Goal: Task Accomplishment & Management: Complete application form

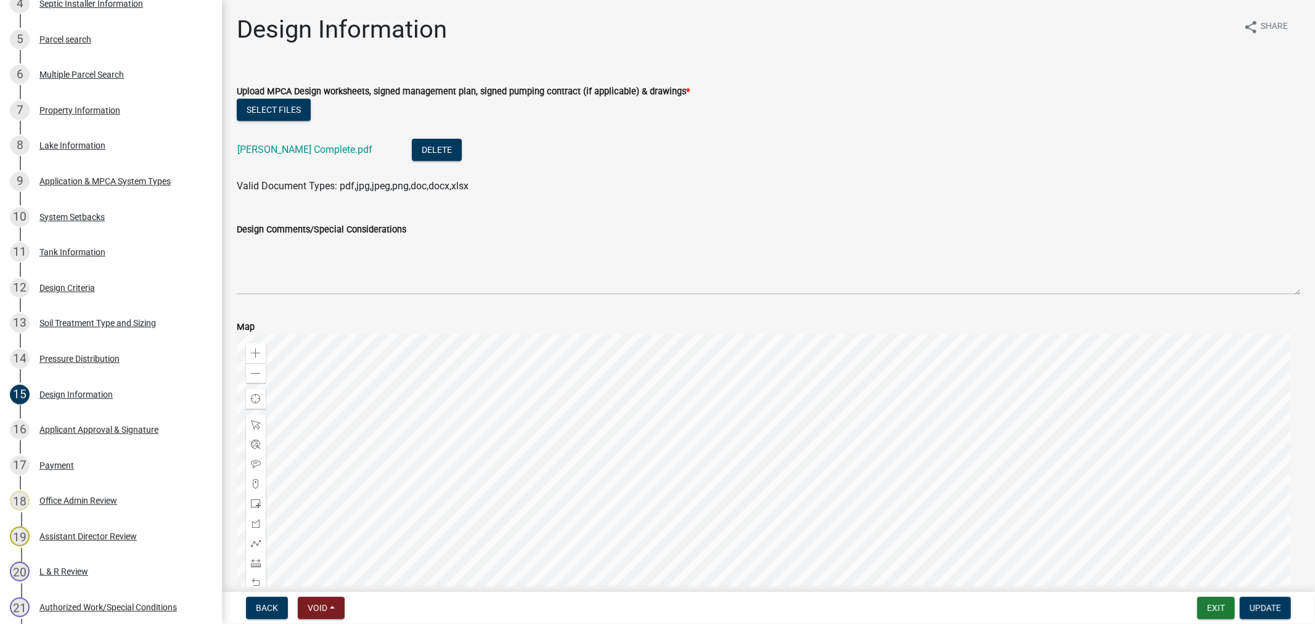
scroll to position [205, 0]
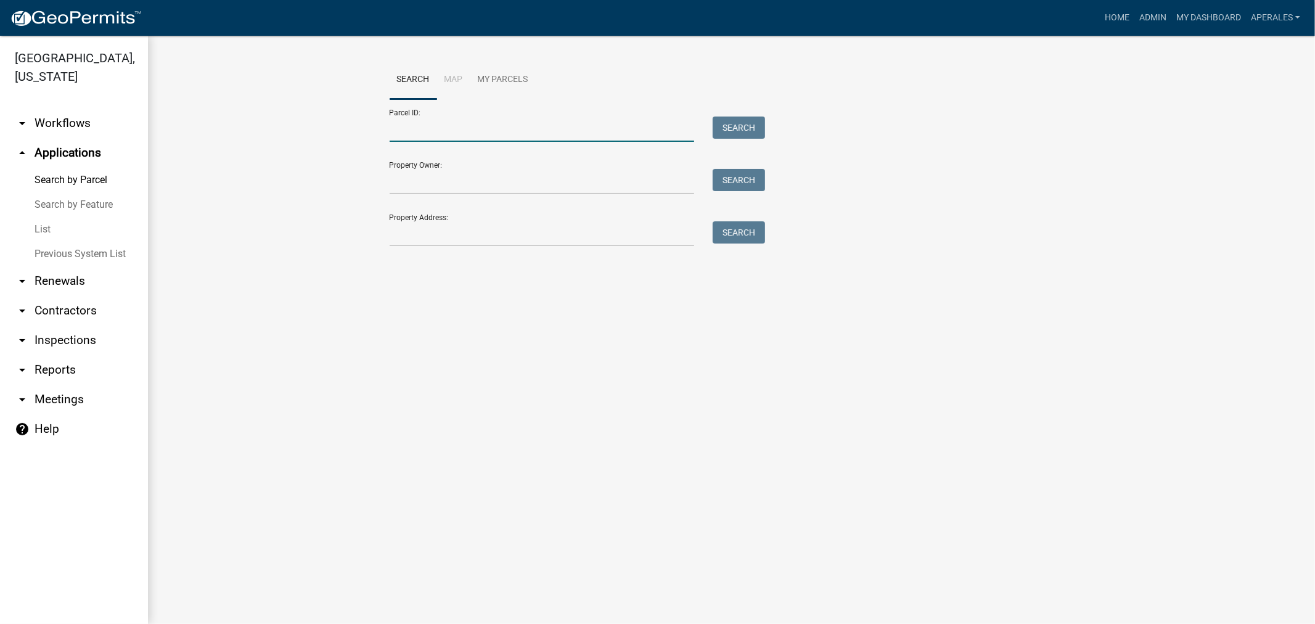
click at [464, 142] on input "Parcel ID:" at bounding box center [542, 129] width 305 height 25
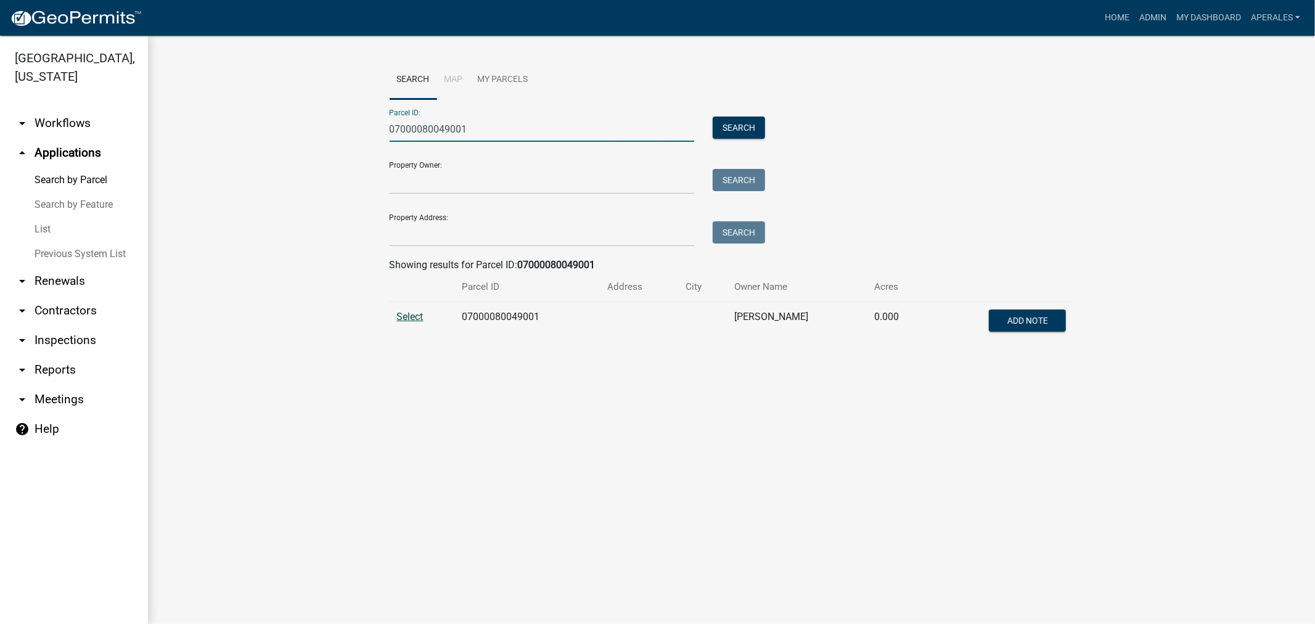
type input "07000080049001"
click at [403, 321] on span "Select" at bounding box center [410, 317] width 27 height 12
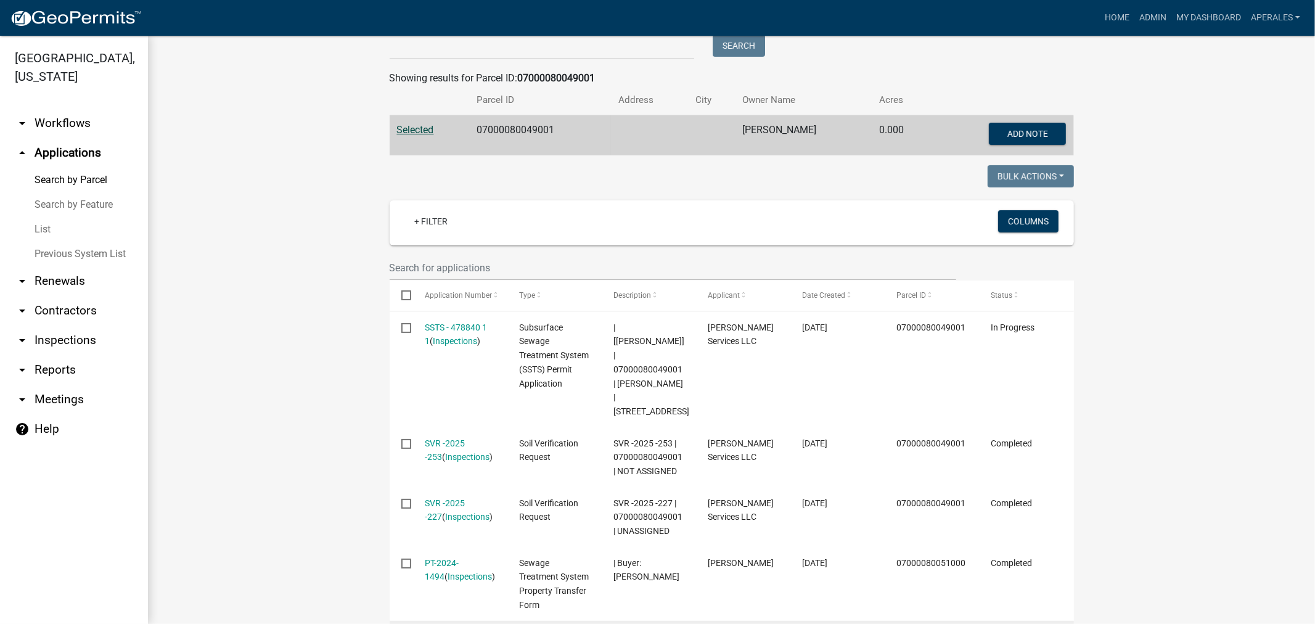
scroll to position [342, 0]
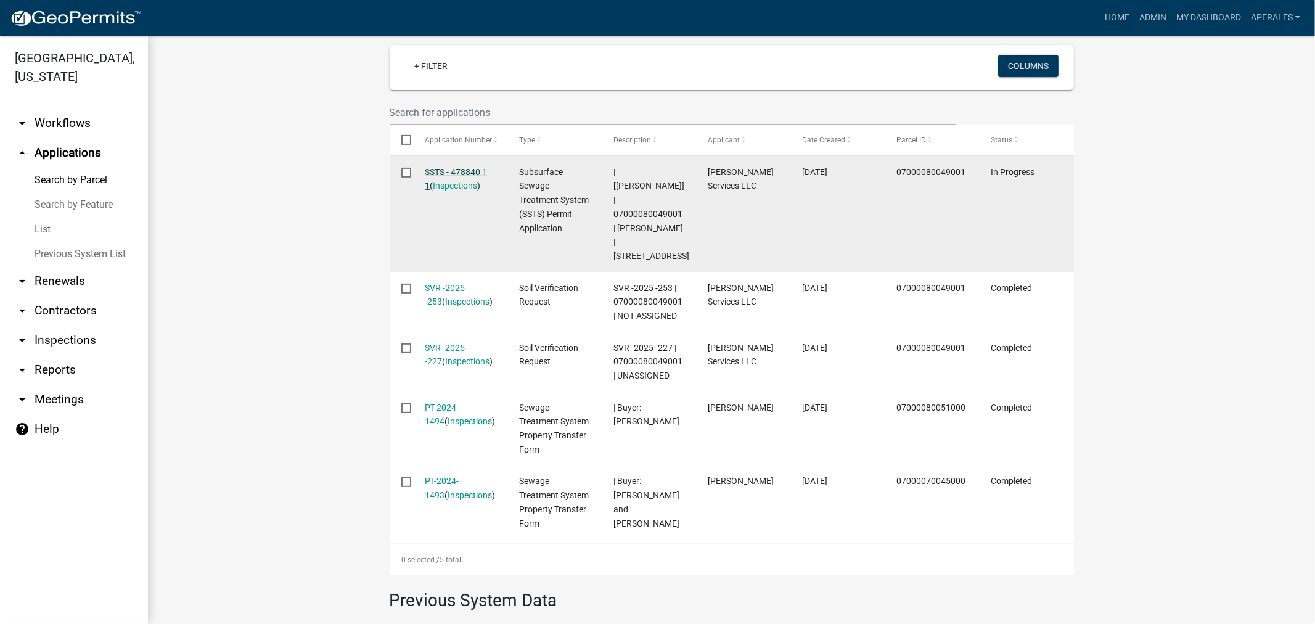
click at [466, 174] on link "SSTS - 478840 1 1" at bounding box center [456, 179] width 62 height 24
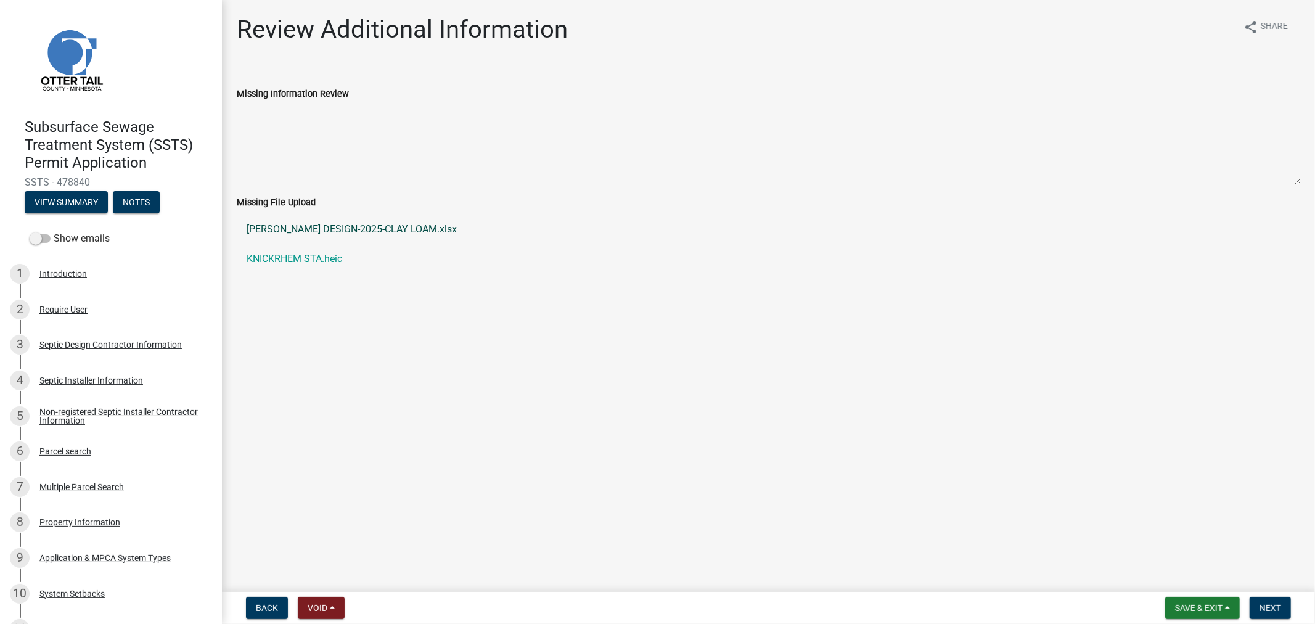
click at [344, 230] on link "[PERSON_NAME] DESIGN-2025-CLAY LOAM.xlsx" at bounding box center [769, 230] width 1064 height 30
click at [282, 266] on link "KNICKRHEM STA.heic" at bounding box center [769, 259] width 1064 height 30
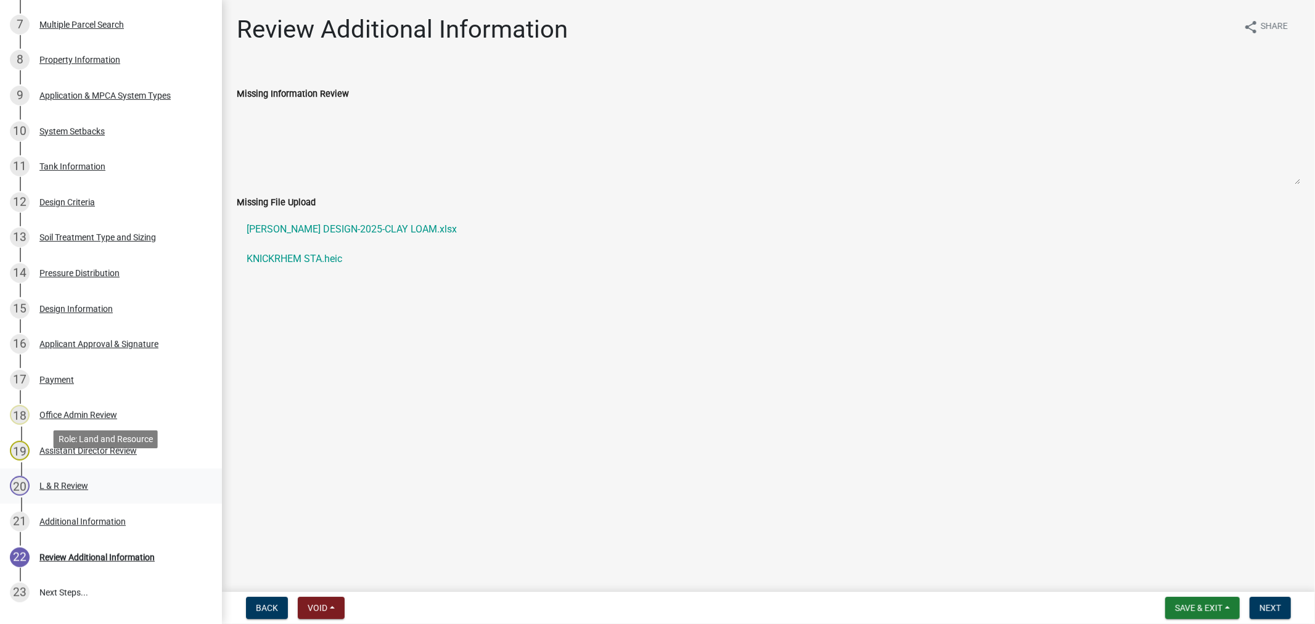
scroll to position [479, 0]
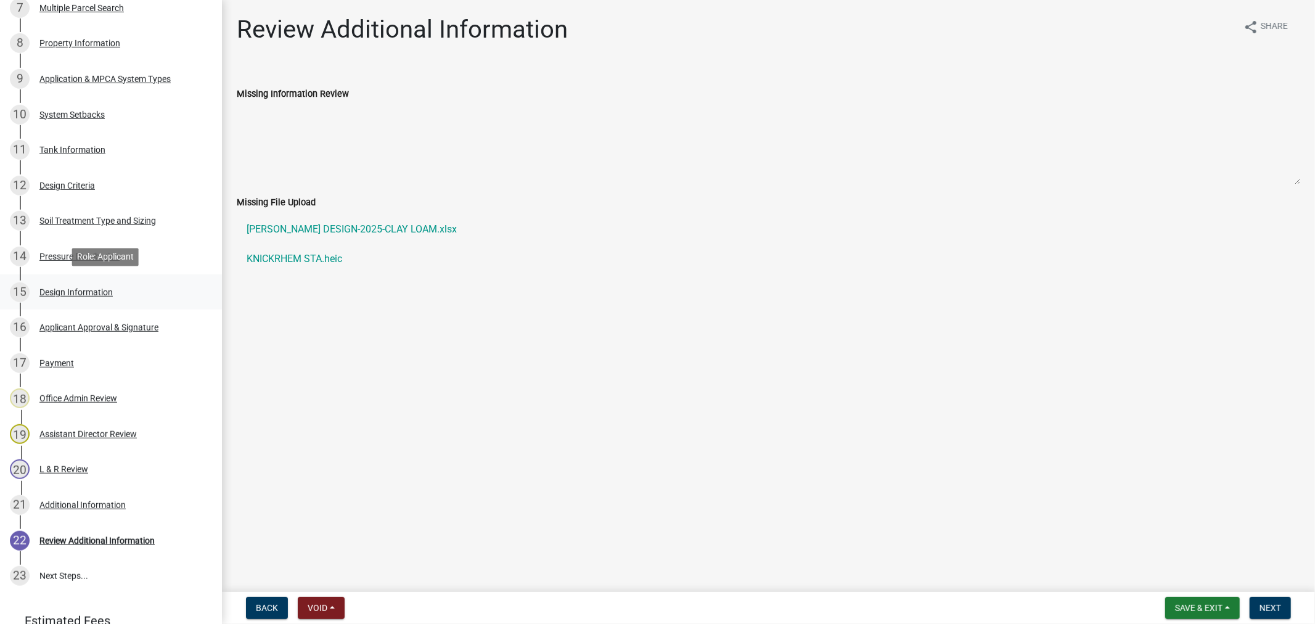
click at [65, 288] on div "Design Information" at bounding box center [75, 292] width 73 height 9
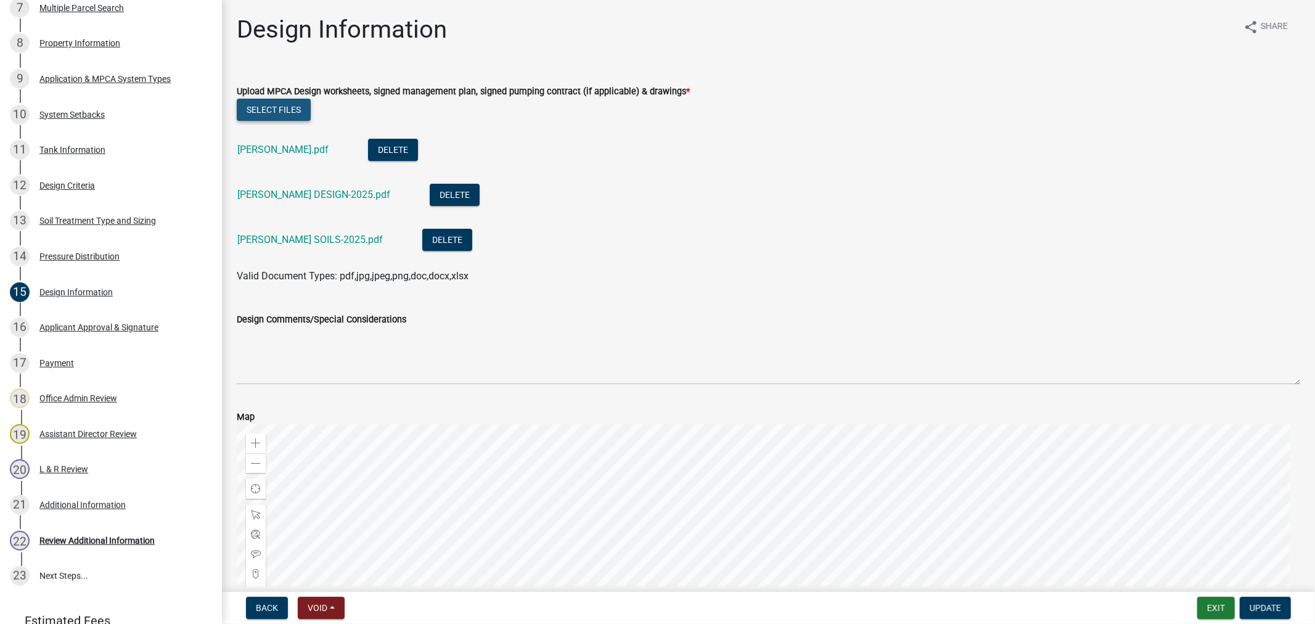
click at [266, 105] on button "Select files" at bounding box center [274, 110] width 74 height 22
click at [303, 112] on button "Select files" at bounding box center [274, 110] width 74 height 22
click at [264, 111] on button "Select files" at bounding box center [274, 110] width 74 height 22
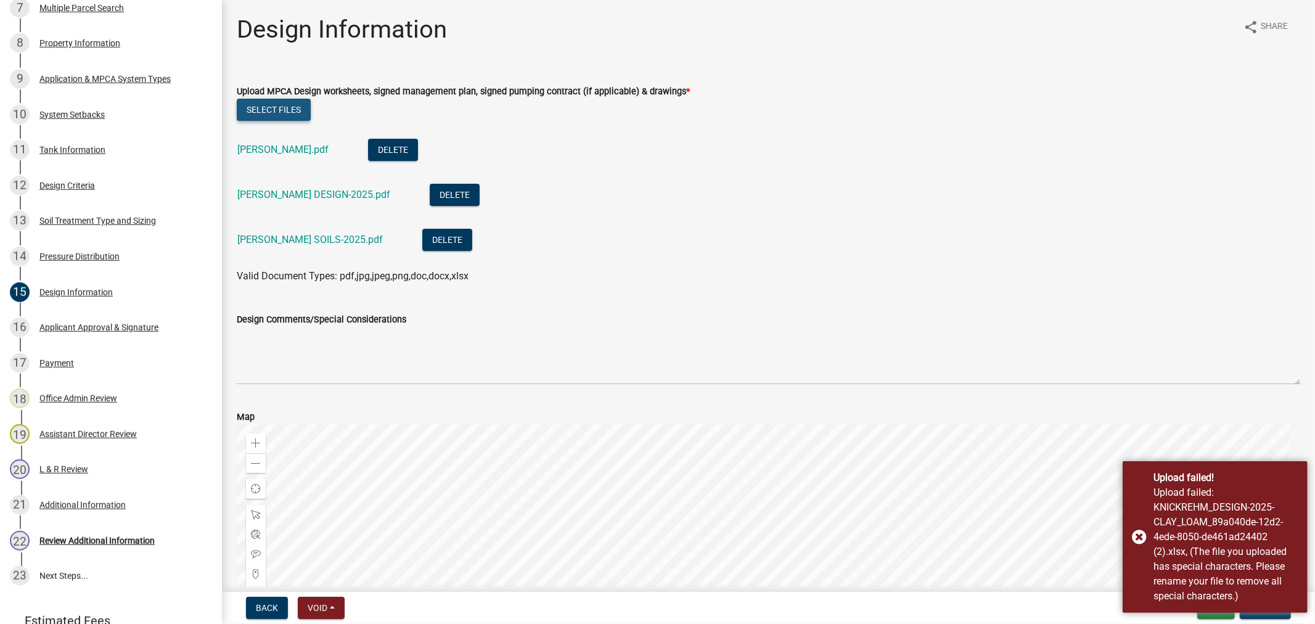
click at [268, 107] on button "Select files" at bounding box center [274, 110] width 74 height 22
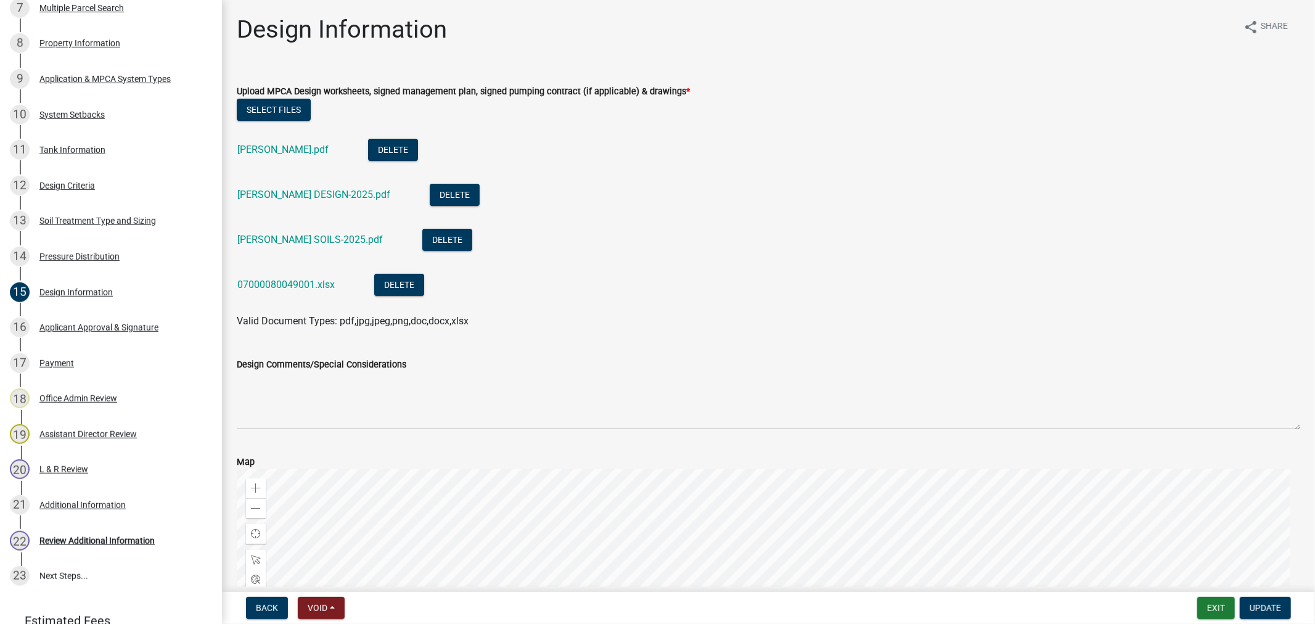
click at [270, 290] on div "07000080049001.xlsx" at bounding box center [295, 286] width 117 height 25
click at [269, 285] on link "07000080049001.xlsx" at bounding box center [285, 285] width 97 height 12
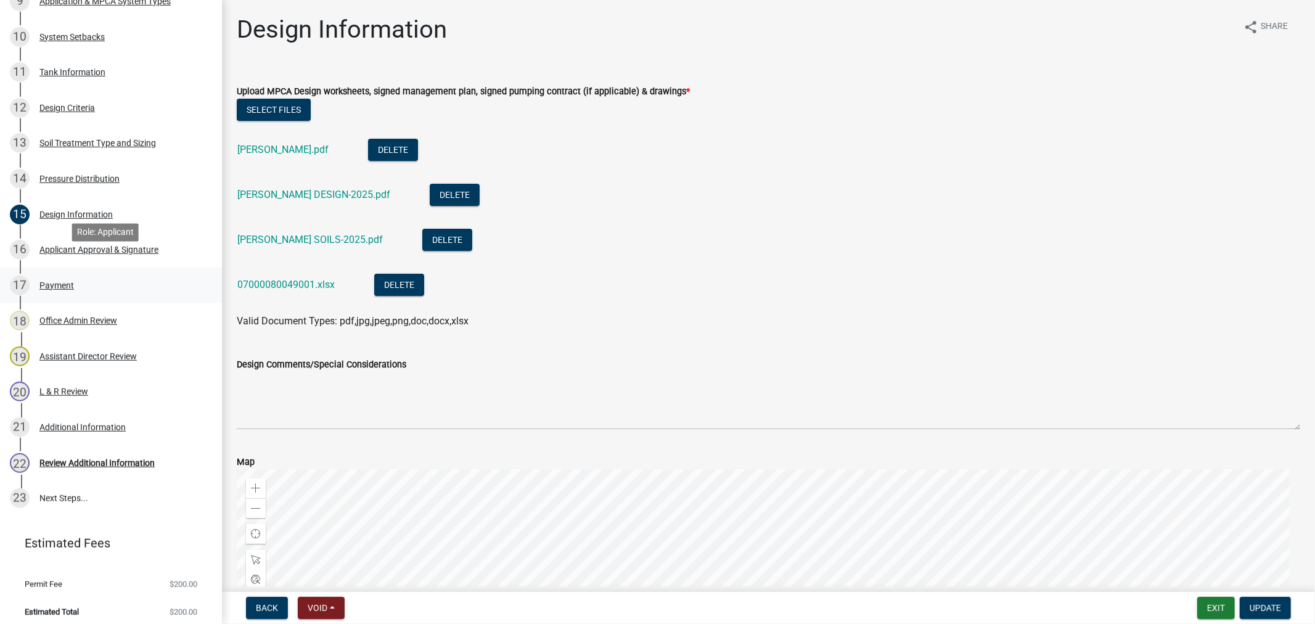
scroll to position [563, 0]
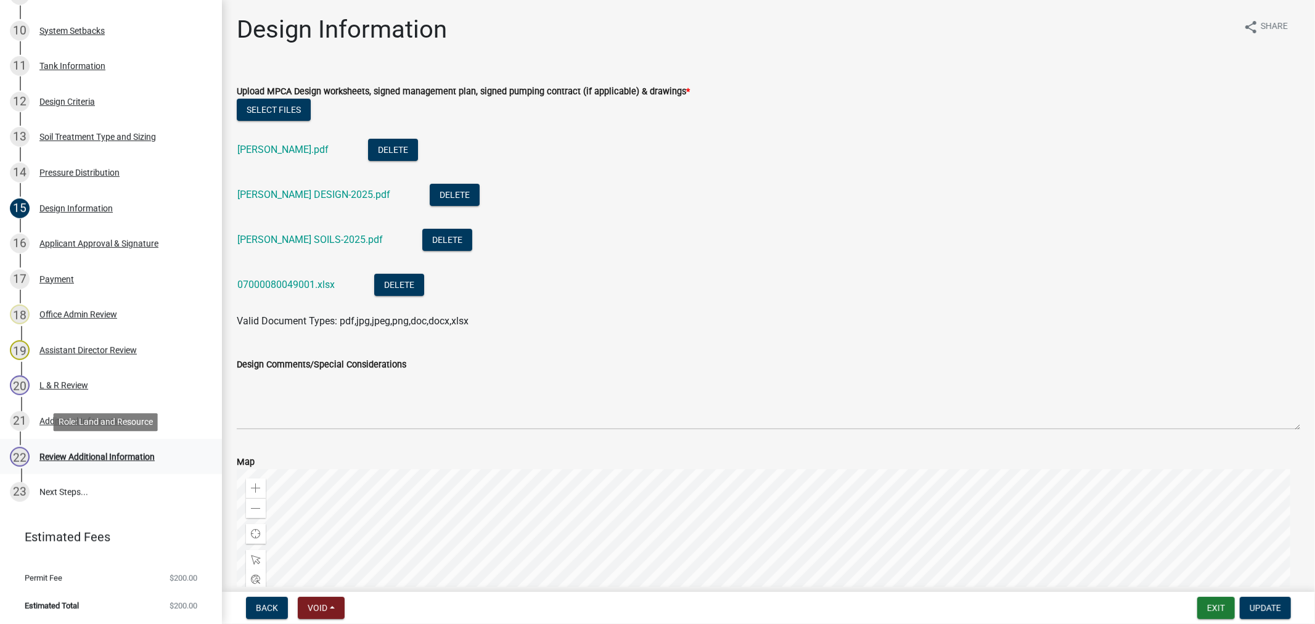
click at [89, 457] on div "Review Additional Information" at bounding box center [96, 457] width 115 height 9
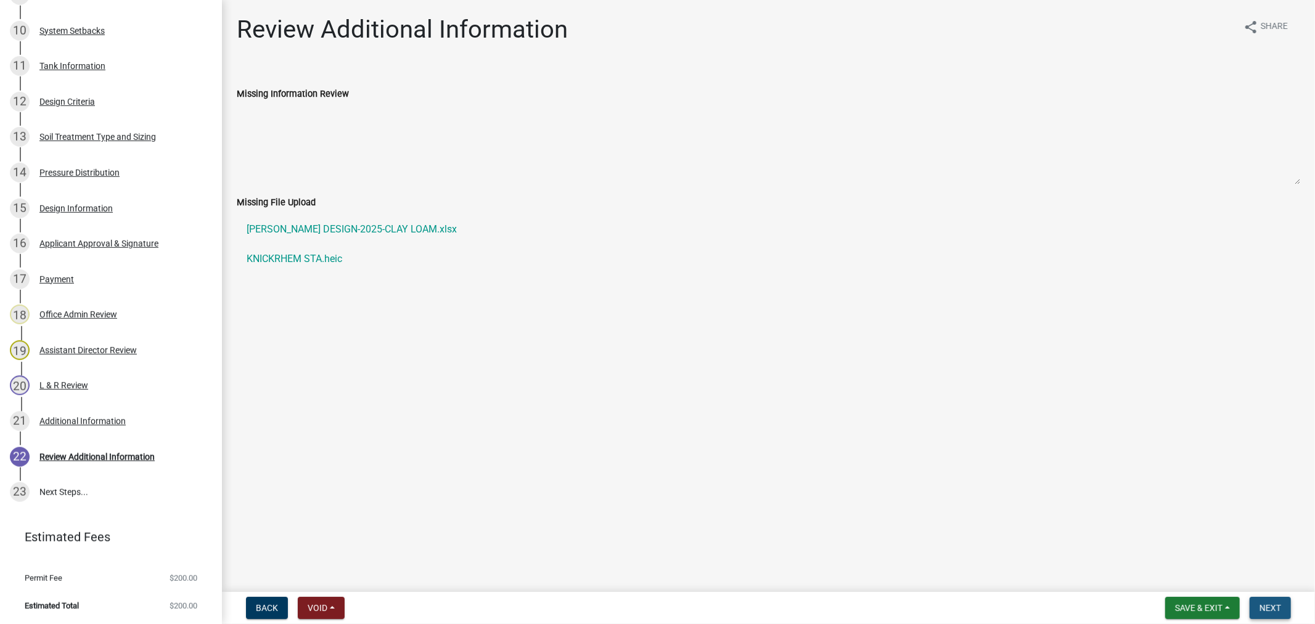
click at [1282, 605] on button "Next" at bounding box center [1270, 608] width 41 height 22
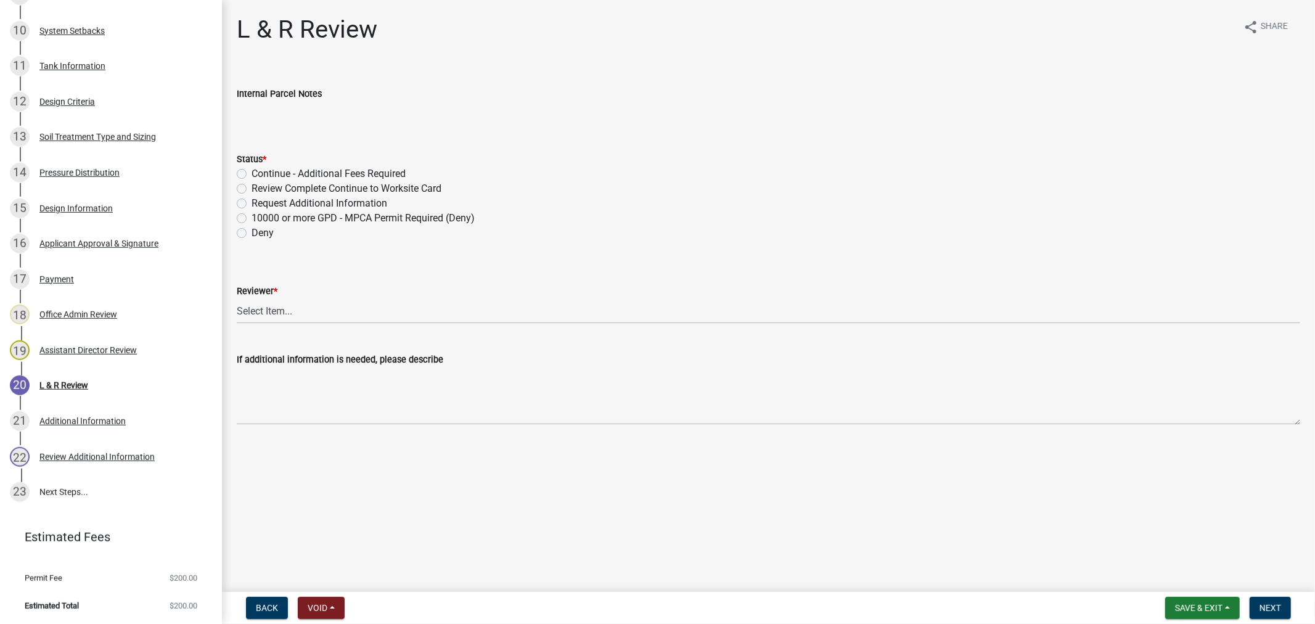
click at [252, 188] on label "Review Complete Continue to Worksite Card" at bounding box center [347, 188] width 190 height 15
click at [252, 188] on input "Review Complete Continue to Worksite Card" at bounding box center [256, 185] width 8 height 8
radio input "true"
click at [277, 313] on select "Select Item... [PERSON_NAME] [PERSON_NAME] [PERSON_NAME] [PERSON_NAME] [PERSON_…" at bounding box center [769, 310] width 1064 height 25
click at [237, 298] on select "Select Item... [PERSON_NAME] [PERSON_NAME] [PERSON_NAME] [PERSON_NAME] [PERSON_…" at bounding box center [769, 310] width 1064 height 25
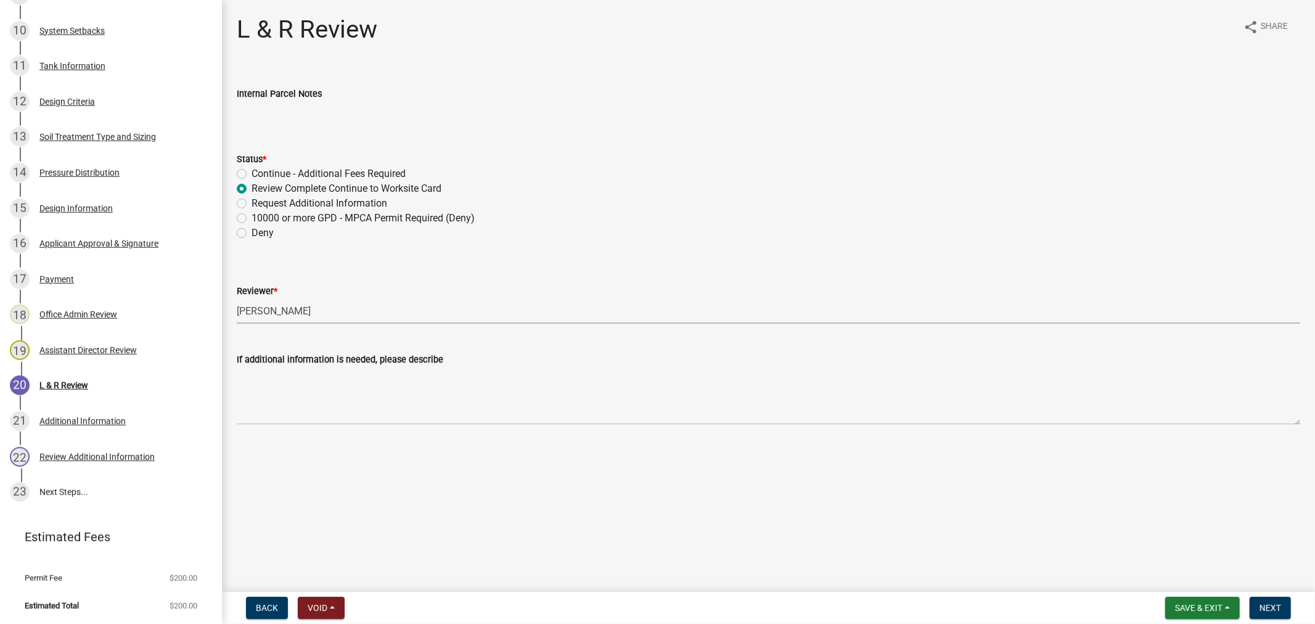
select select "9c3b6904-81c6-453c-afae-16c55a593472"
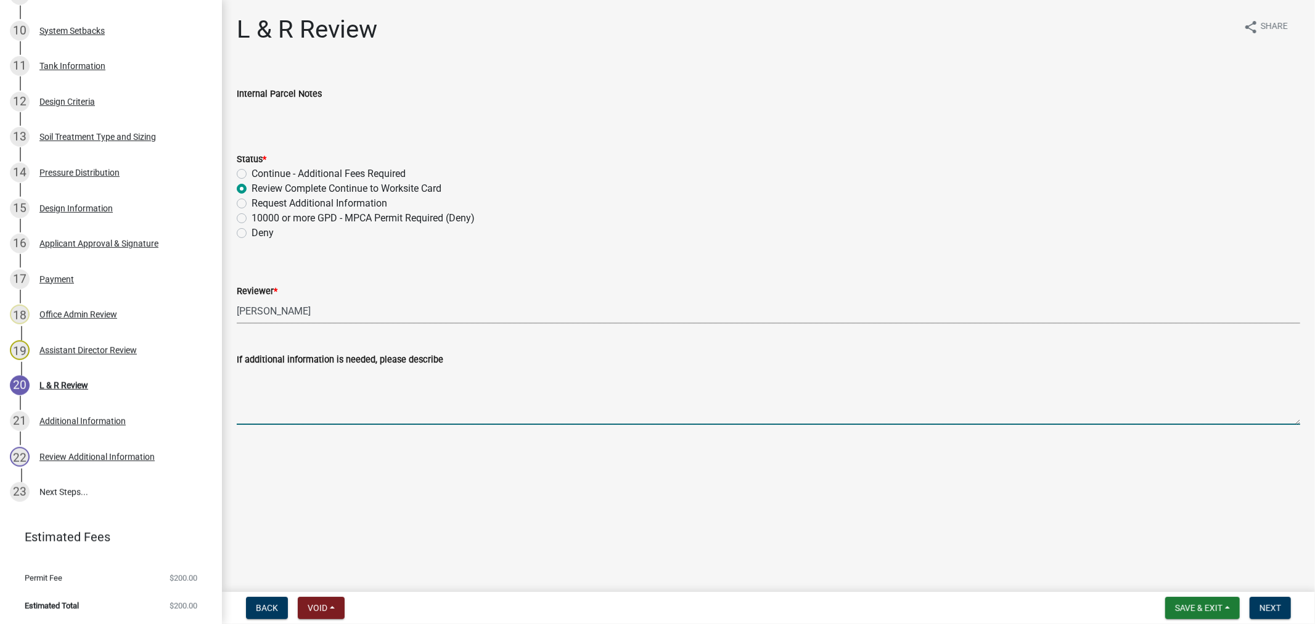
click at [295, 400] on textarea "If additional information is needed, please describe" at bounding box center [769, 396] width 1064 height 58
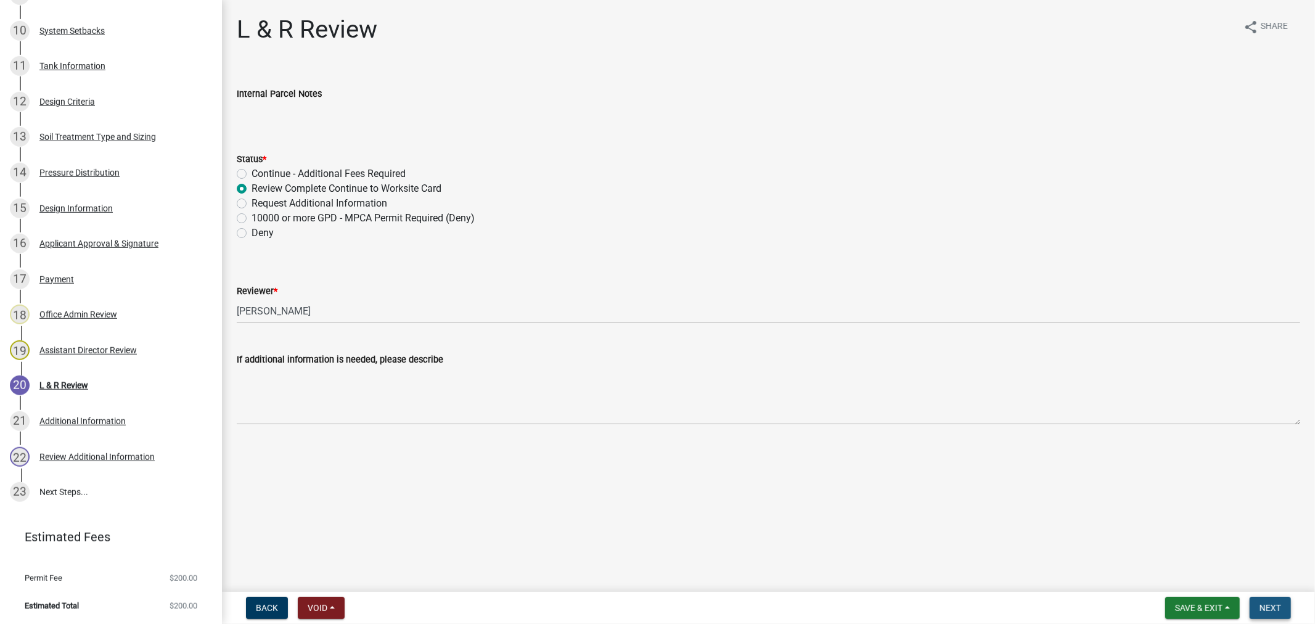
click at [1279, 615] on button "Next" at bounding box center [1270, 608] width 41 height 22
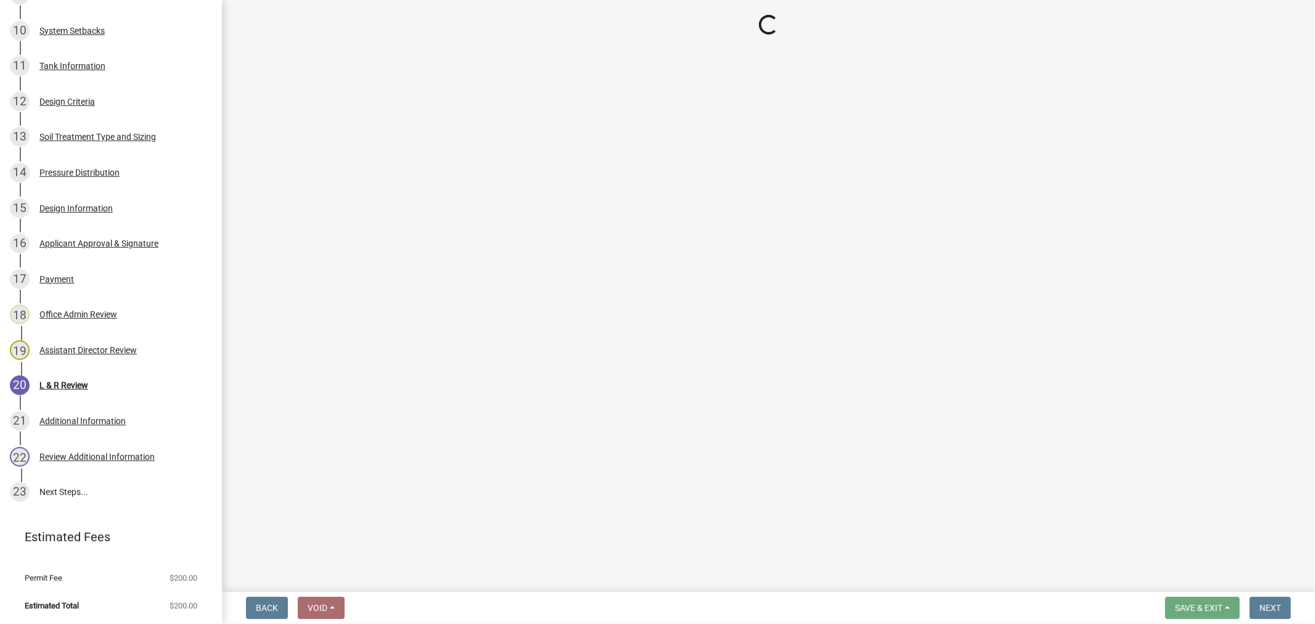
scroll to position [705, 0]
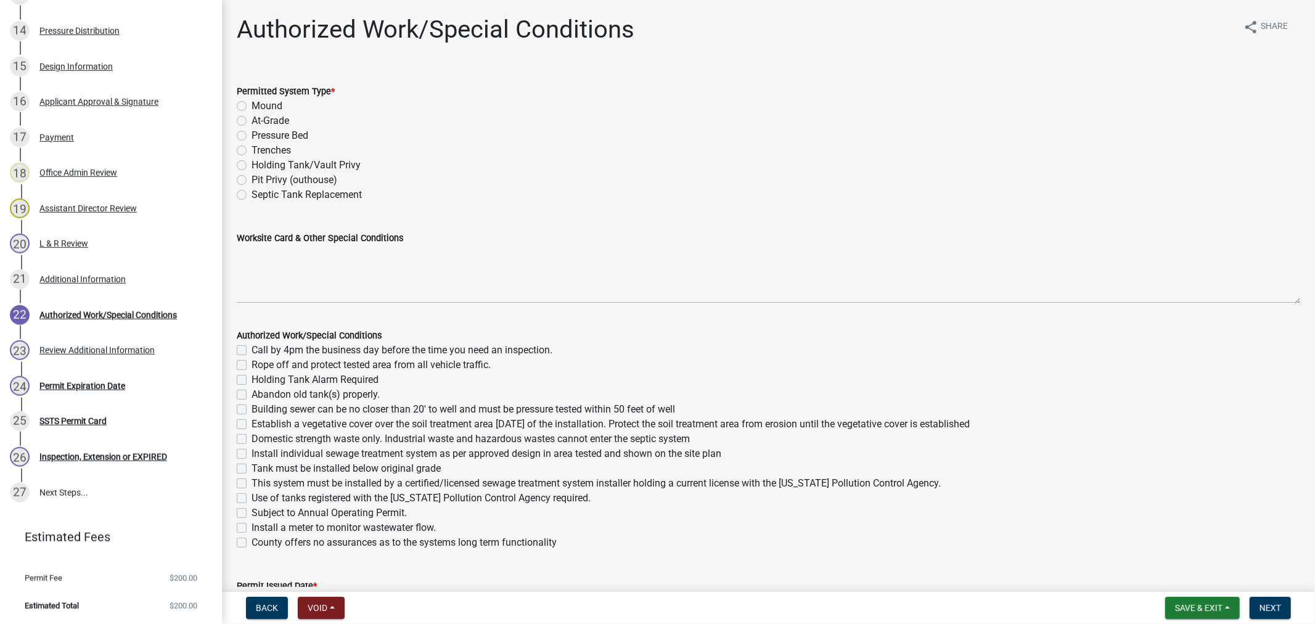
click at [252, 105] on label "Mound" at bounding box center [267, 106] width 31 height 15
click at [252, 105] on input "Mound" at bounding box center [256, 103] width 8 height 8
radio input "true"
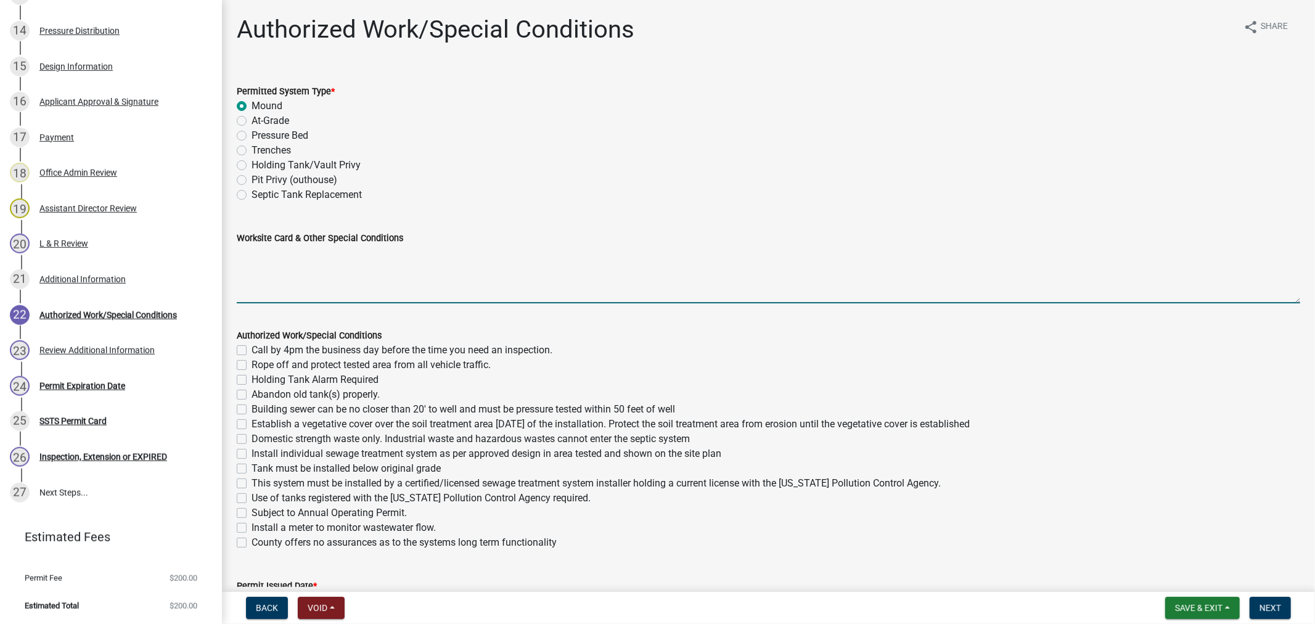
click at [282, 264] on textarea "Worksite Card & Other Special Conditions" at bounding box center [769, 274] width 1064 height 58
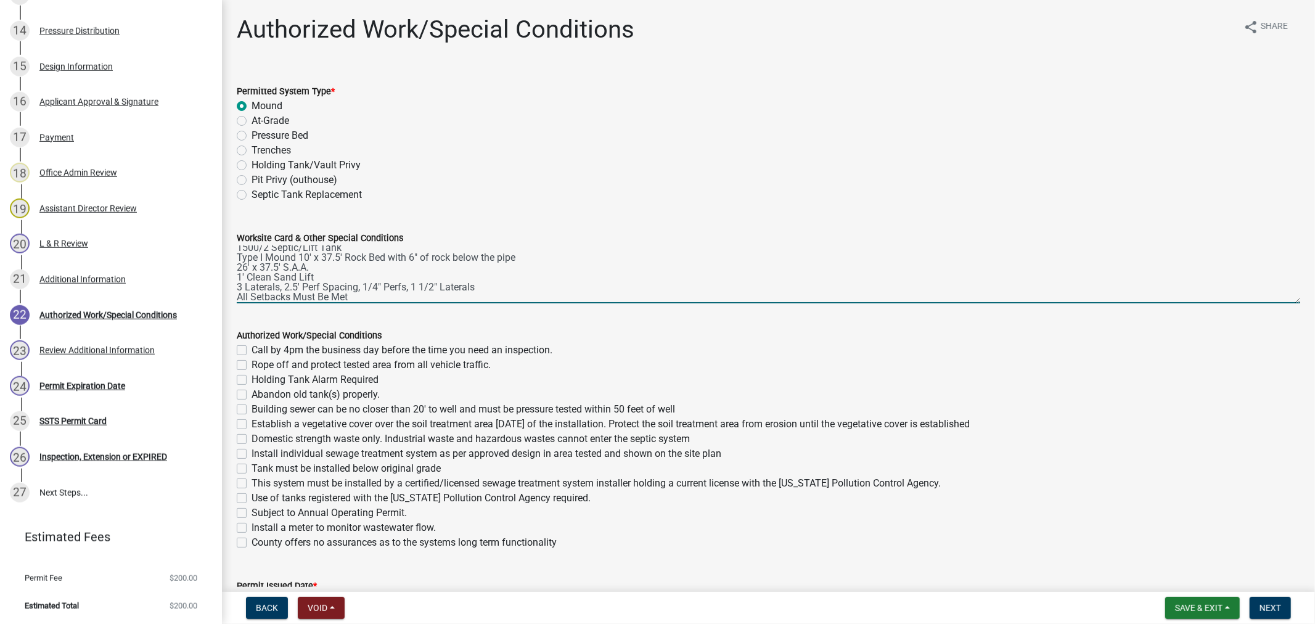
type textarea "1500/2 Septic/Lift Tank Type I Mound 10' x 37.5' Rock Bed with 6" of rock below…"
click at [252, 348] on label "Call by 4pm the business day before the time you need an inspection." at bounding box center [402, 350] width 301 height 15
click at [252, 348] on input "Call by 4pm the business day before the time you need an inspection." at bounding box center [256, 347] width 8 height 8
checkbox input "true"
checkbox input "false"
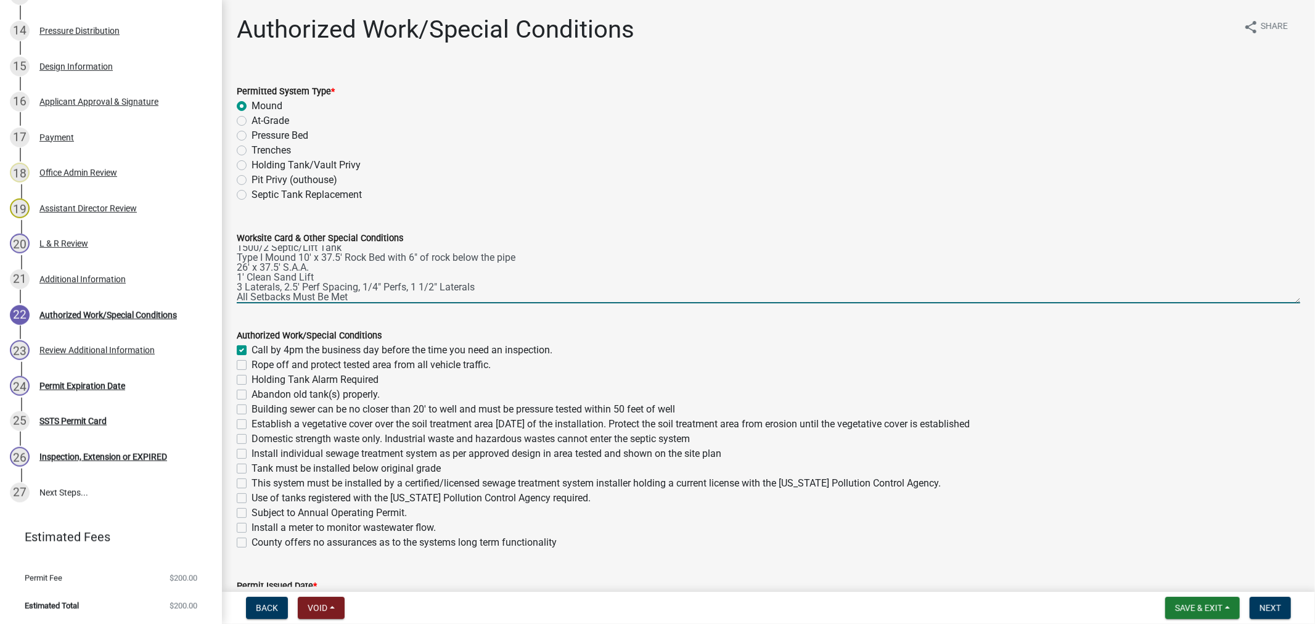
checkbox input "false"
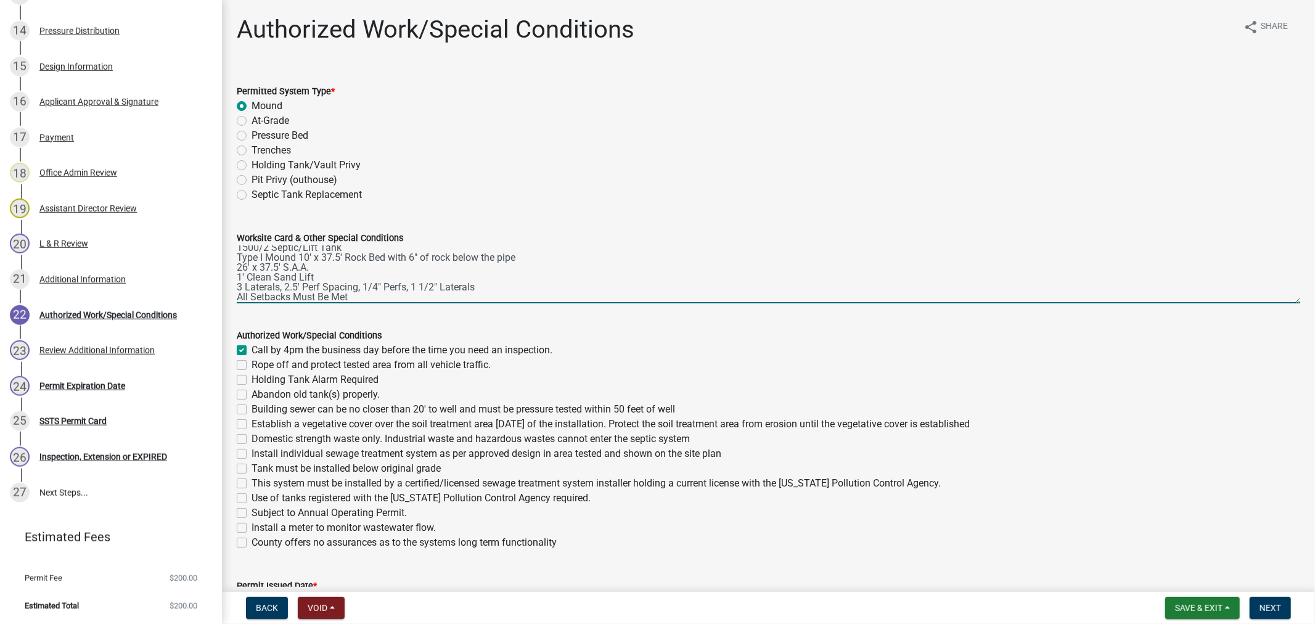
checkbox input "false"
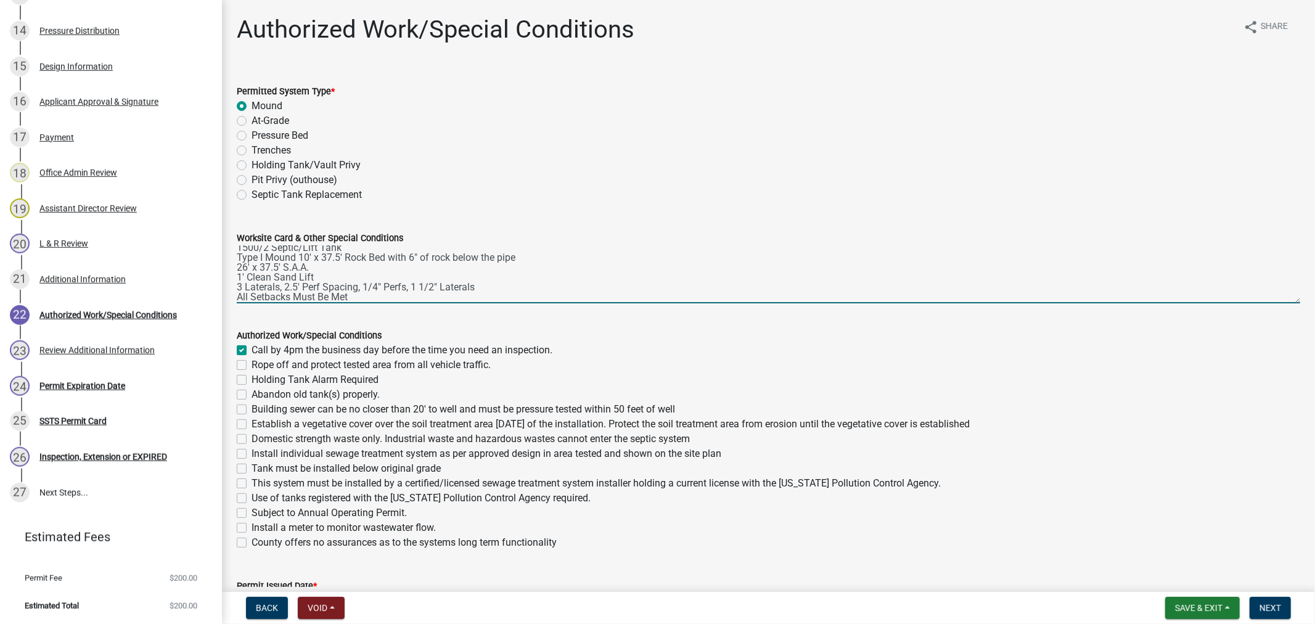
checkbox input "false"
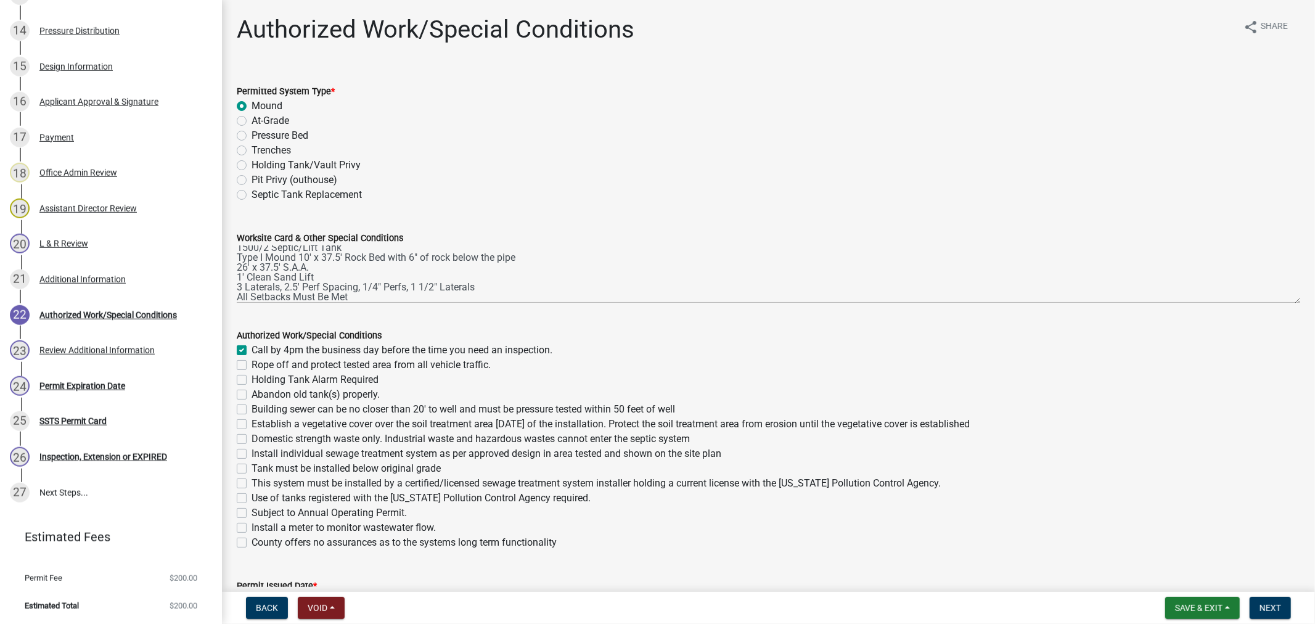
click at [252, 361] on label "Rope off and protect tested area from all vehicle traffic." at bounding box center [371, 365] width 239 height 15
click at [252, 361] on input "Rope off and protect tested area from all vehicle traffic." at bounding box center [256, 362] width 8 height 8
checkbox input "true"
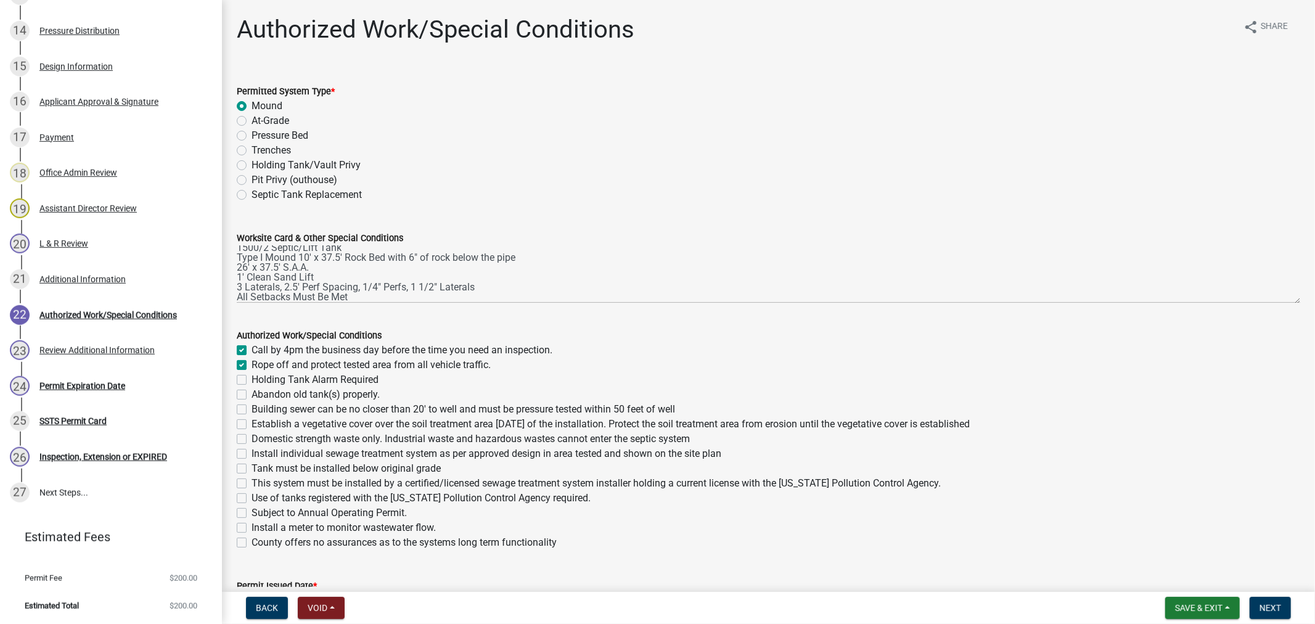
checkbox input "false"
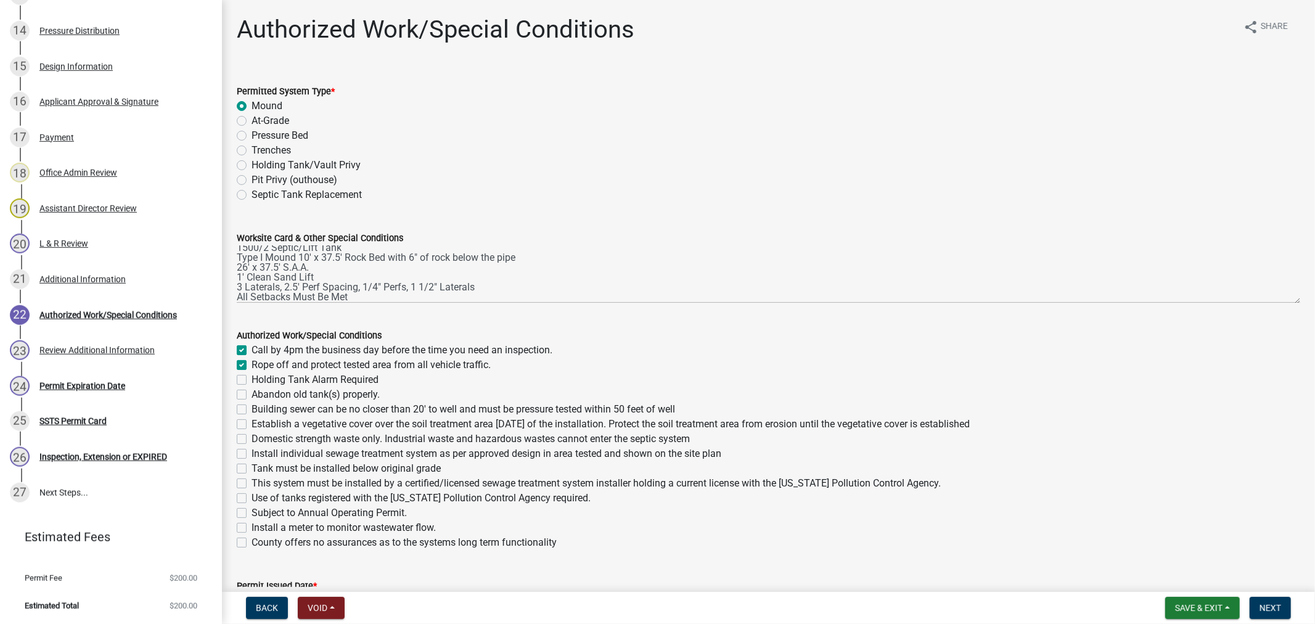
checkbox input "false"
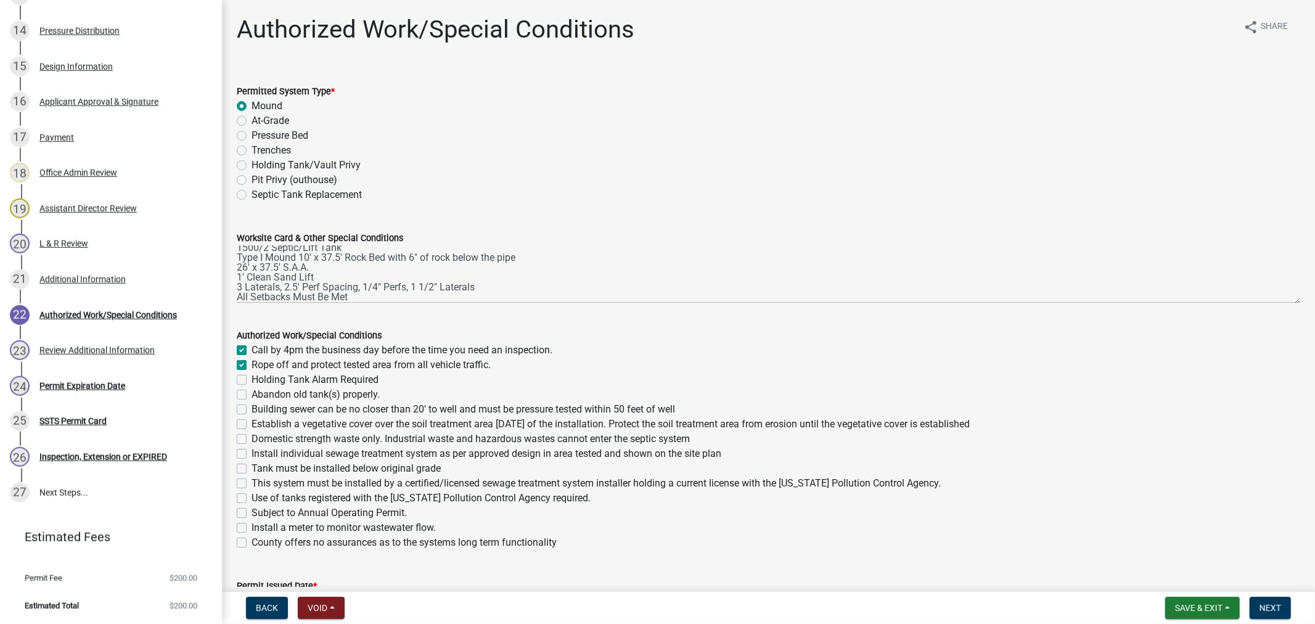
checkbox input "false"
click at [252, 406] on label "Building sewer can be no closer than 20' to well and must be pressure tested wi…" at bounding box center [464, 409] width 424 height 15
click at [252, 406] on input "Building sewer can be no closer than 20' to well and must be pressure tested wi…" at bounding box center [256, 406] width 8 height 8
checkbox input "true"
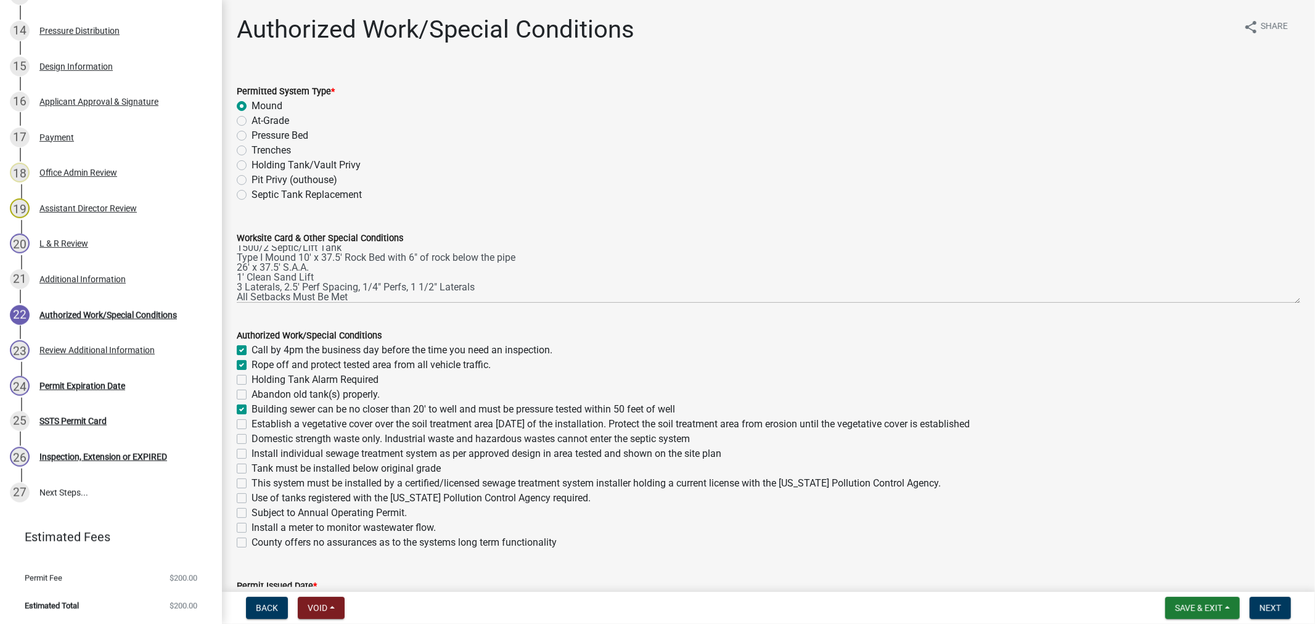
checkbox input "true"
checkbox input "false"
checkbox input "true"
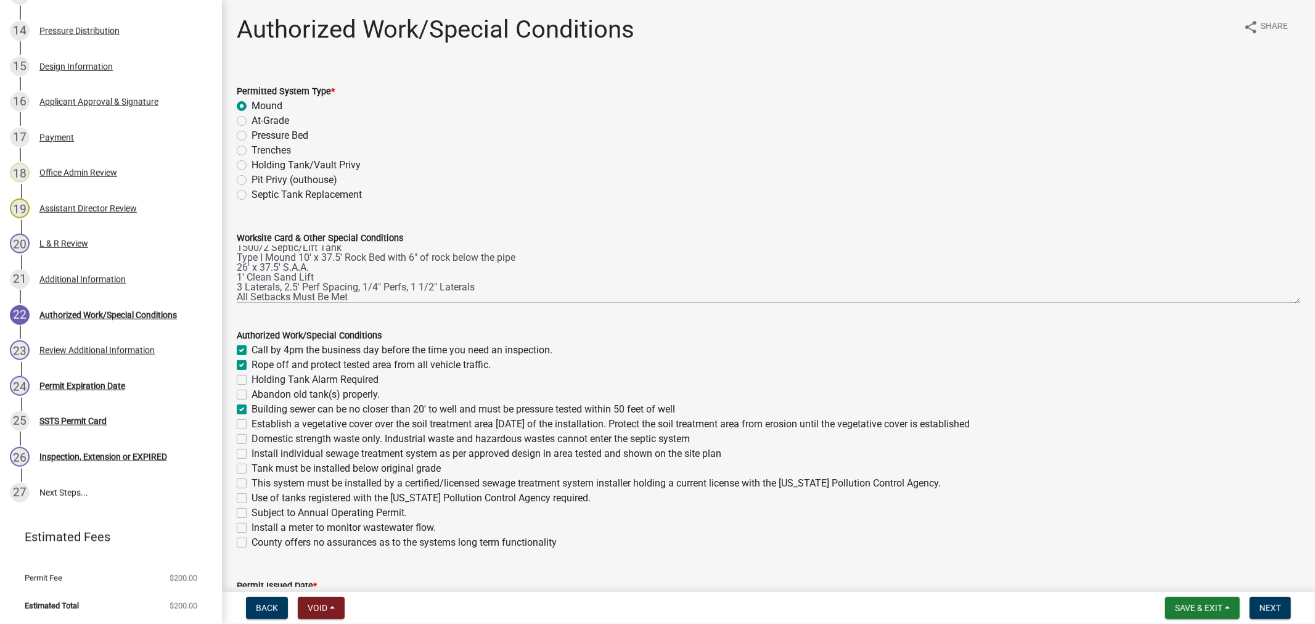
checkbox input "false"
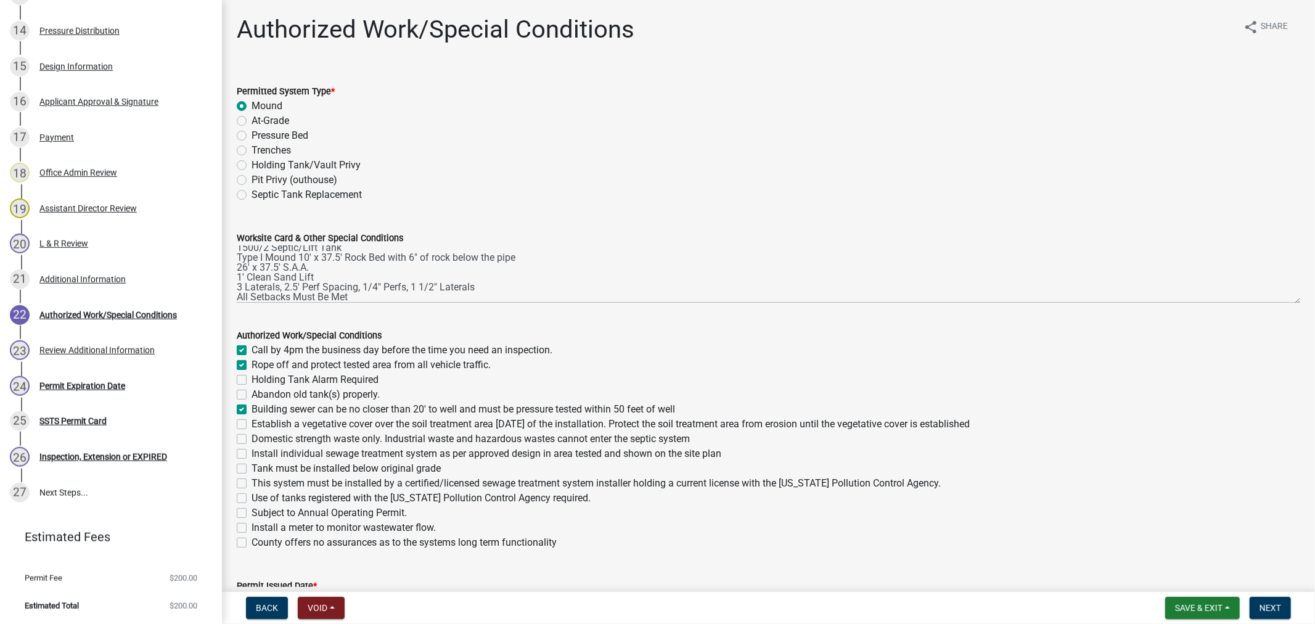
checkbox input "false"
click at [252, 427] on label "Establish a vegetative cover over the soil treatment area [DATE] of the install…" at bounding box center [611, 424] width 718 height 15
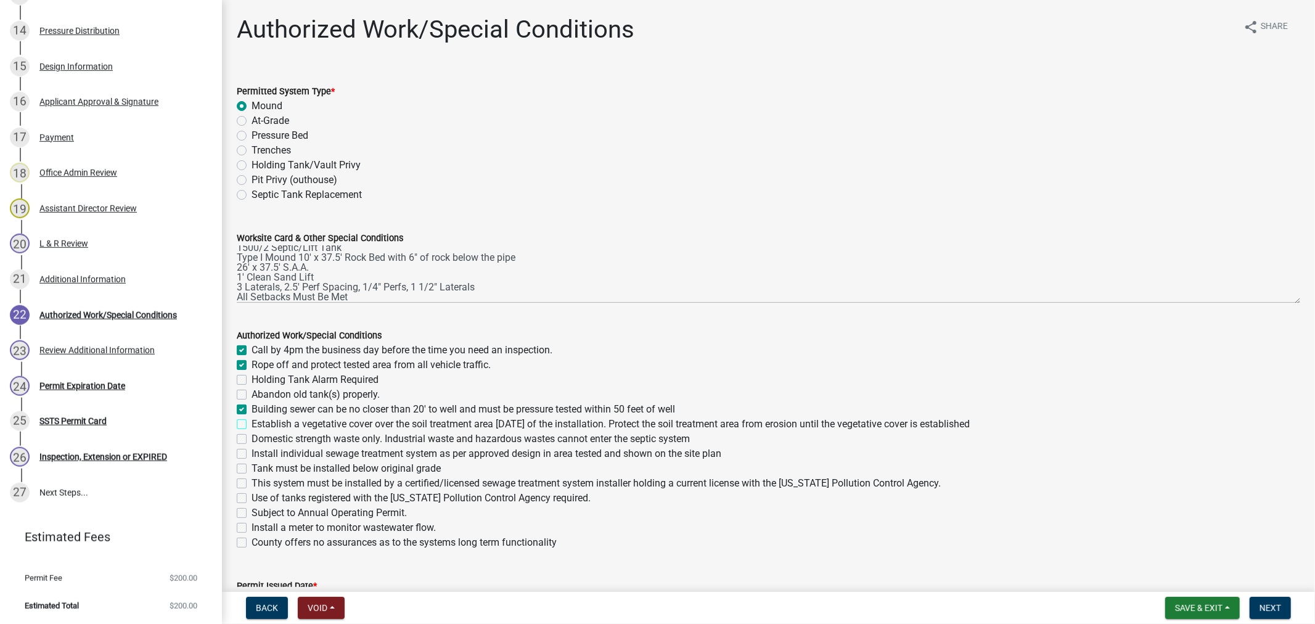
click at [252, 425] on input "Establish a vegetative cover over the soil treatment area [DATE] of the install…" at bounding box center [256, 421] width 8 height 8
checkbox input "true"
checkbox input "false"
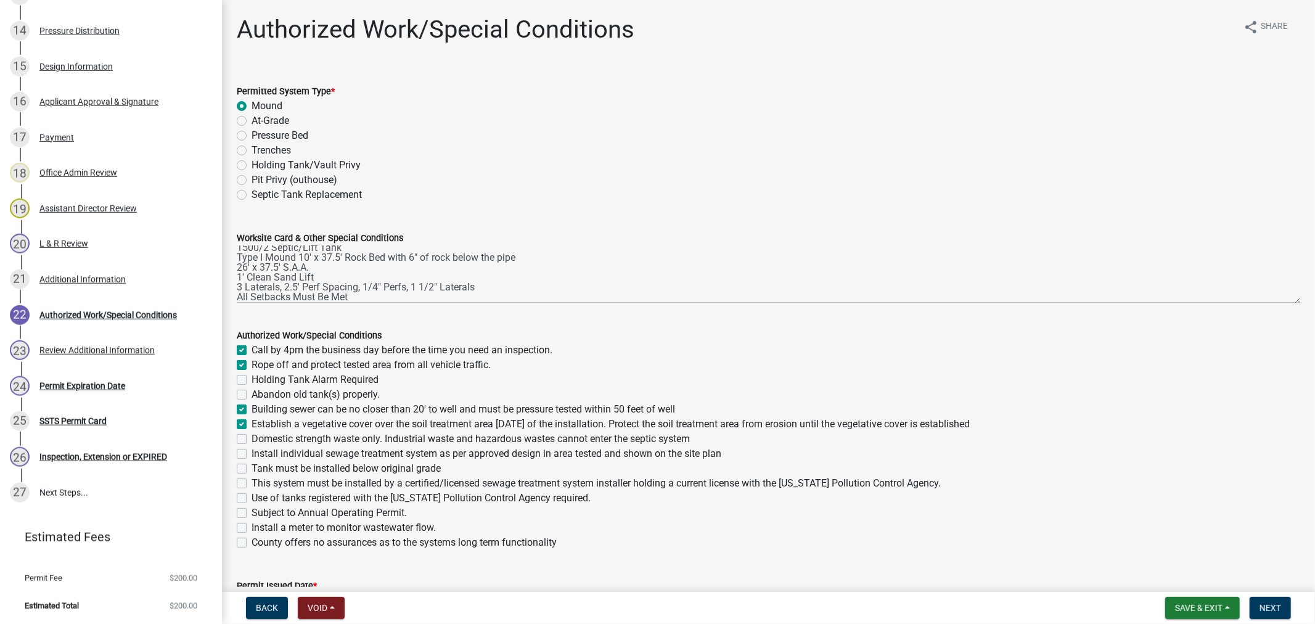
checkbox input "false"
checkbox input "true"
checkbox input "false"
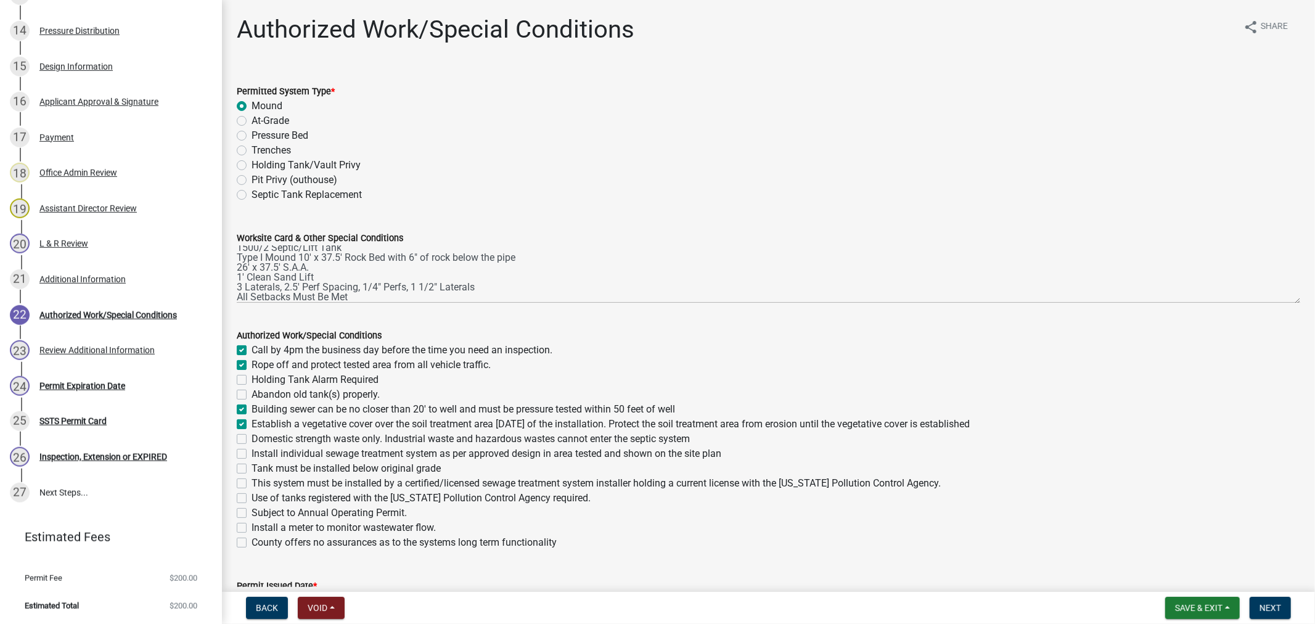
checkbox input "false"
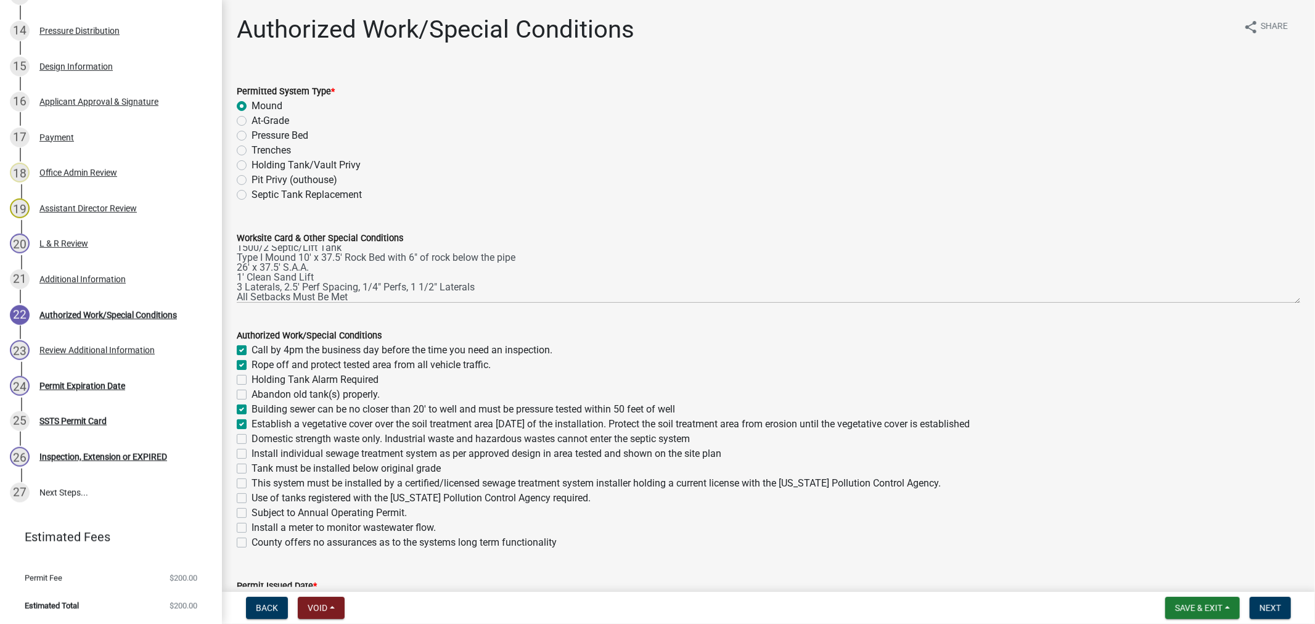
checkbox input "false"
click at [252, 442] on label "Domestic strength waste only. Industrial waste and hazardous wastes cannot ente…" at bounding box center [471, 439] width 438 height 15
click at [252, 440] on input "Domestic strength waste only. Industrial waste and hazardous wastes cannot ente…" at bounding box center [256, 436] width 8 height 8
checkbox input "true"
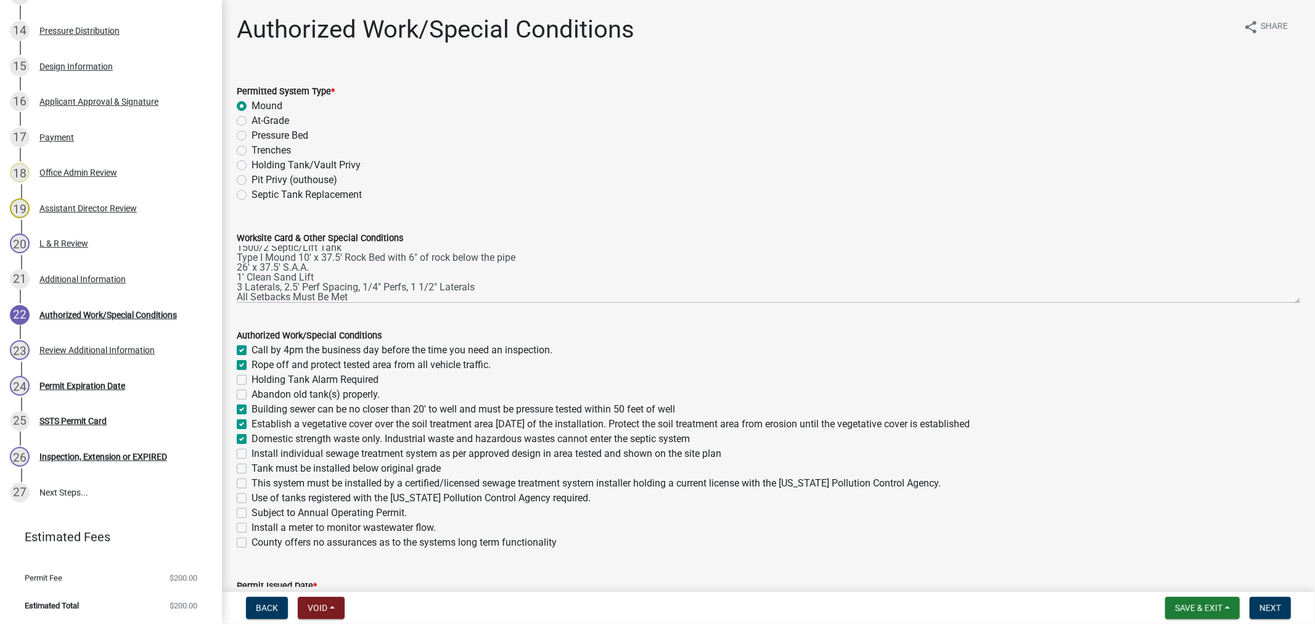
checkbox input "true"
checkbox input "false"
checkbox input "true"
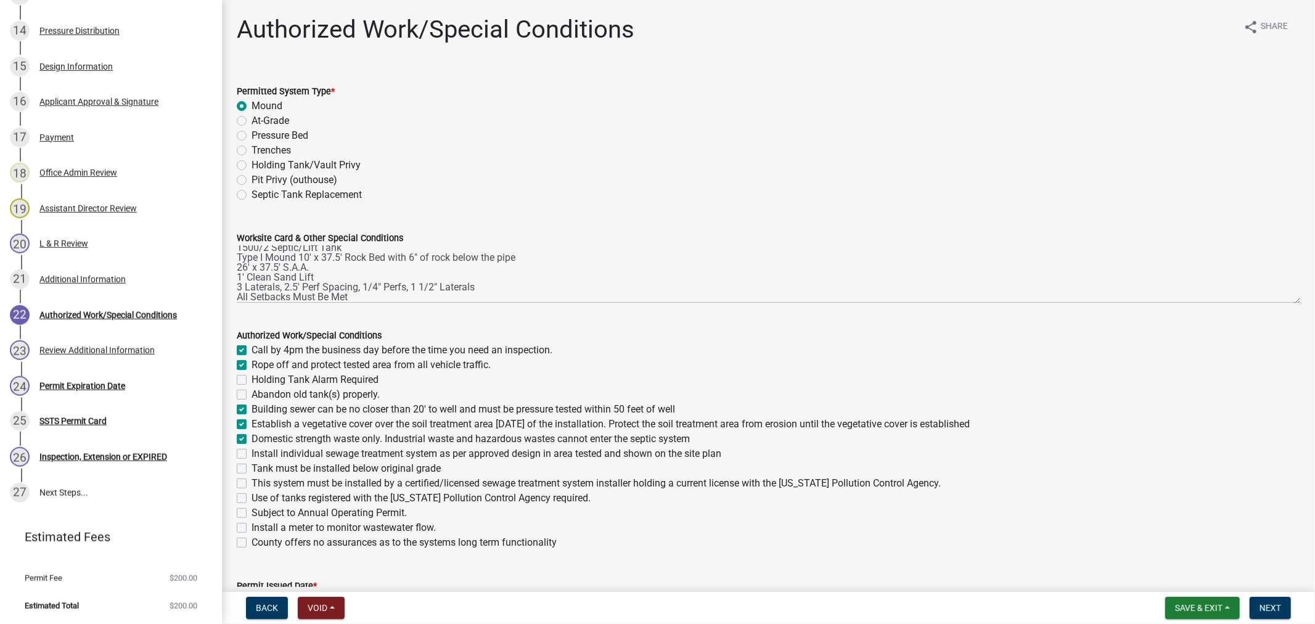
checkbox input "true"
checkbox input "false"
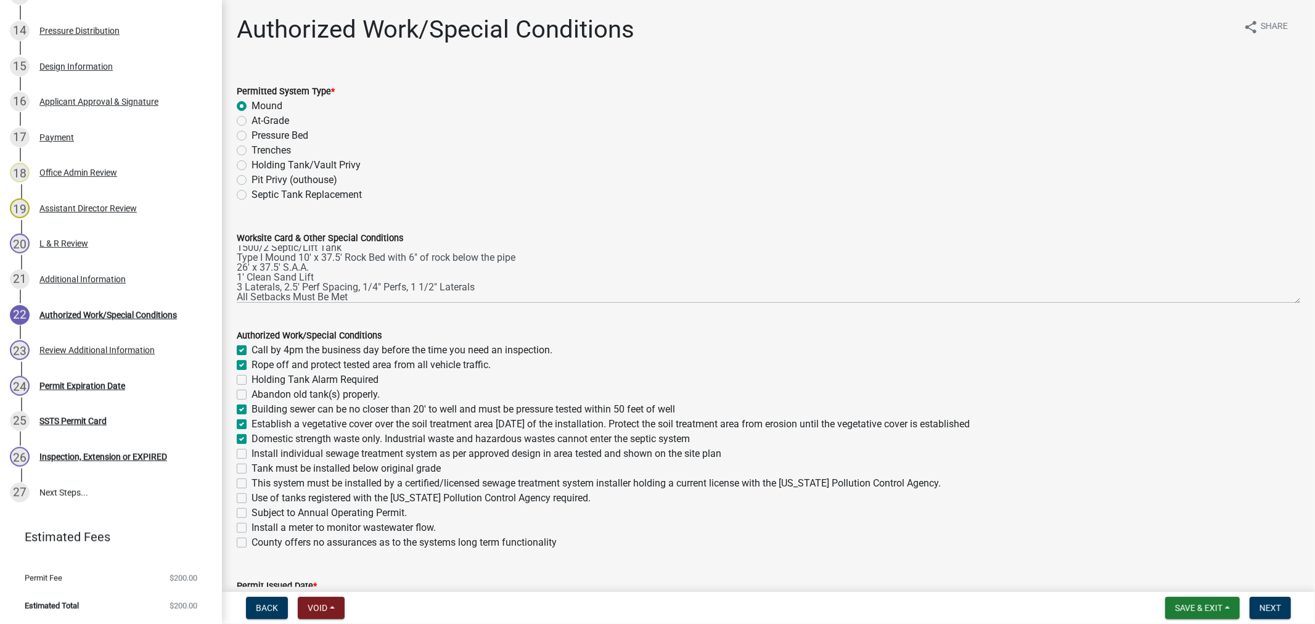
checkbox input "false"
click at [252, 455] on label "Install individual sewage treatment system as per approved design in area teste…" at bounding box center [487, 453] width 470 height 15
click at [252, 454] on input "Install individual sewage treatment system as per approved design in area teste…" at bounding box center [256, 450] width 8 height 8
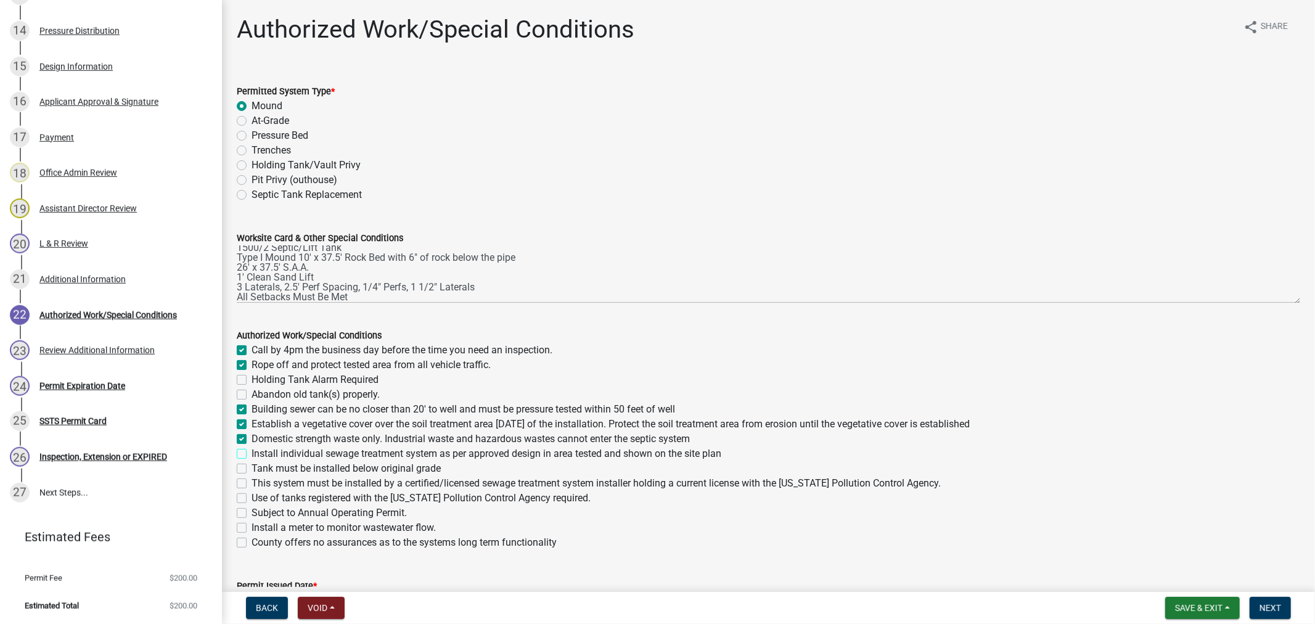
checkbox input "true"
checkbox input "false"
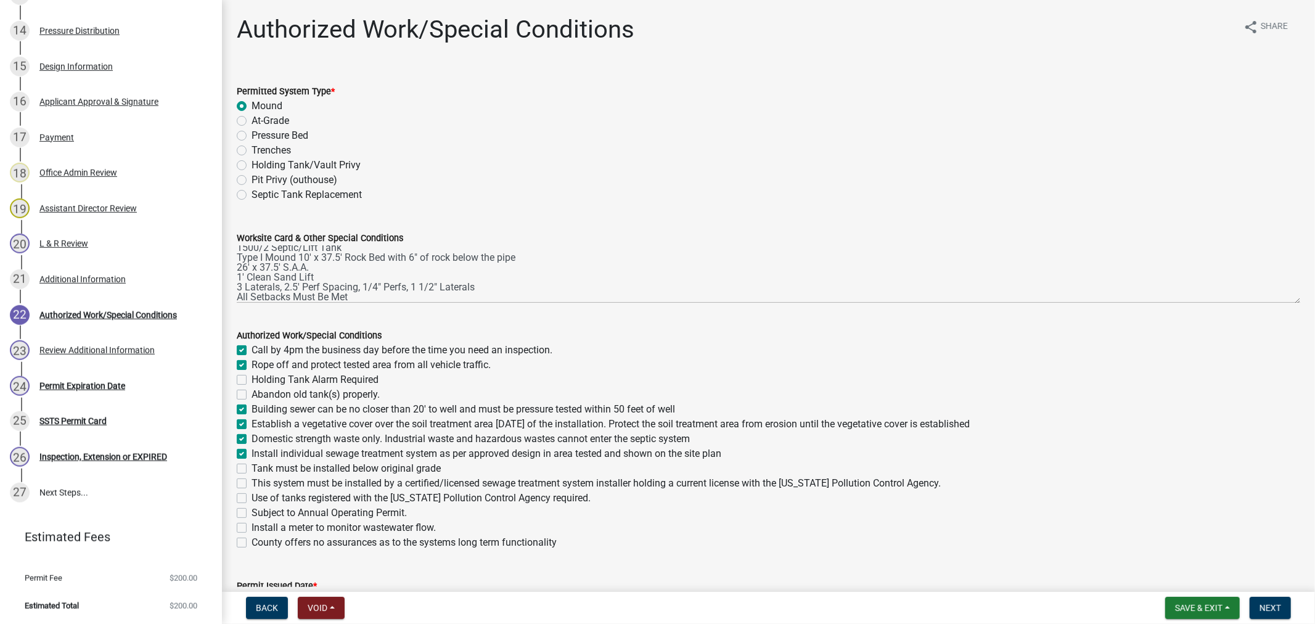
checkbox input "true"
checkbox input "false"
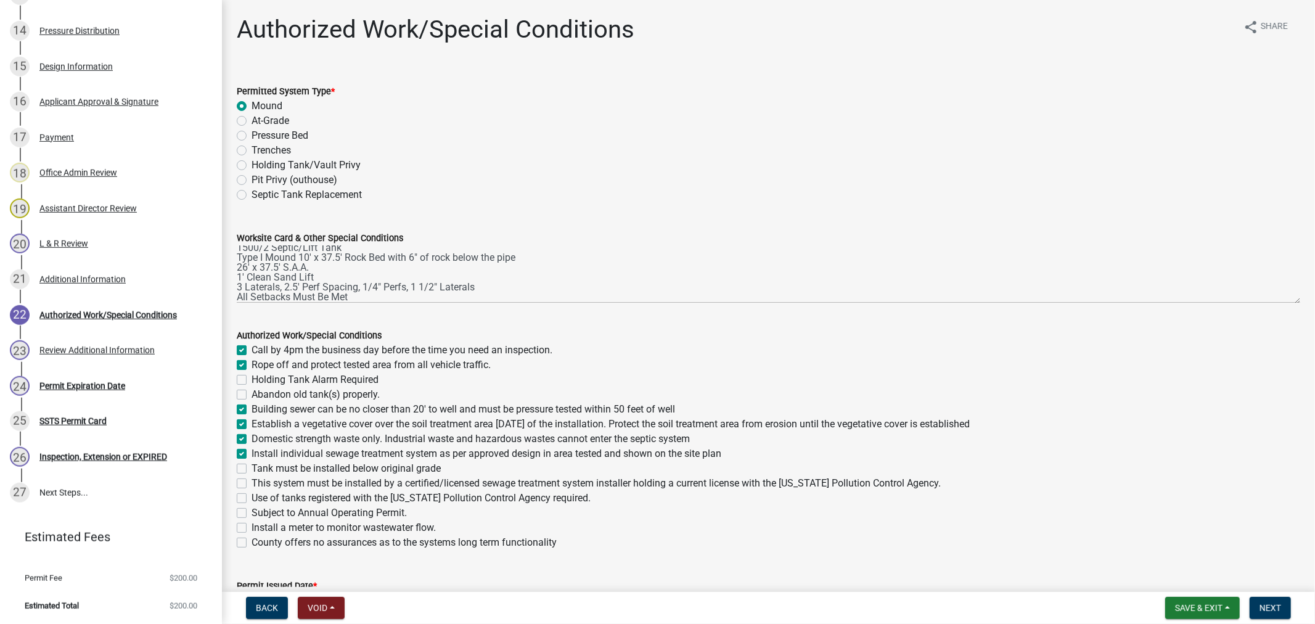
checkbox input "false"
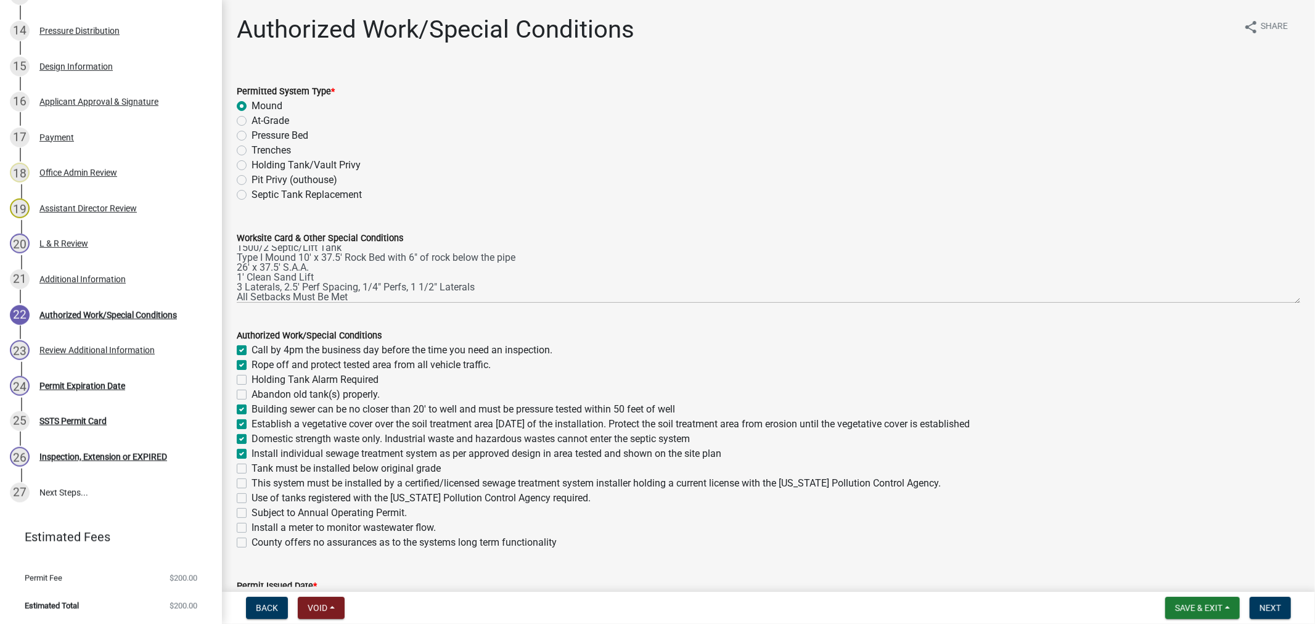
click at [252, 467] on label "Tank must be installed below original grade" at bounding box center [346, 468] width 189 height 15
click at [252, 467] on input "Tank must be installed below original grade" at bounding box center [256, 465] width 8 height 8
checkbox input "true"
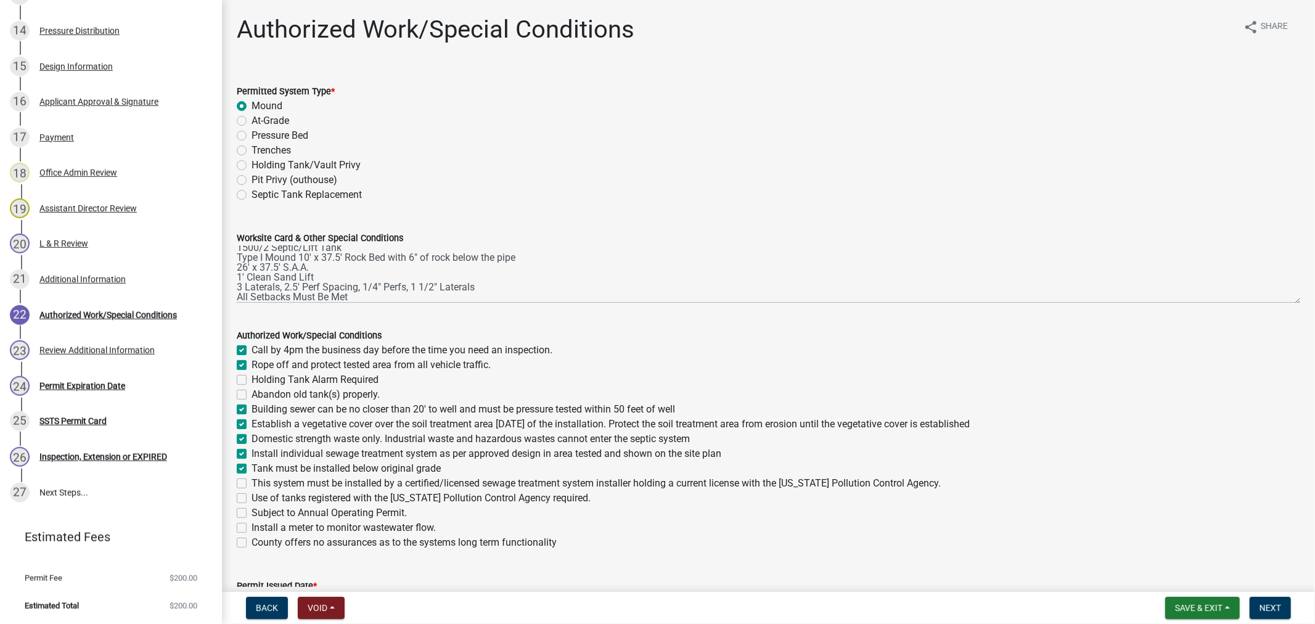
checkbox input "false"
checkbox input "true"
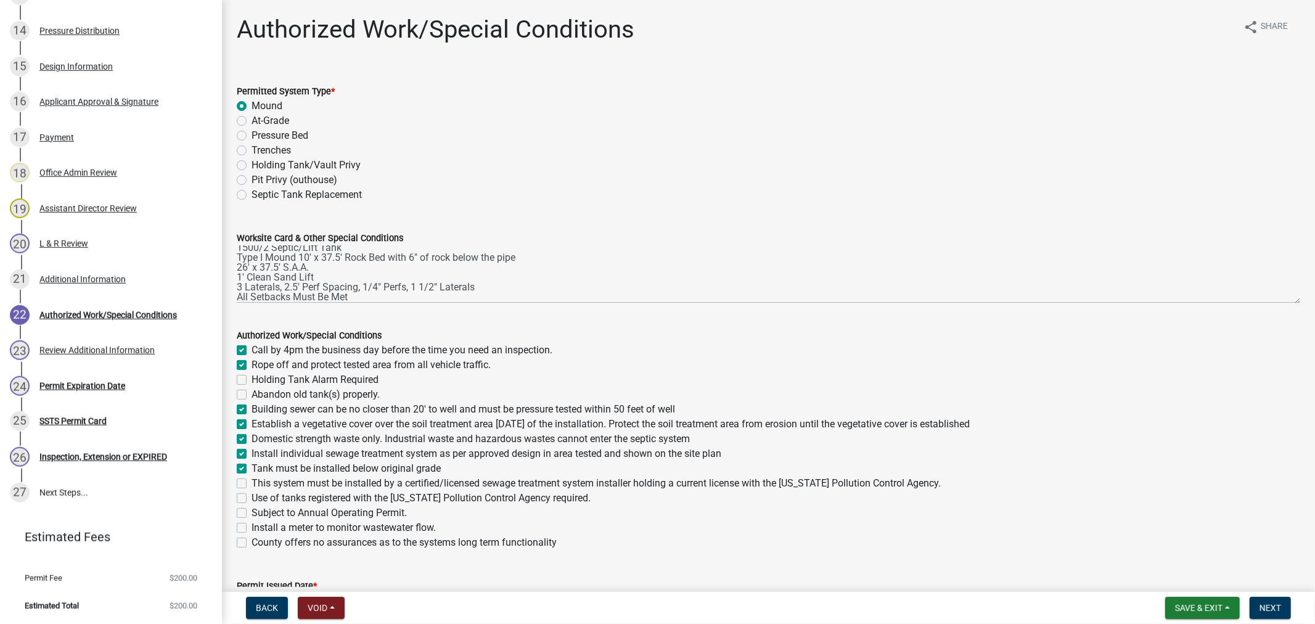
checkbox input "true"
checkbox input "false"
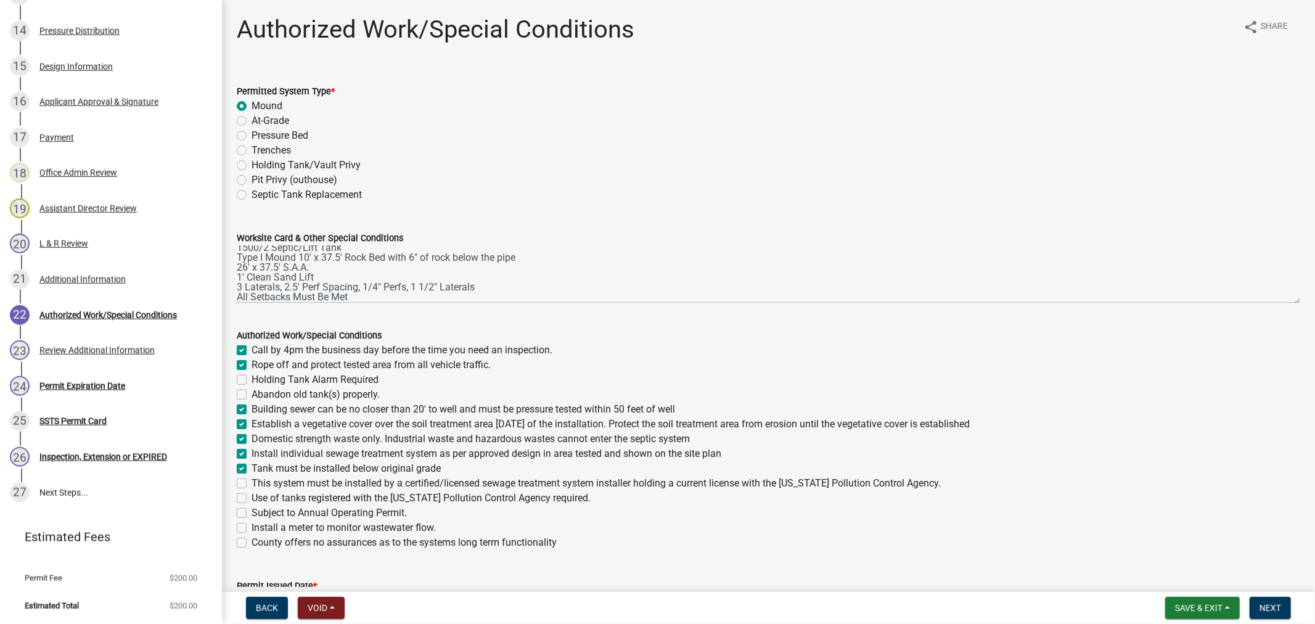
checkbox input "false"
click at [231, 483] on div "Authorized Work/Special Conditions Call by 4pm the business day before the time…" at bounding box center [769, 431] width 1082 height 237
click at [252, 483] on label "This system must be installed by a certified/licensed sewage treatment system i…" at bounding box center [596, 483] width 689 height 15
click at [252, 483] on input "This system must be installed by a certified/licensed sewage treatment system i…" at bounding box center [256, 480] width 8 height 8
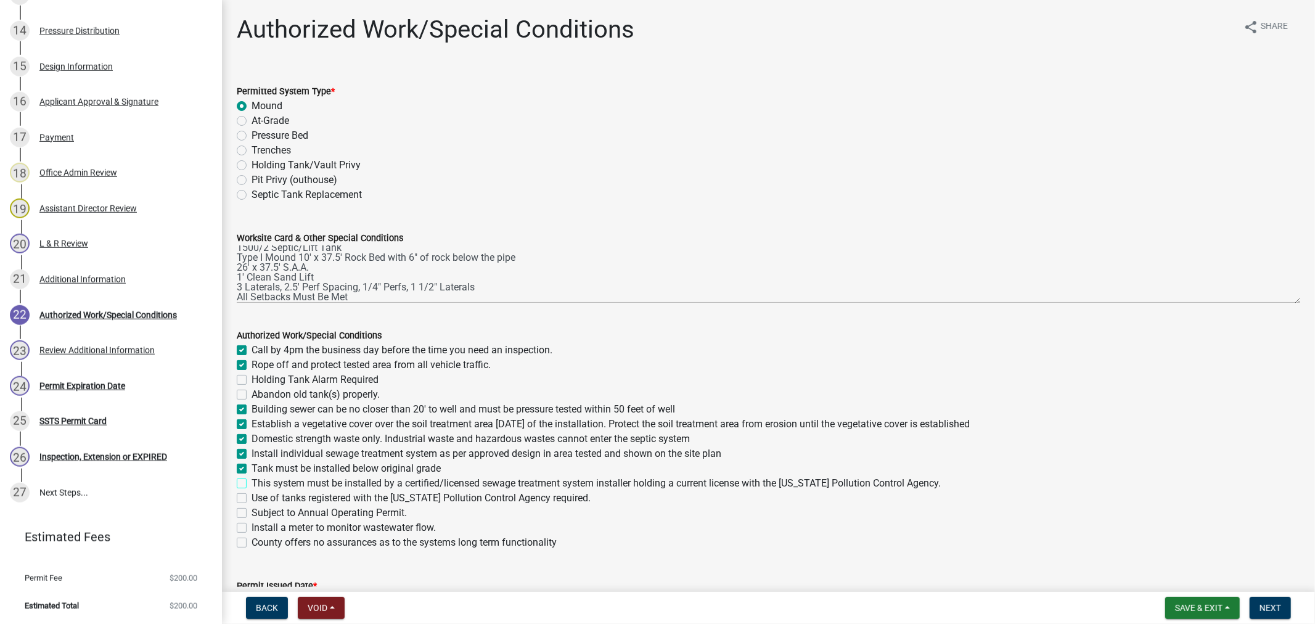
checkbox input "true"
checkbox input "false"
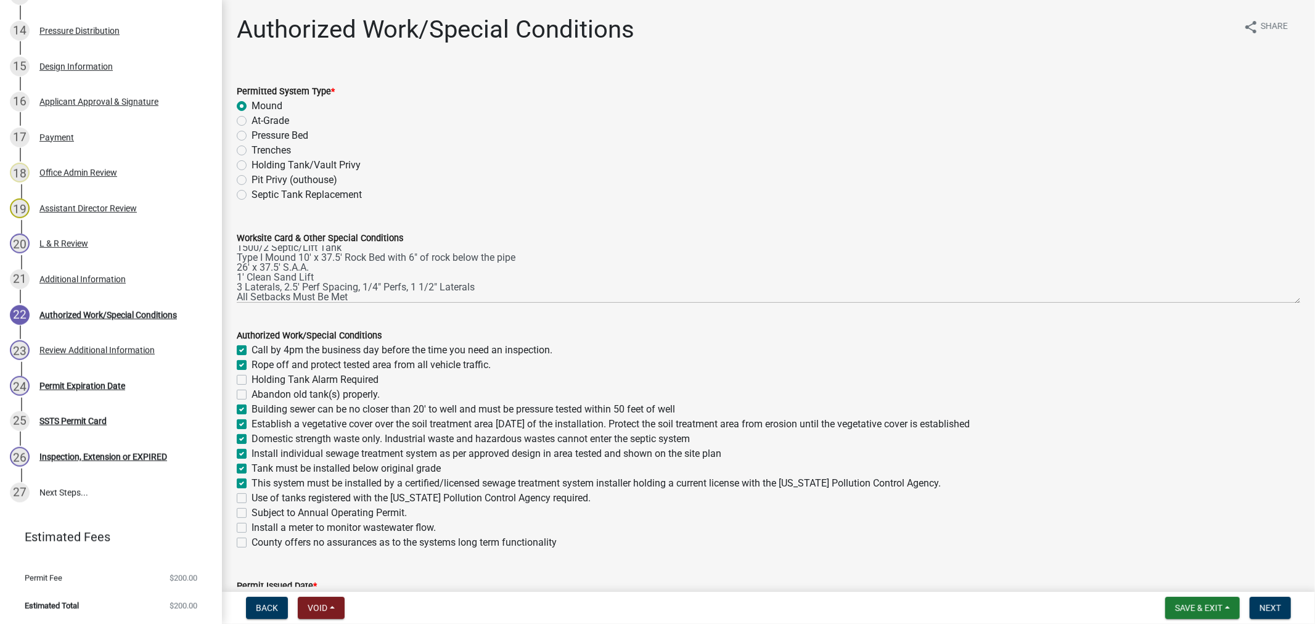
checkbox input "true"
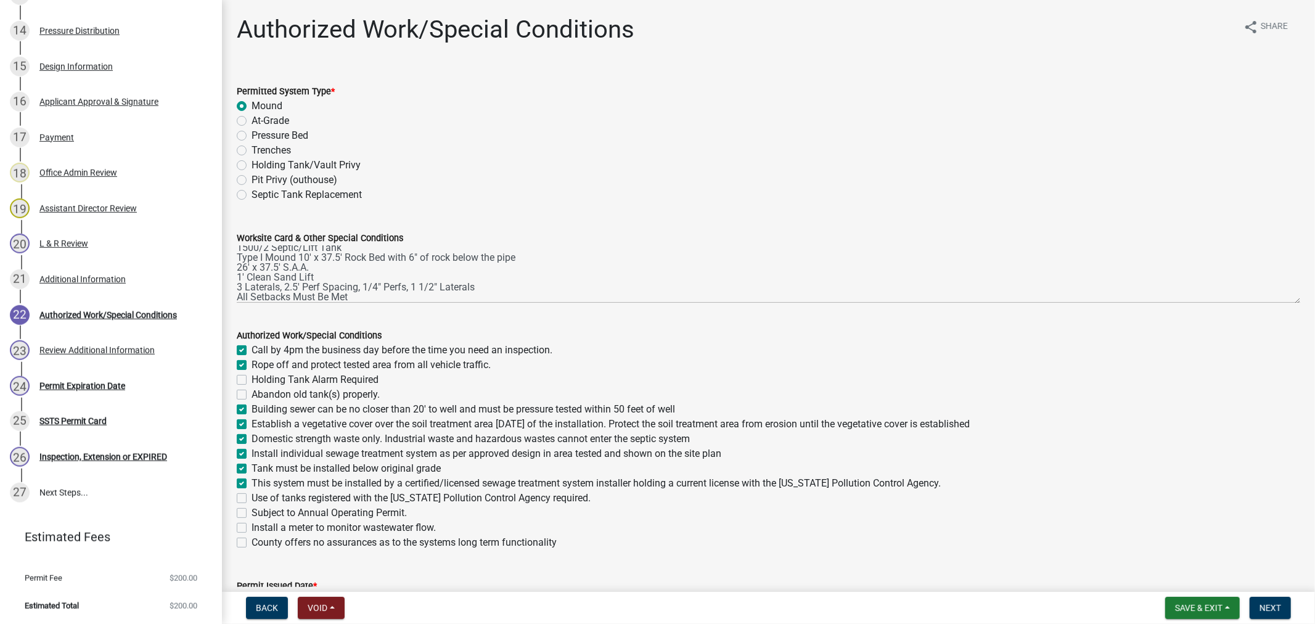
checkbox input "true"
checkbox input "false"
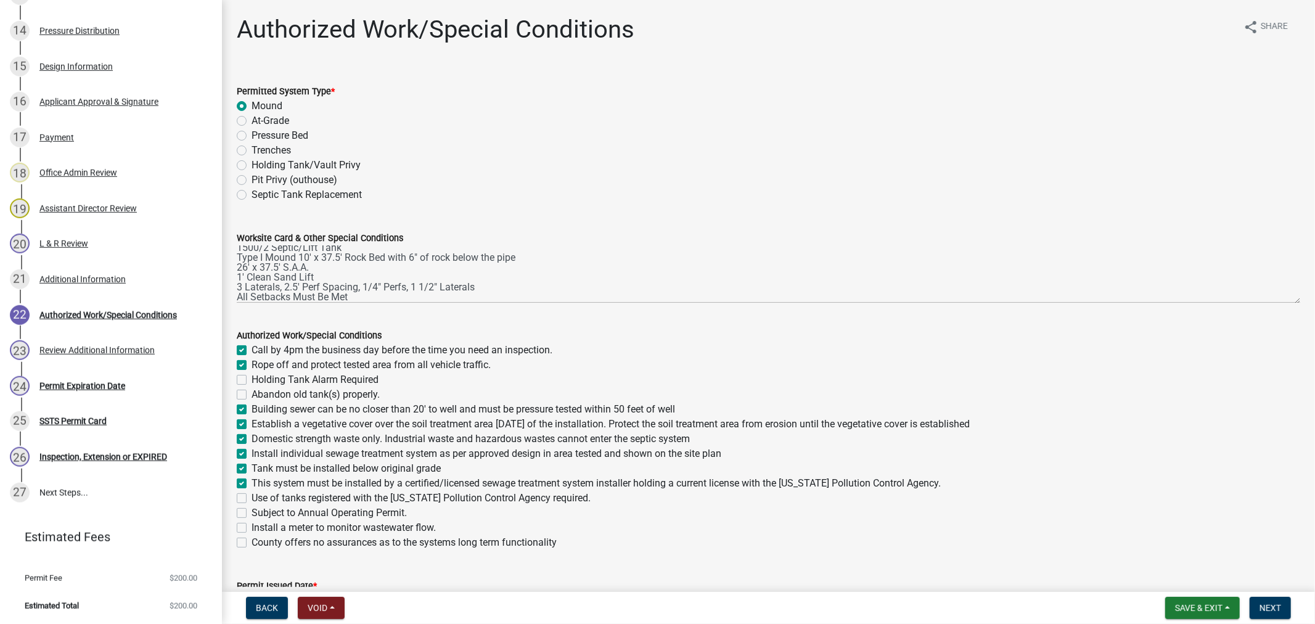
click at [252, 496] on label "Use of tanks registered with the [US_STATE] Pollution Control Agency required." at bounding box center [421, 498] width 339 height 15
click at [252, 496] on input "Use of tanks registered with the [US_STATE] Pollution Control Agency required." at bounding box center [256, 495] width 8 height 8
checkbox input "true"
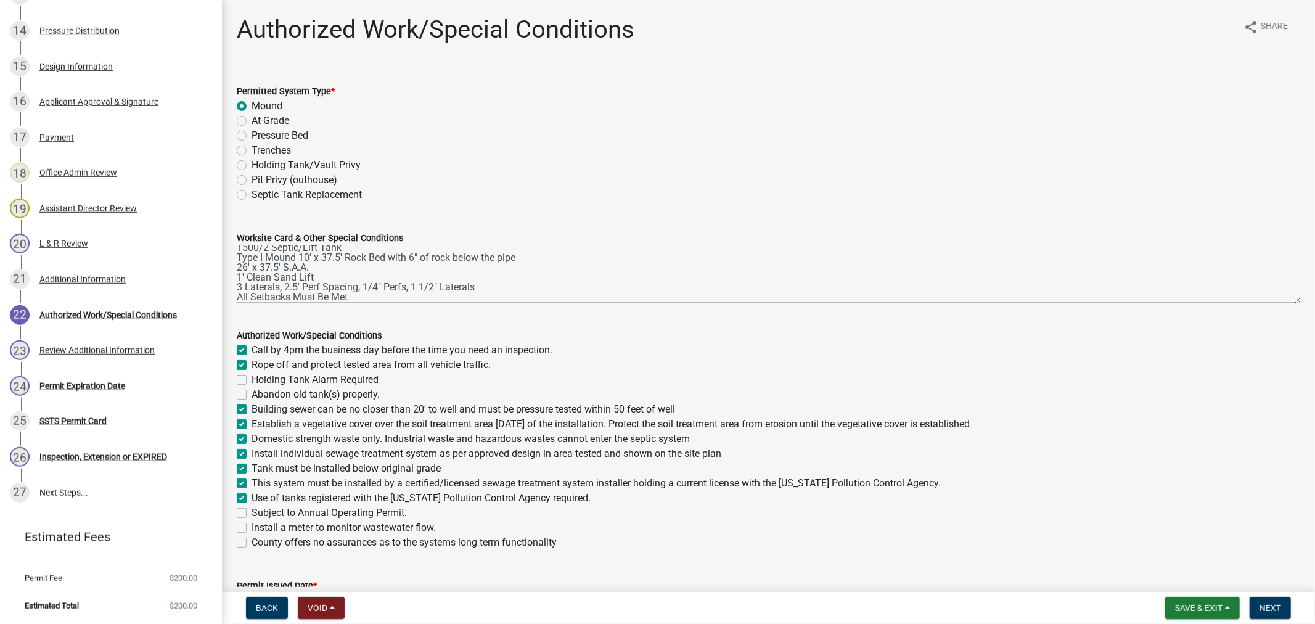
checkbox input "false"
checkbox input "true"
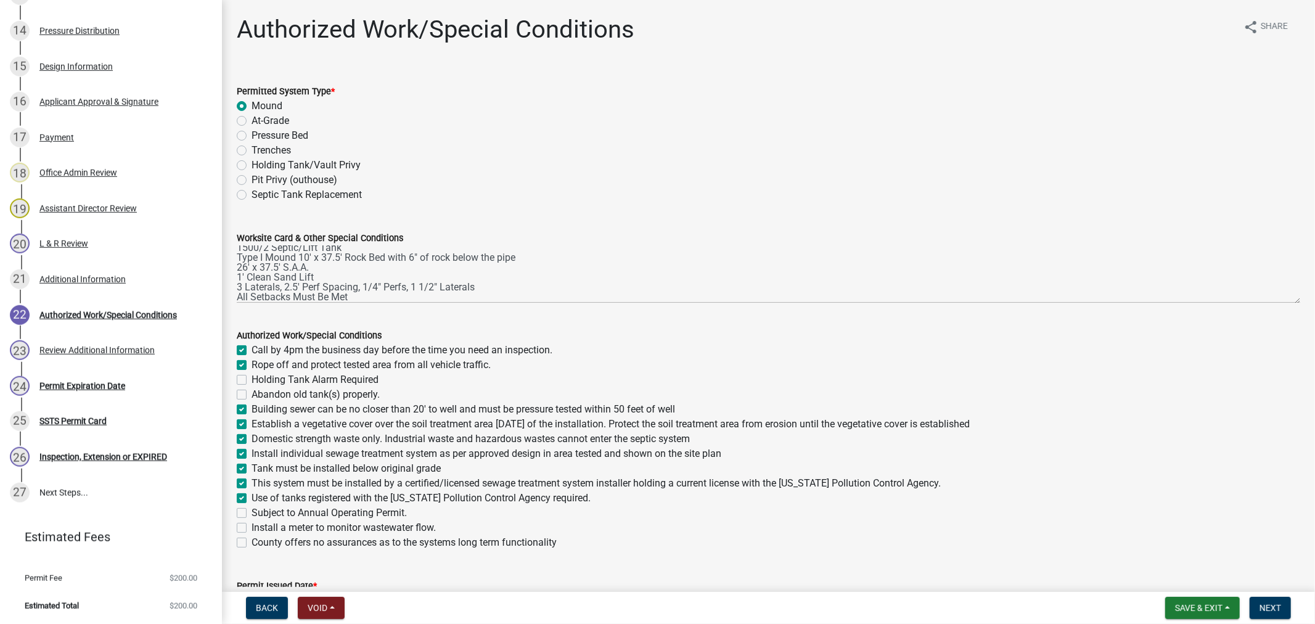
checkbox input "true"
checkbox input "false"
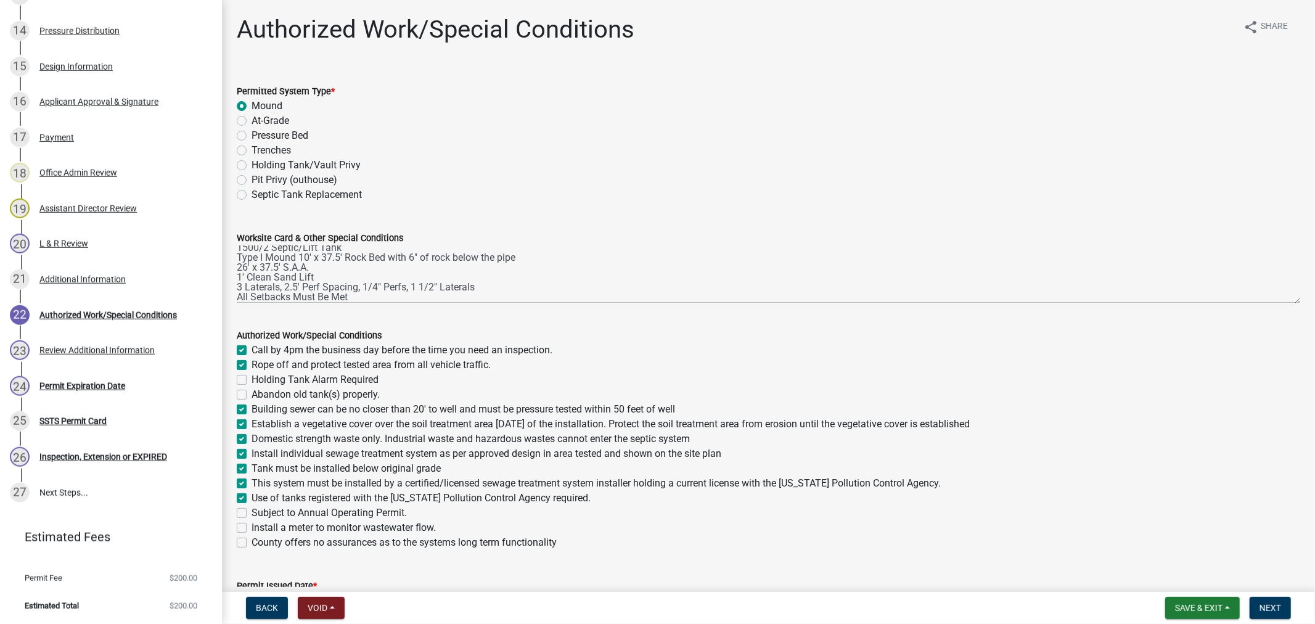
checkbox input "false"
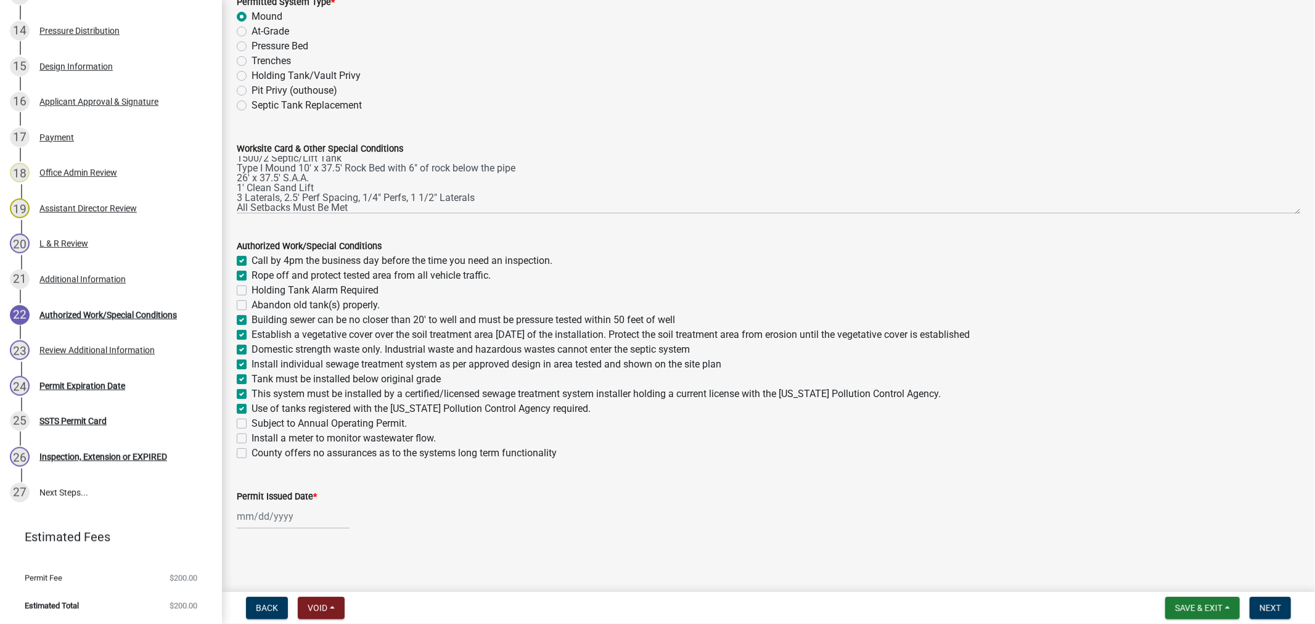
scroll to position [90, 0]
click at [284, 520] on div at bounding box center [293, 515] width 113 height 25
select select "10"
select select "2025"
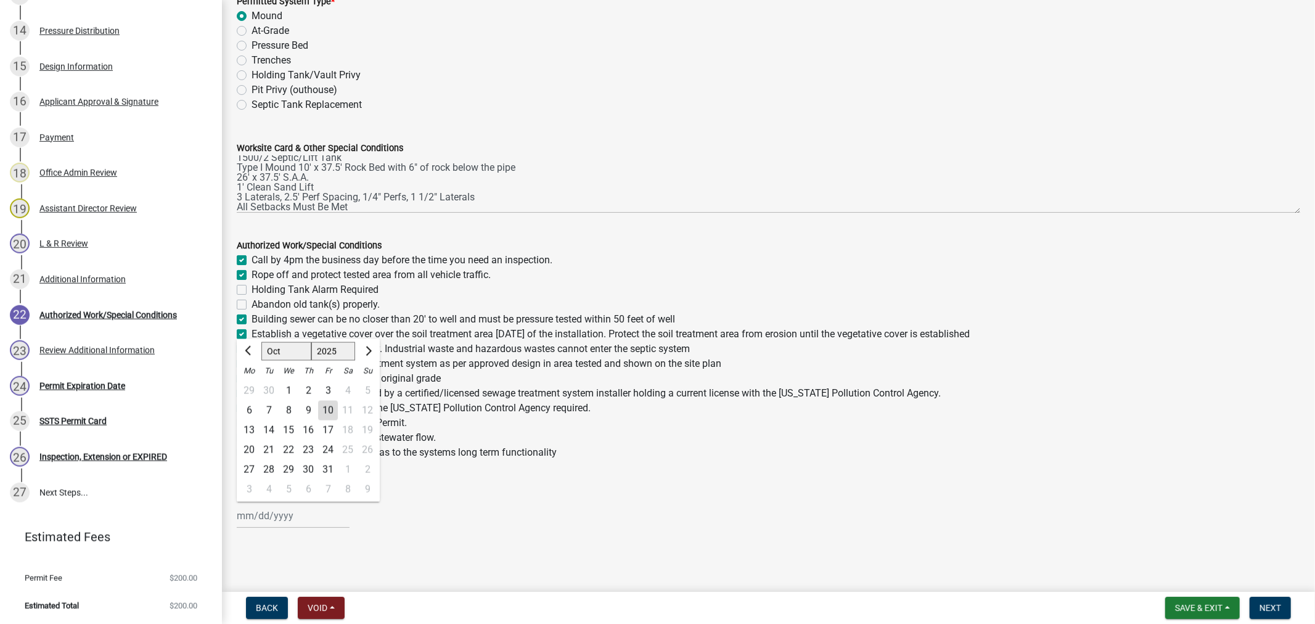
click at [322, 408] on div "10" at bounding box center [328, 411] width 20 height 20
type input "[DATE]"
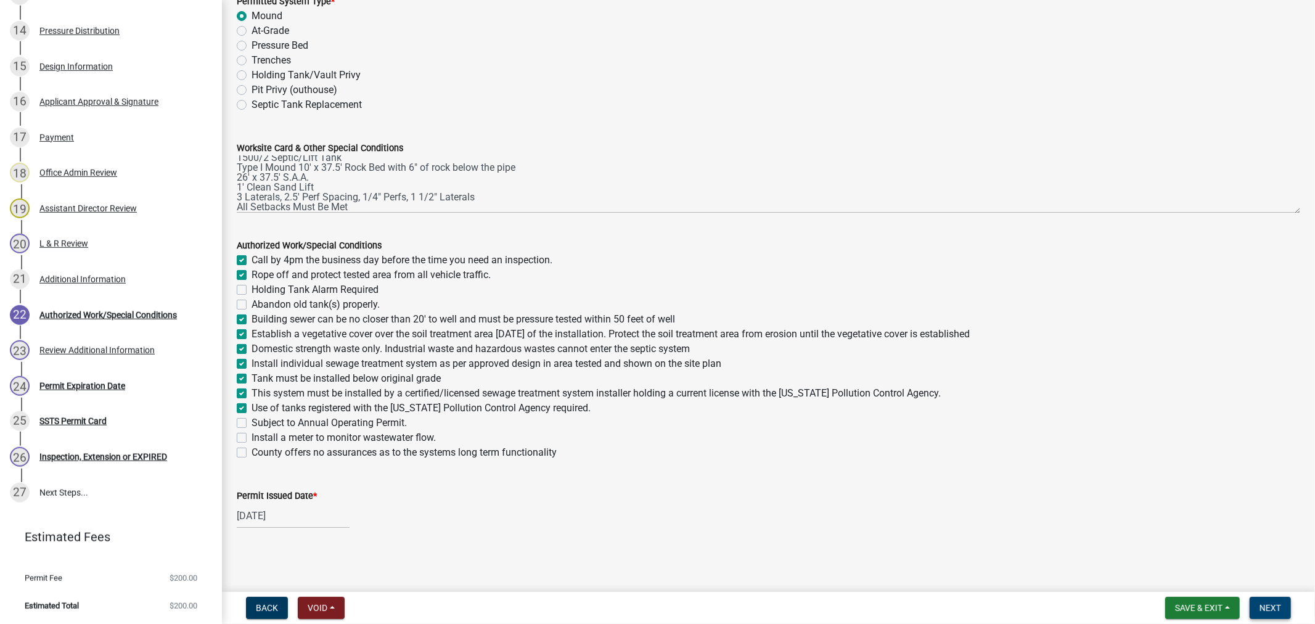
click at [1276, 607] on span "Next" at bounding box center [1271, 608] width 22 height 10
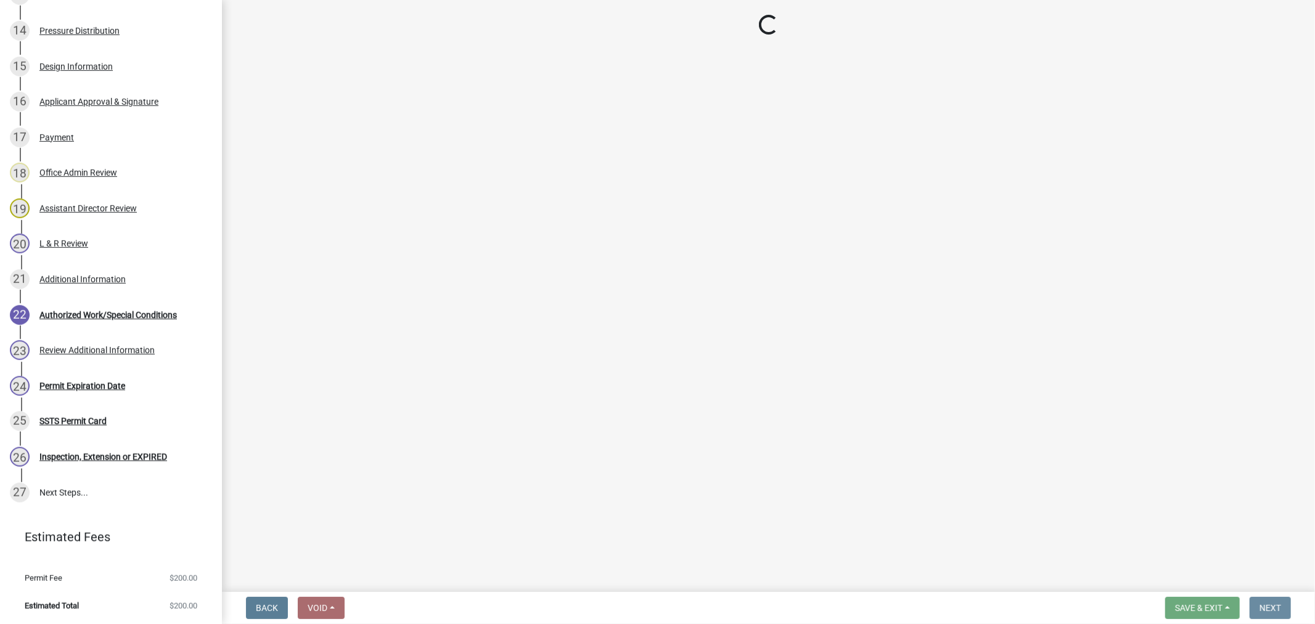
scroll to position [0, 0]
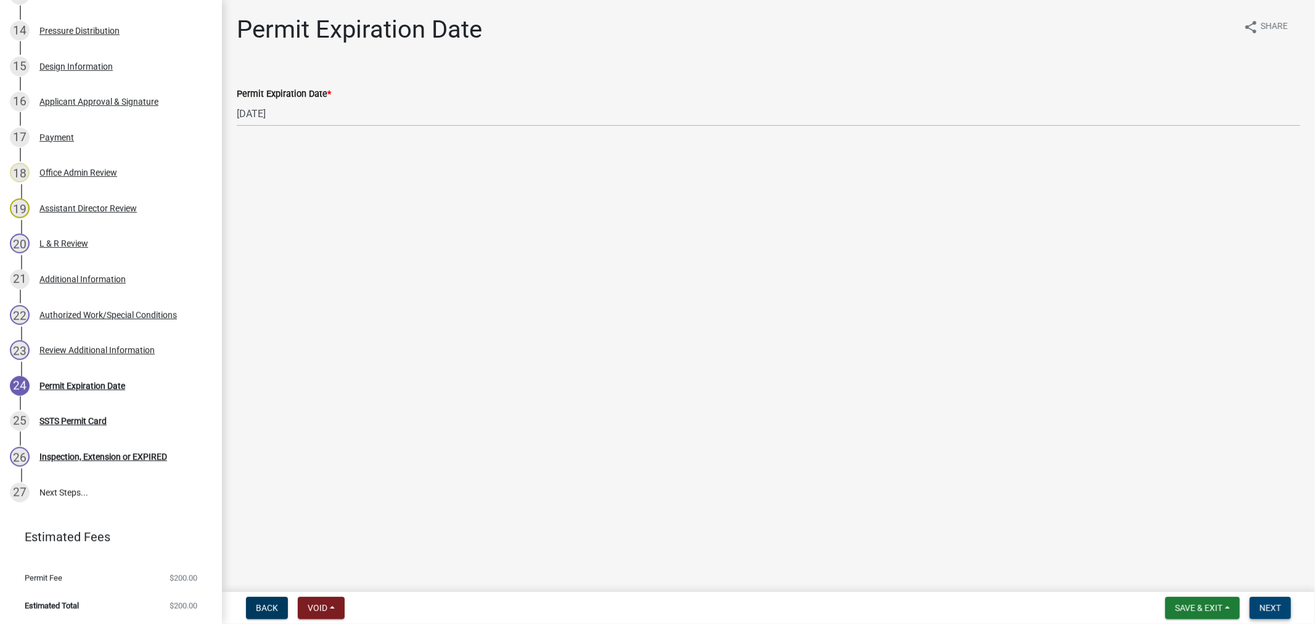
click at [1250, 609] on button "Next" at bounding box center [1270, 608] width 41 height 22
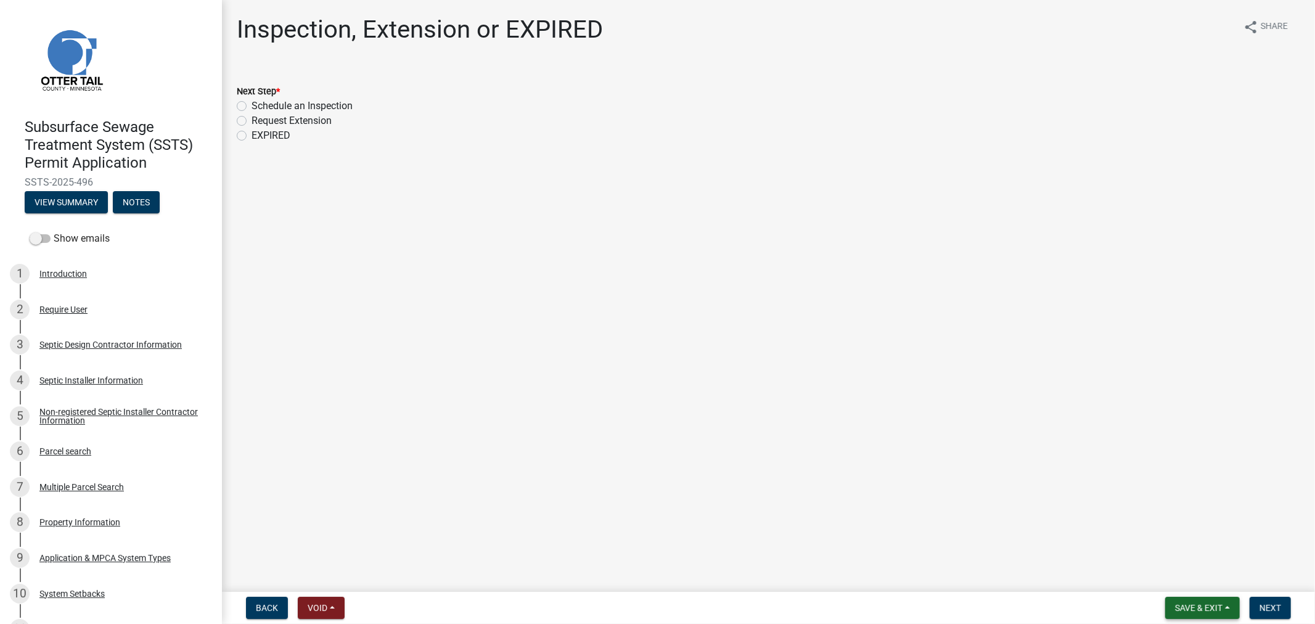
click at [1203, 606] on span "Save & Exit" at bounding box center [1198, 608] width 47 height 10
click at [1163, 575] on button "Save & Exit" at bounding box center [1190, 576] width 99 height 30
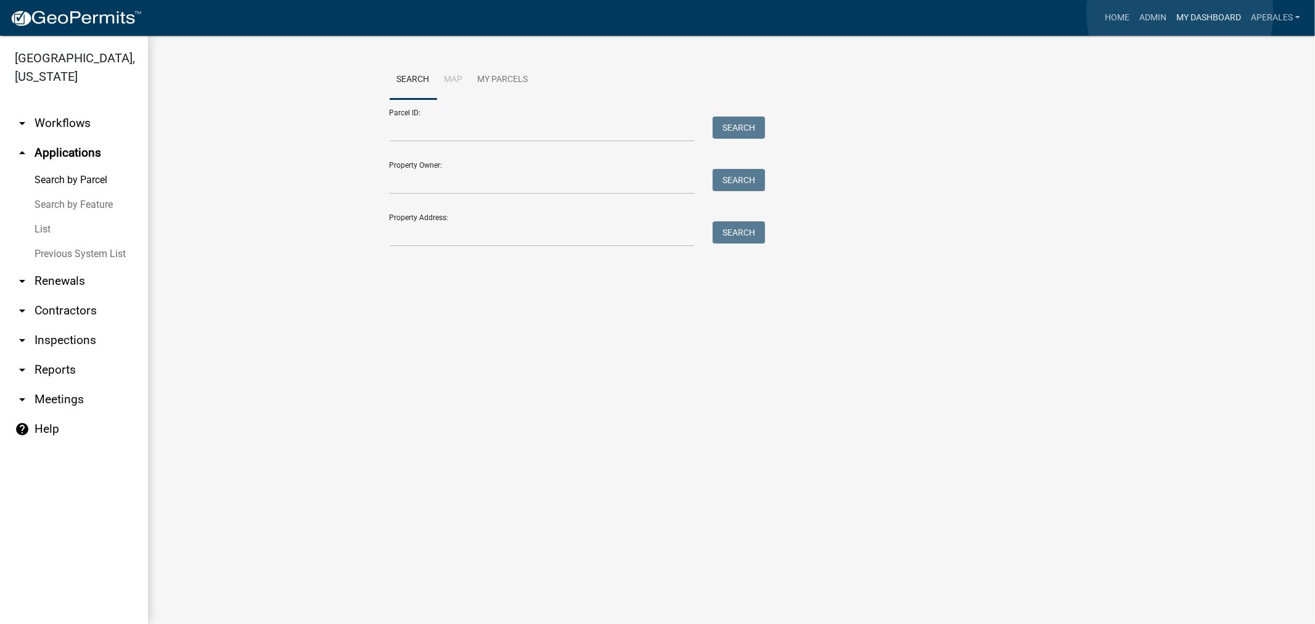
click at [1181, 13] on link "My Dashboard" at bounding box center [1209, 17] width 75 height 23
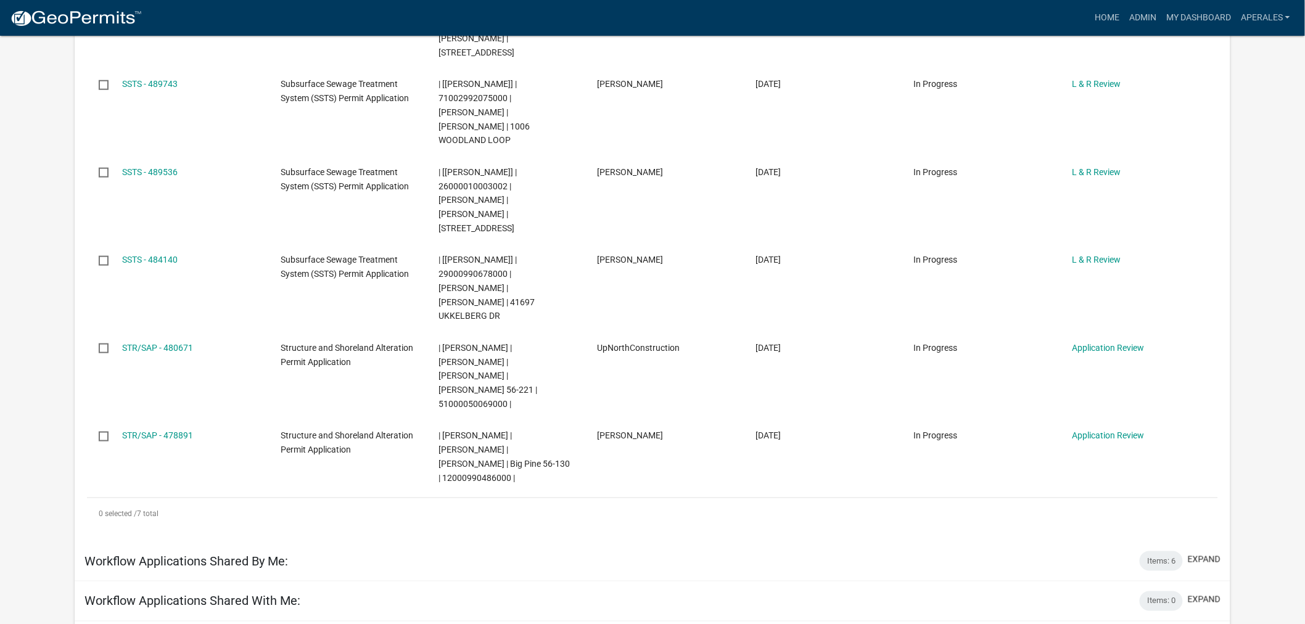
scroll to position [342, 0]
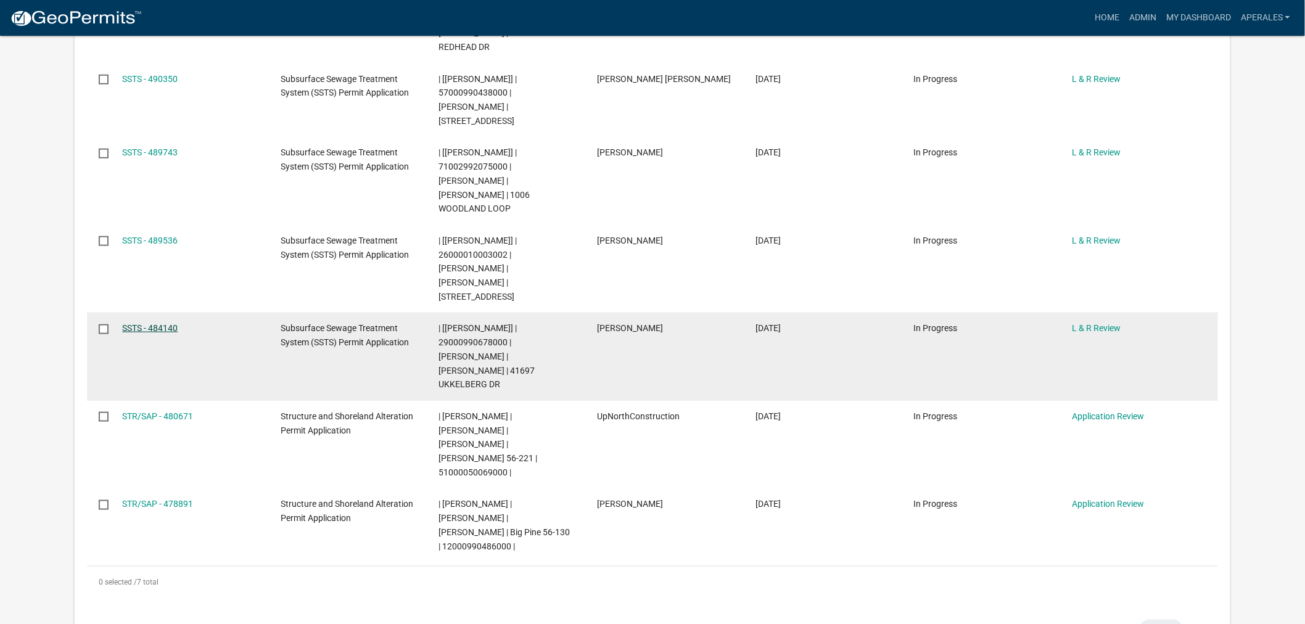
click at [166, 323] on link "SSTS - 484140" at bounding box center [149, 328] width 55 height 10
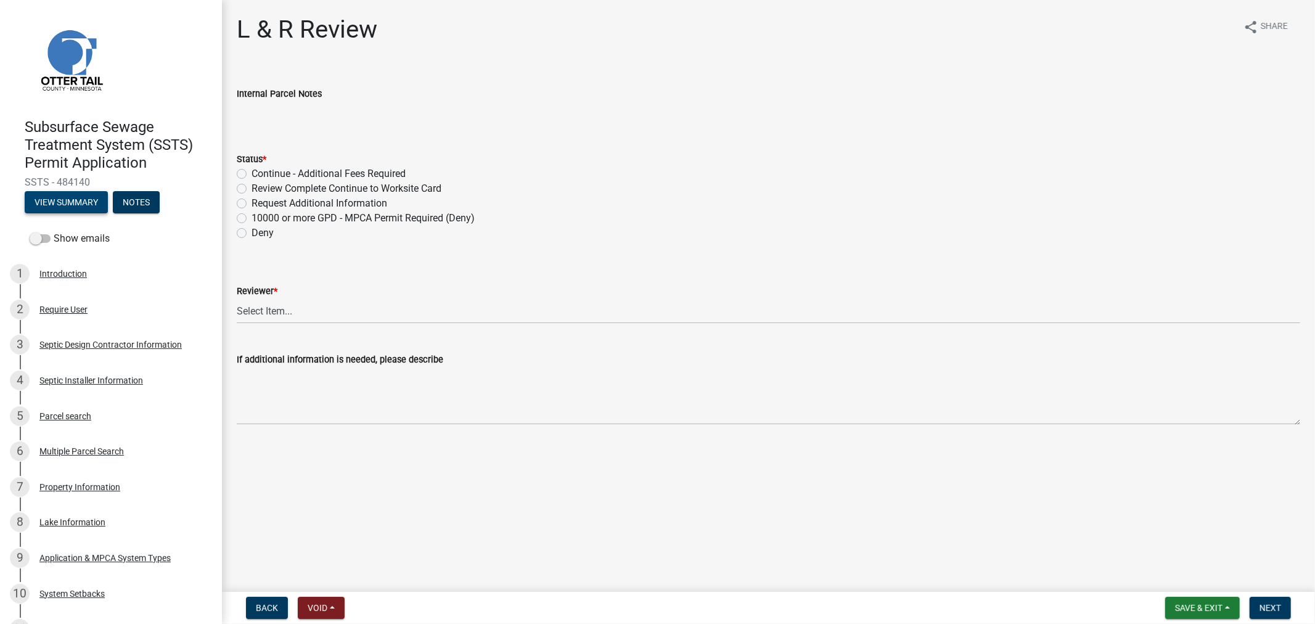
click at [54, 197] on button "View Summary" at bounding box center [66, 202] width 83 height 22
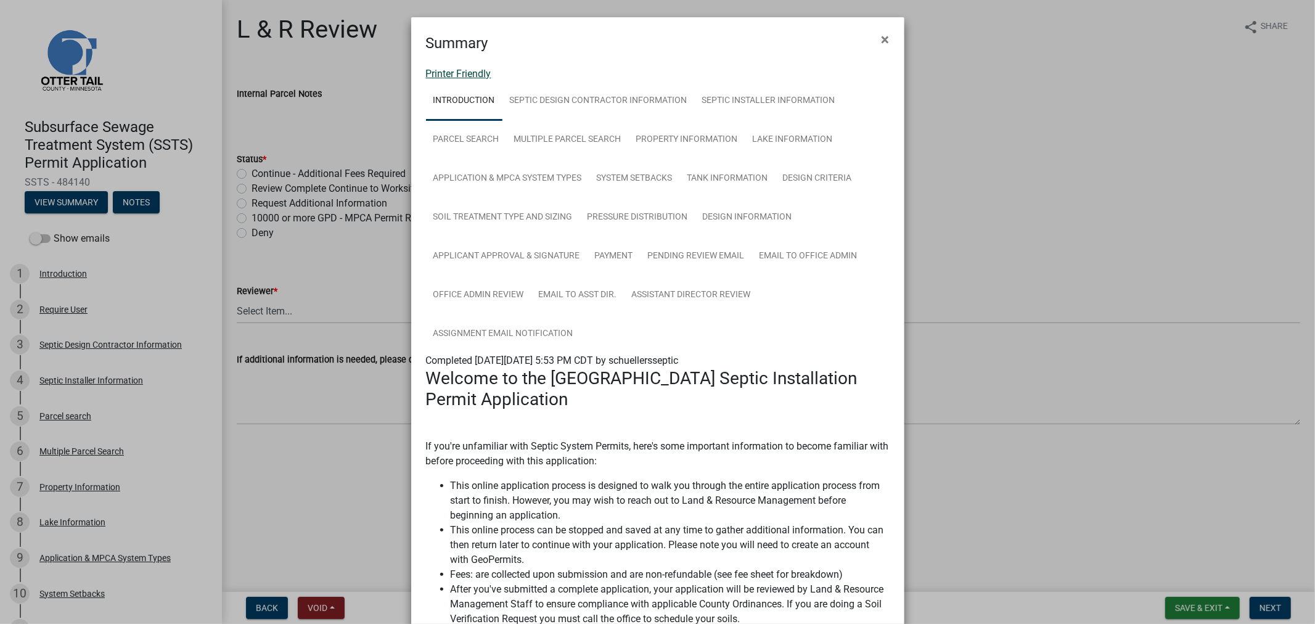
click at [464, 70] on link "Printer Friendly" at bounding box center [458, 74] width 65 height 12
click at [882, 44] on span "×" at bounding box center [886, 39] width 8 height 17
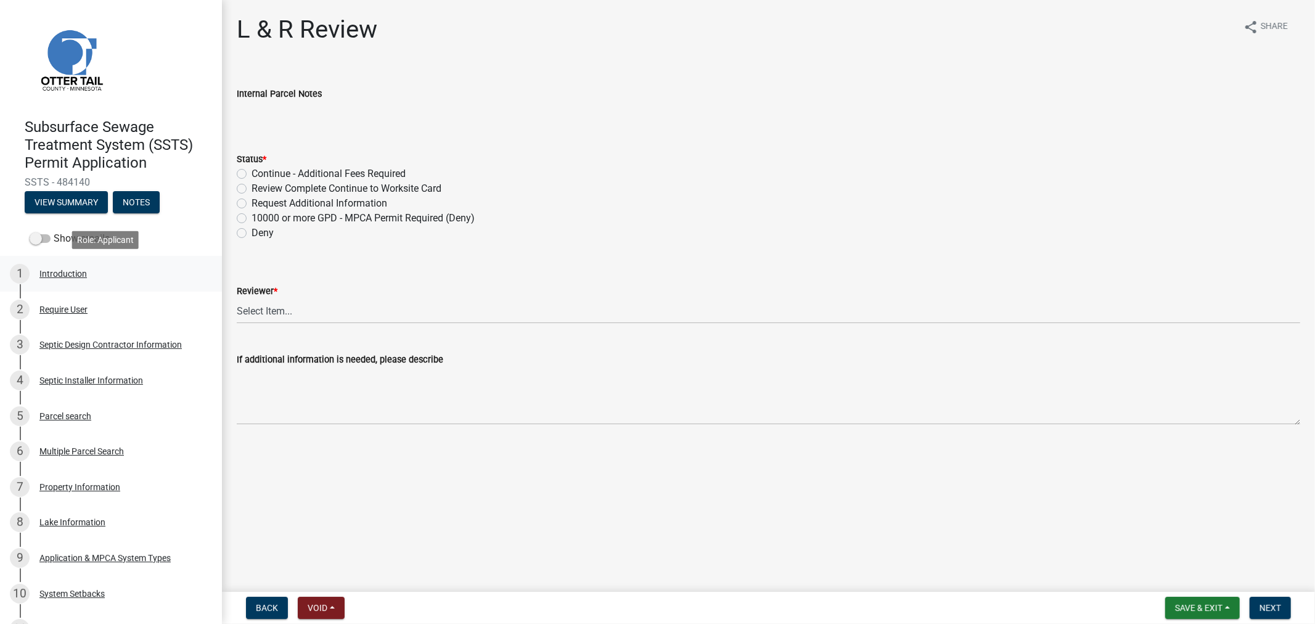
click at [59, 273] on div "Introduction" at bounding box center [62, 273] width 47 height 9
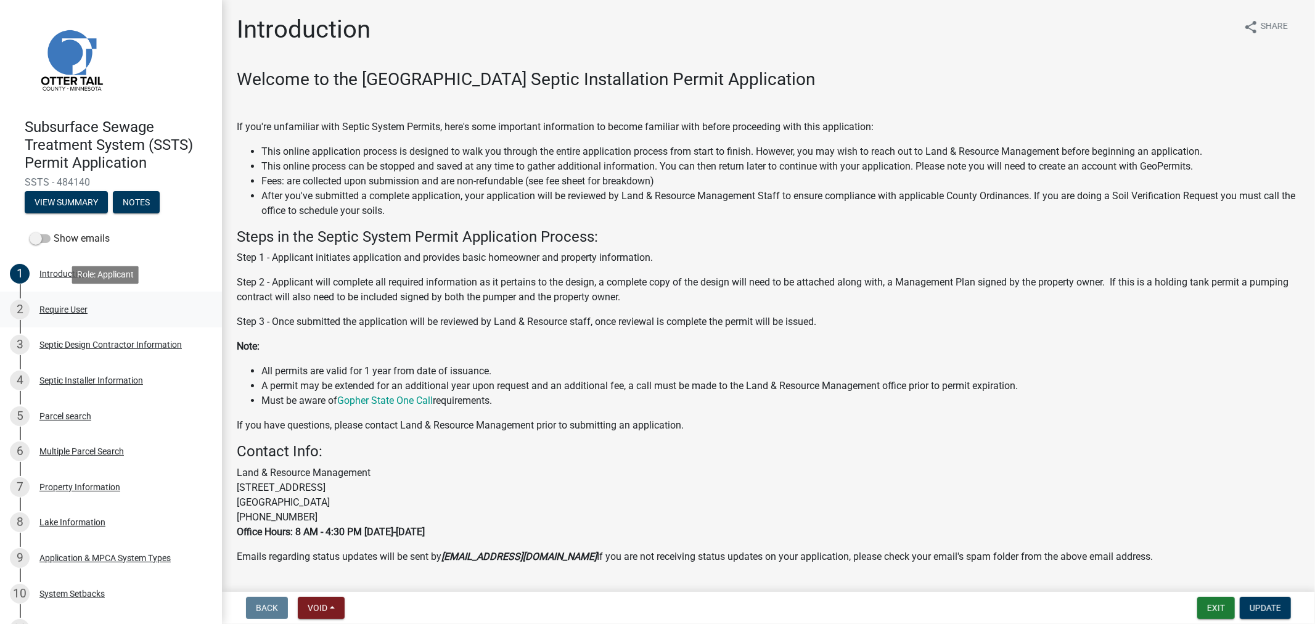
click at [68, 316] on div "2 Require User" at bounding box center [106, 310] width 192 height 20
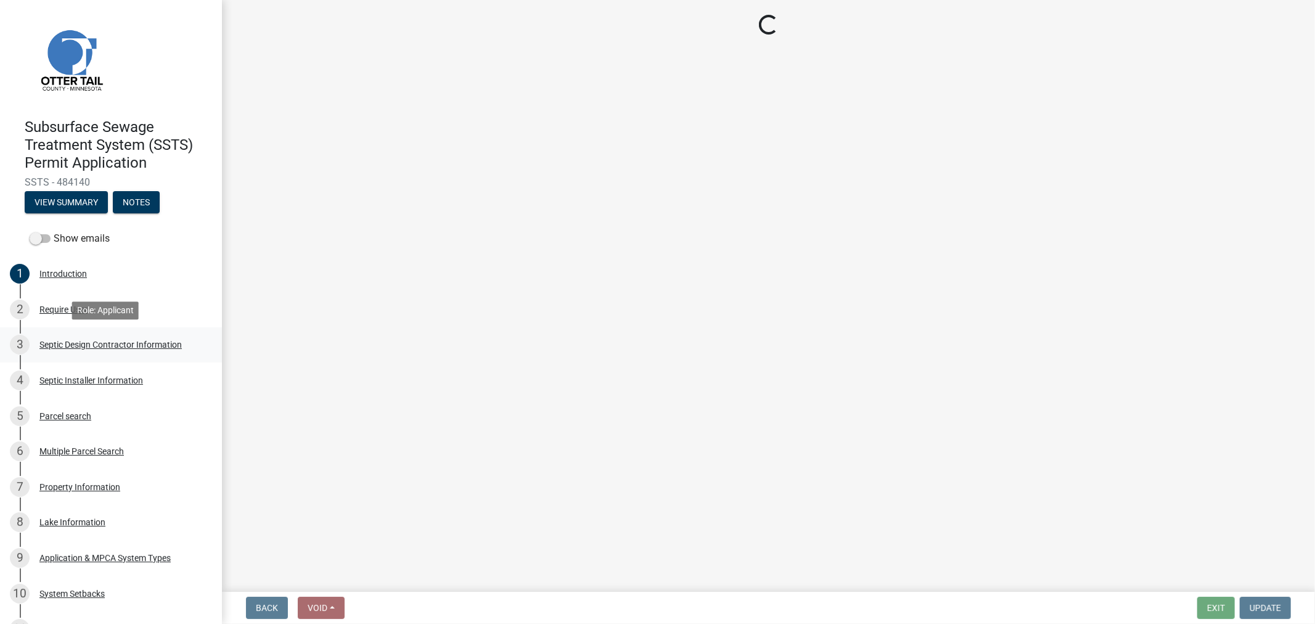
click at [75, 341] on div "Septic Design Contractor Information" at bounding box center [110, 344] width 142 height 9
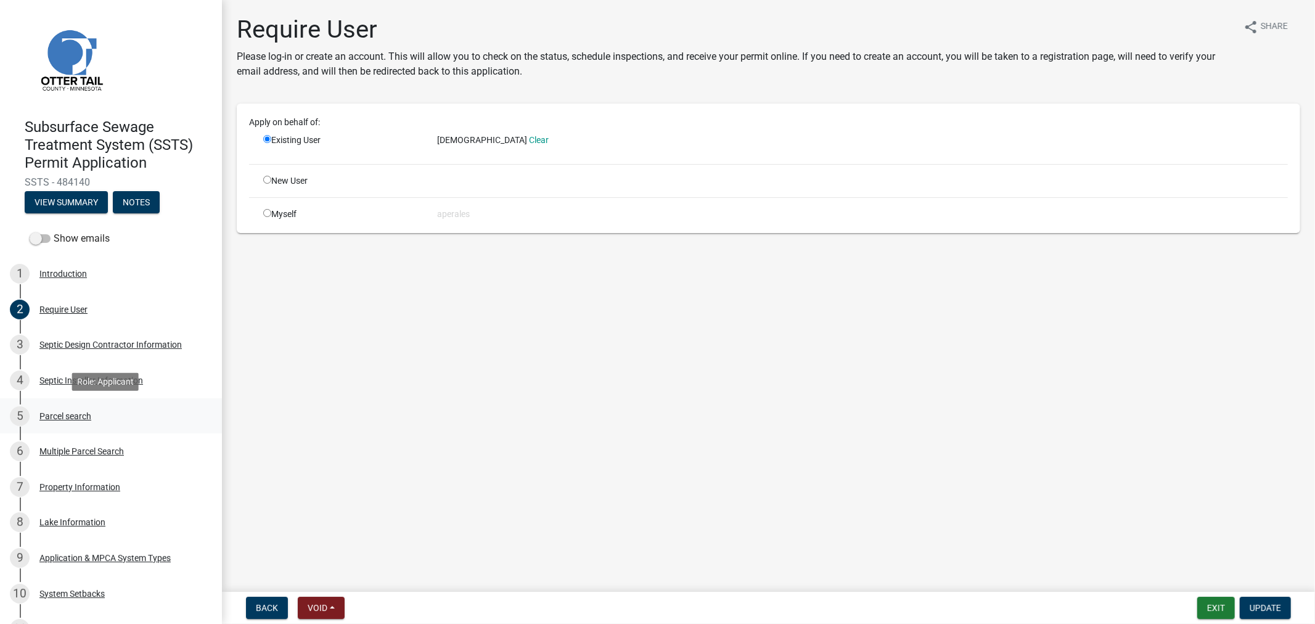
click at [68, 419] on div "Parcel search" at bounding box center [65, 416] width 52 height 9
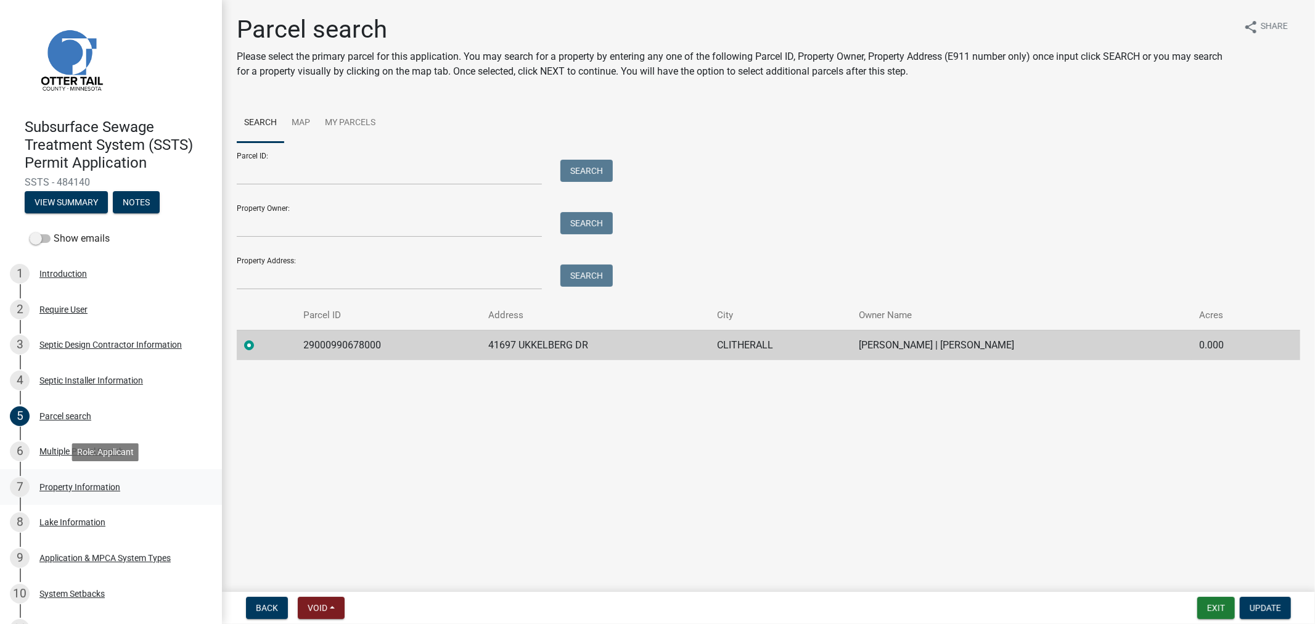
click at [83, 490] on div "Property Information" at bounding box center [79, 487] width 81 height 9
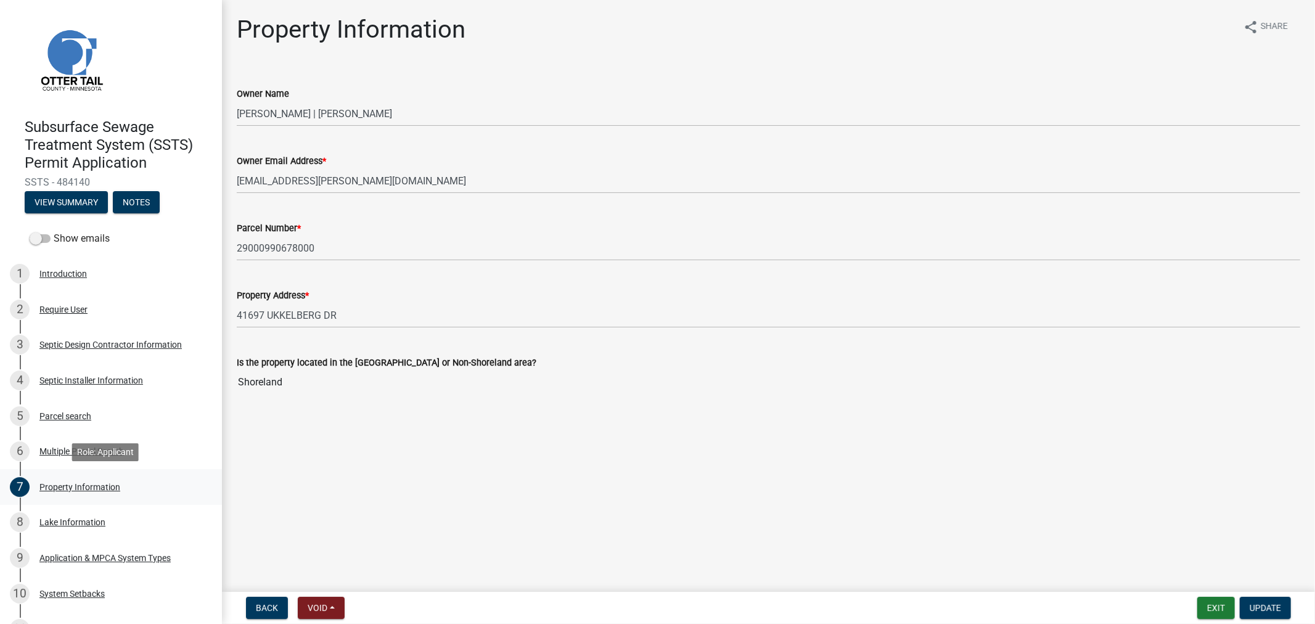
click at [95, 492] on div "7 Property Information" at bounding box center [106, 487] width 192 height 20
click at [87, 487] on div "Property Information" at bounding box center [79, 487] width 81 height 9
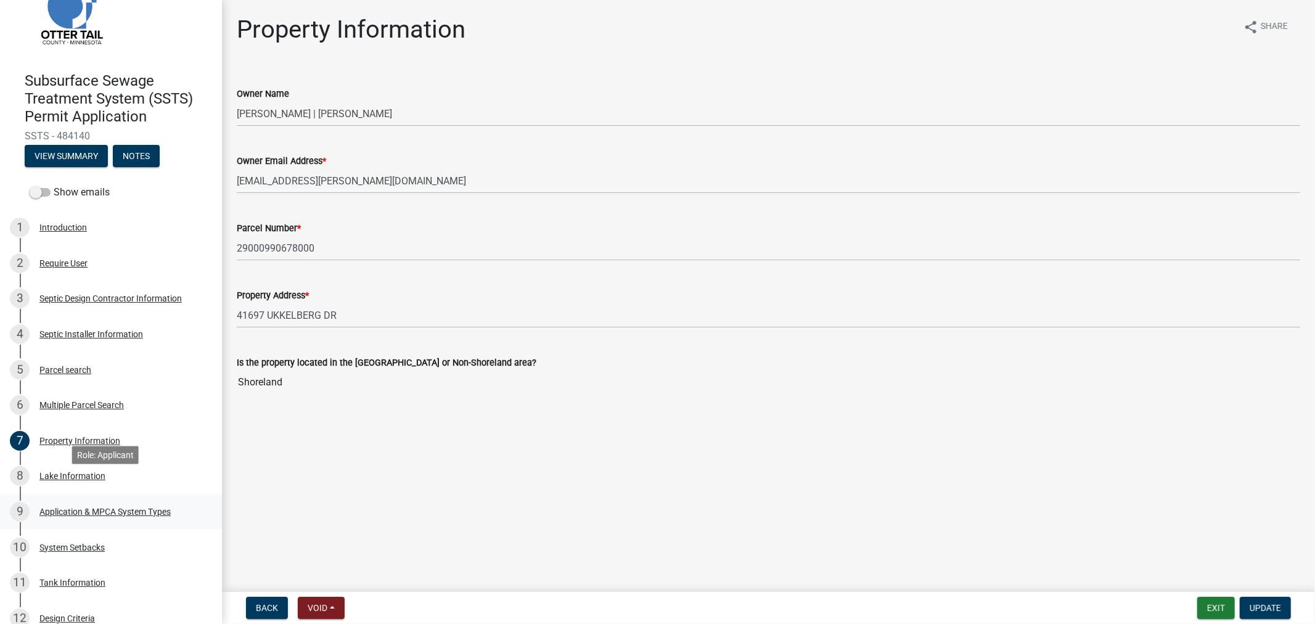
scroll to position [68, 0]
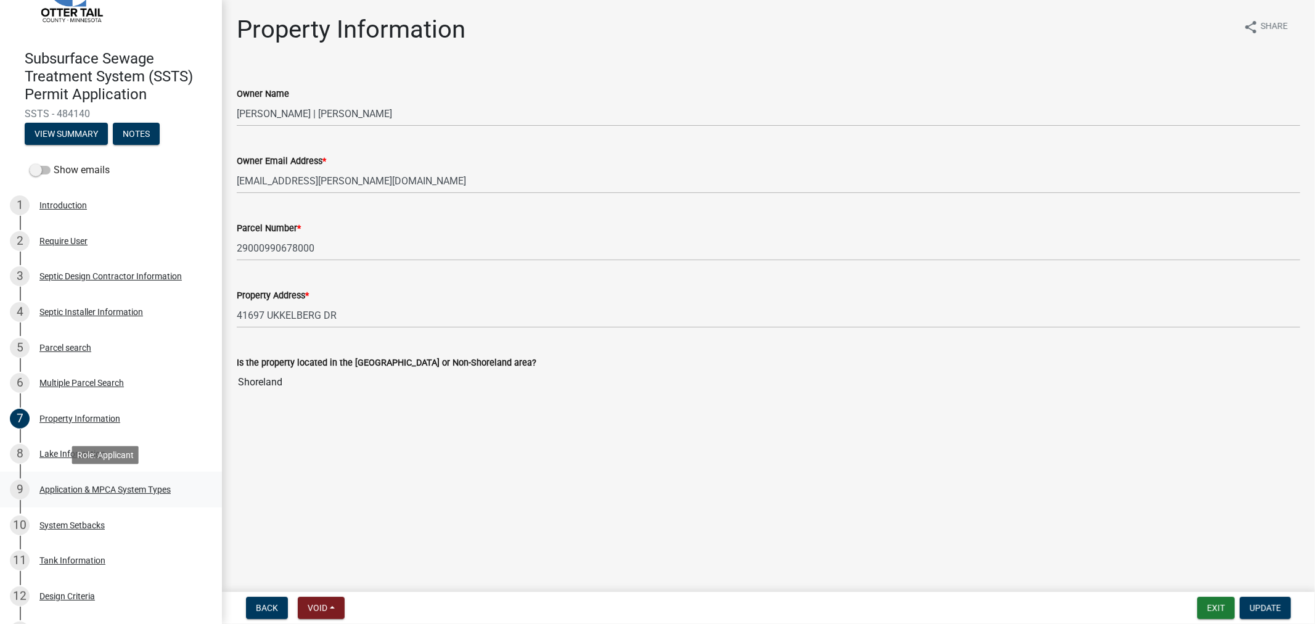
click at [72, 495] on div "9 Application & MPCA System Types" at bounding box center [106, 490] width 192 height 20
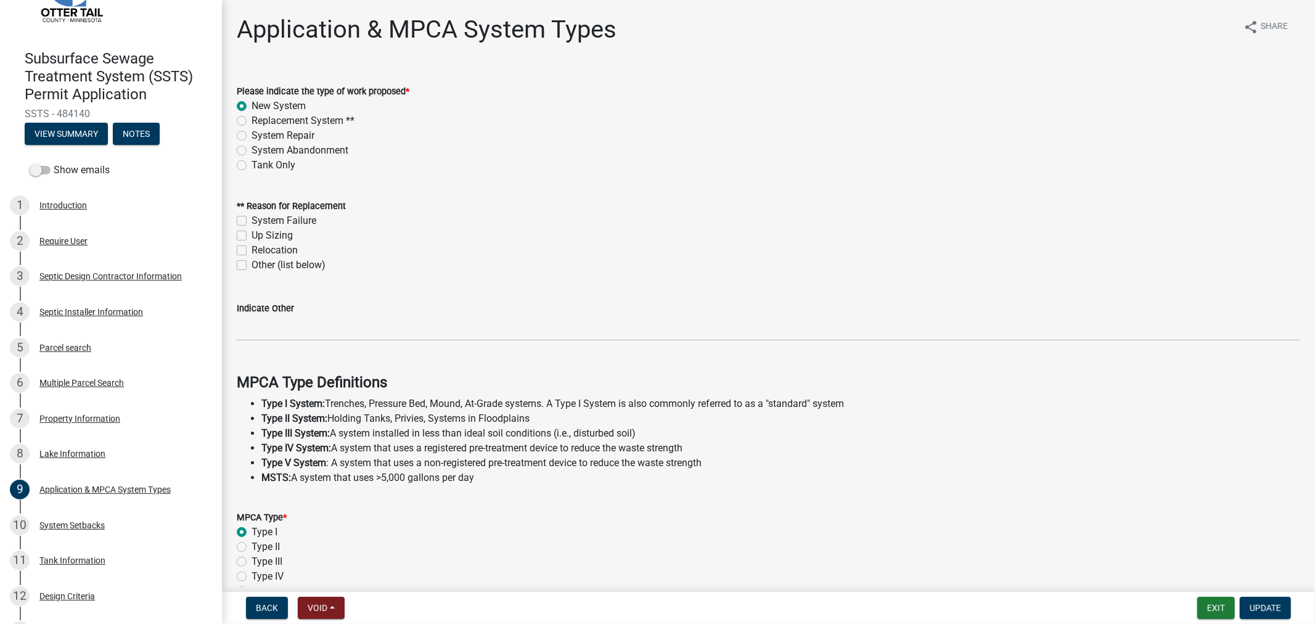
click at [252, 121] on label "Replacement System **" at bounding box center [303, 120] width 103 height 15
click at [252, 121] on input "Replacement System **" at bounding box center [256, 117] width 8 height 8
radio input "true"
click at [252, 221] on label "System Failure" at bounding box center [284, 220] width 65 height 15
click at [252, 221] on input "System Failure" at bounding box center [256, 217] width 8 height 8
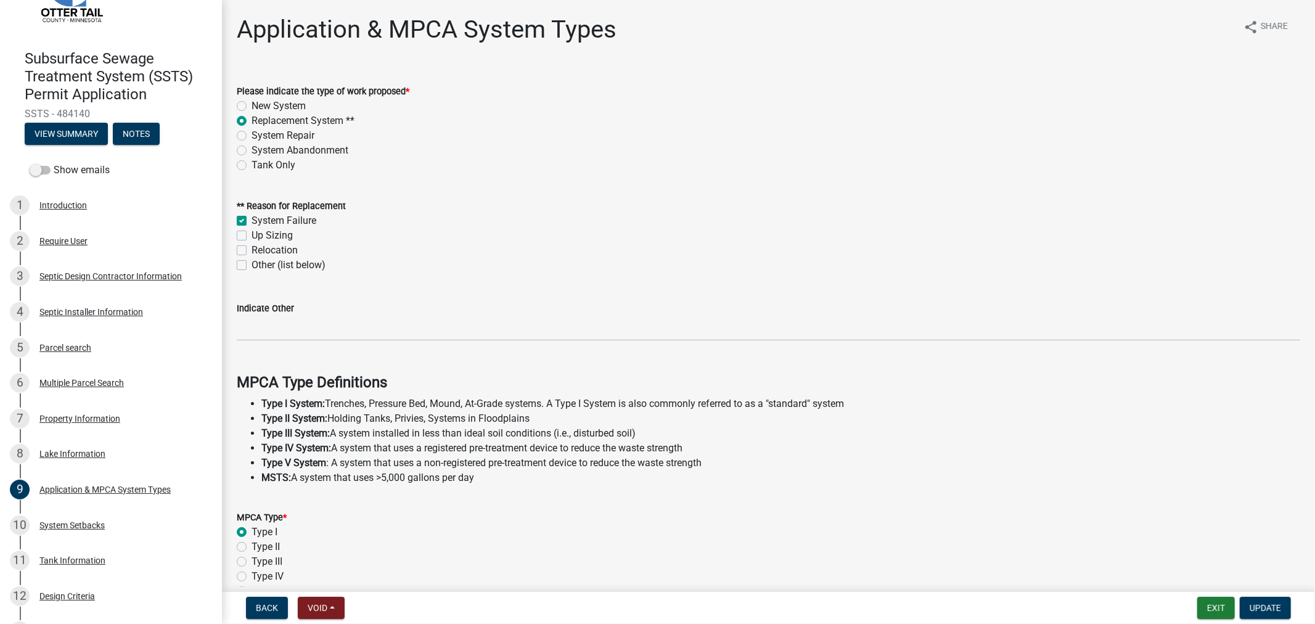
checkbox input "true"
checkbox input "false"
click at [252, 234] on label "Up Sizing" at bounding box center [272, 235] width 41 height 15
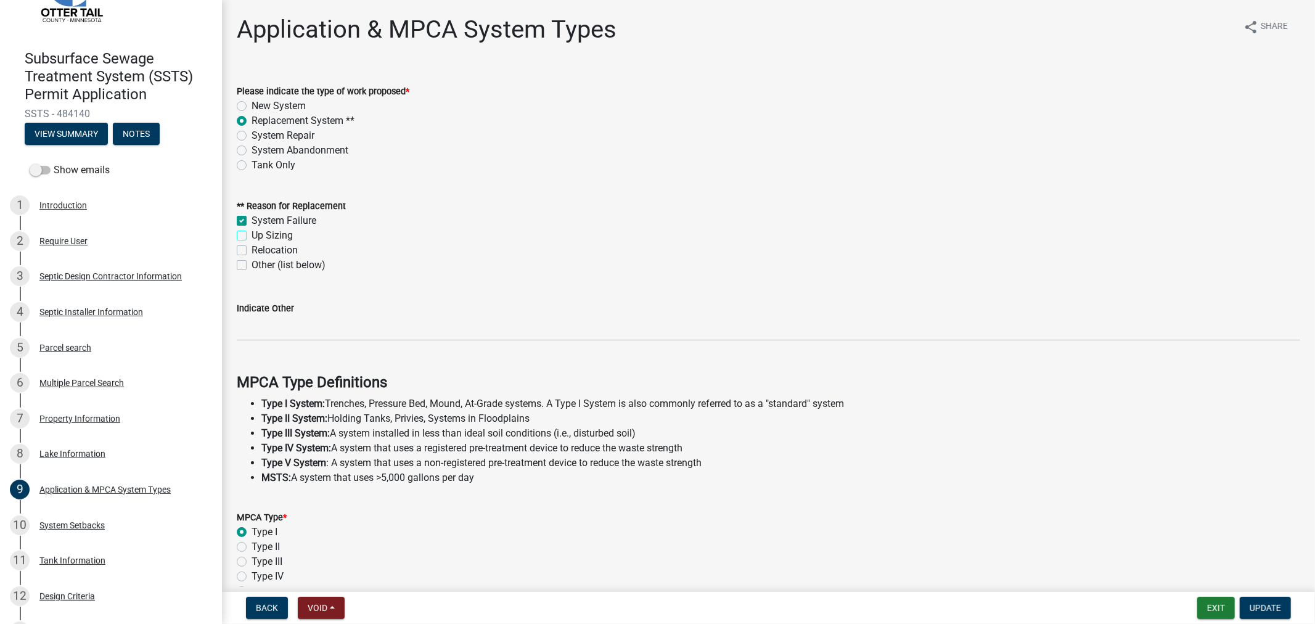
click at [252, 234] on input "Up Sizing" at bounding box center [256, 232] width 8 height 8
checkbox input "true"
checkbox input "false"
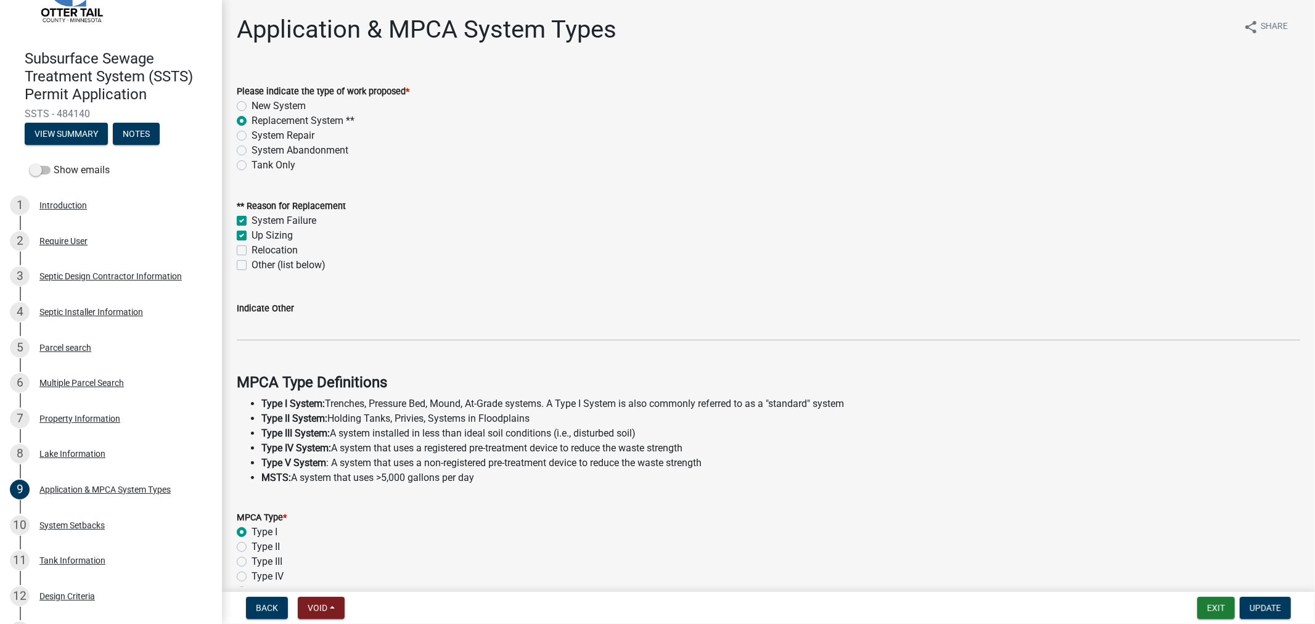
checkbox input "false"
click at [252, 216] on label "System Failure" at bounding box center [284, 220] width 65 height 15
click at [252, 216] on input "System Failure" at bounding box center [256, 217] width 8 height 8
checkbox input "false"
checkbox input "true"
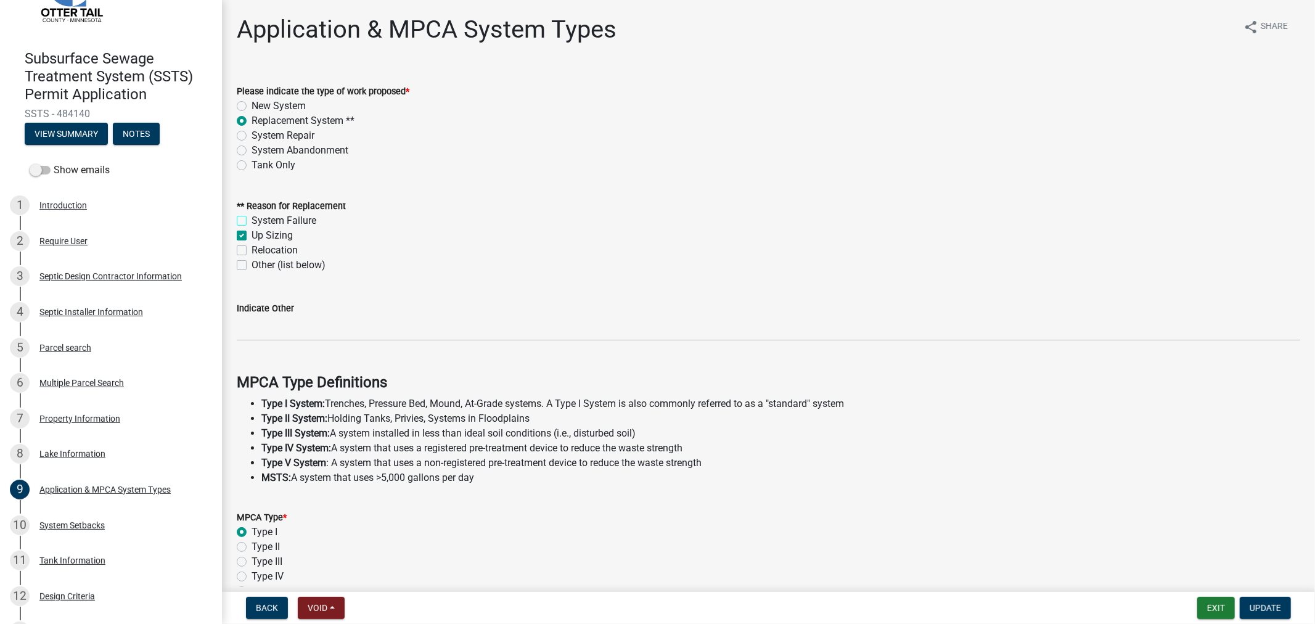
checkbox input "false"
click at [247, 252] on div "Relocation" at bounding box center [769, 250] width 1064 height 15
click at [237, 243] on div "Relocation" at bounding box center [769, 250] width 1064 height 15
click at [252, 251] on label "Relocation" at bounding box center [275, 250] width 46 height 15
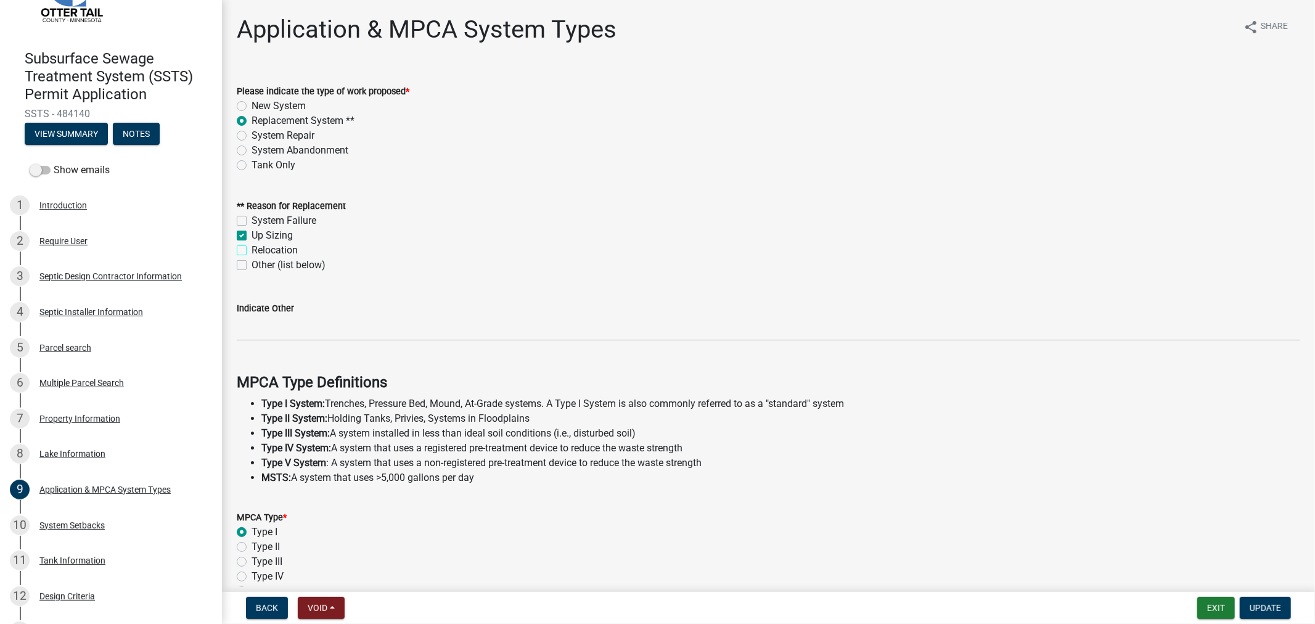
click at [252, 251] on input "Relocation" at bounding box center [256, 247] width 8 height 8
checkbox input "true"
checkbox input "false"
checkbox input "true"
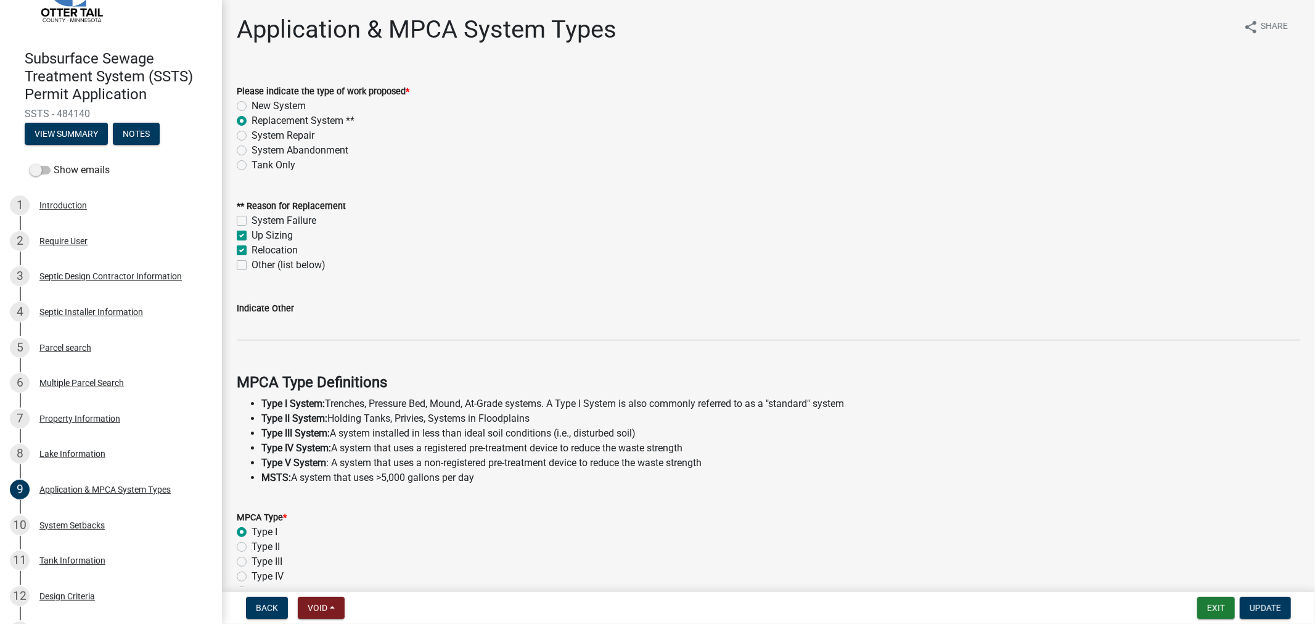
checkbox input "false"
click at [252, 231] on label "Up Sizing" at bounding box center [272, 235] width 41 height 15
click at [252, 231] on input "Up Sizing" at bounding box center [256, 232] width 8 height 8
checkbox input "false"
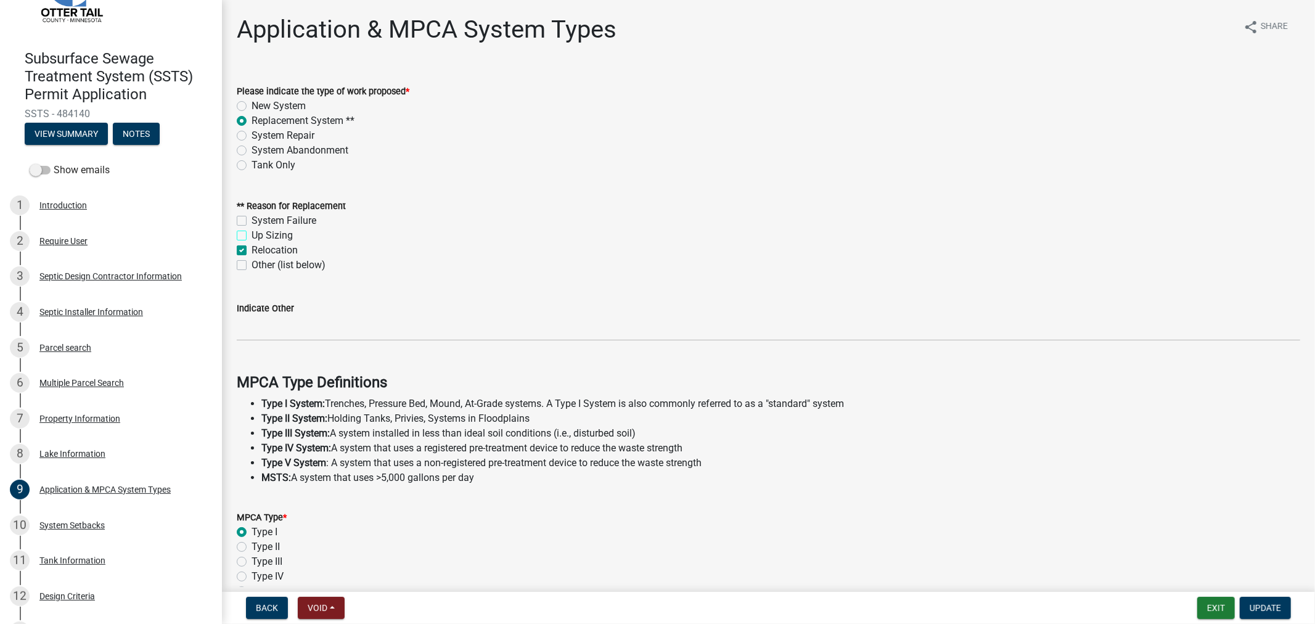
checkbox input "false"
checkbox input "true"
checkbox input "false"
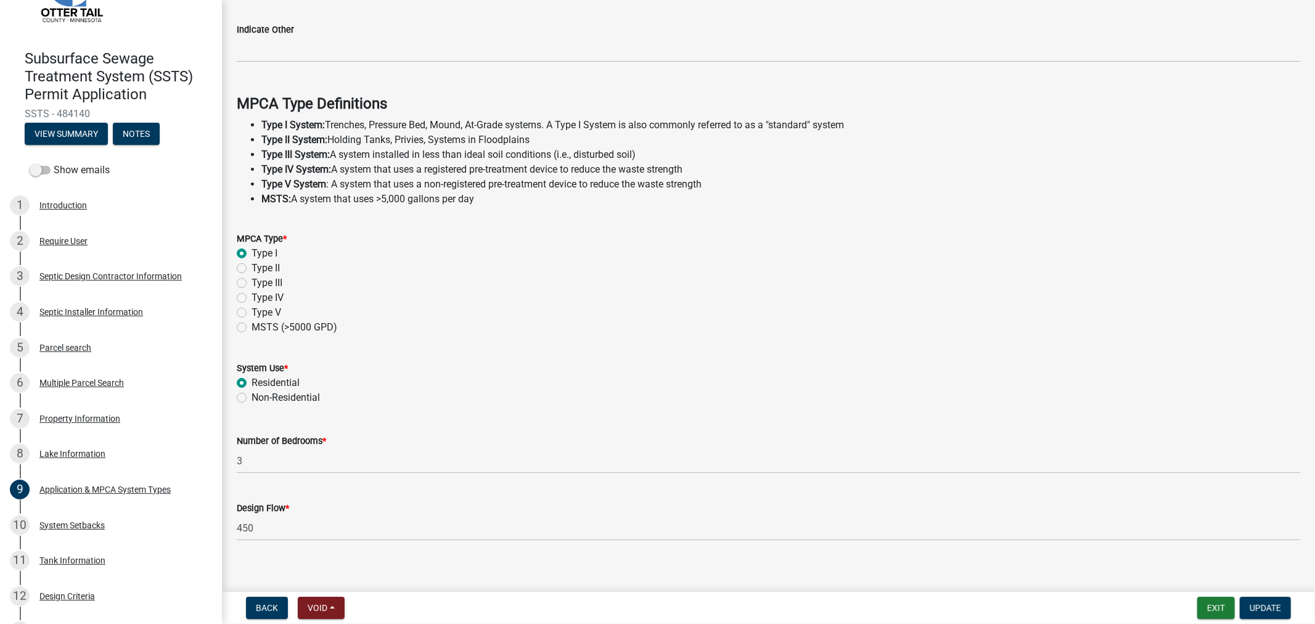
scroll to position [290, 0]
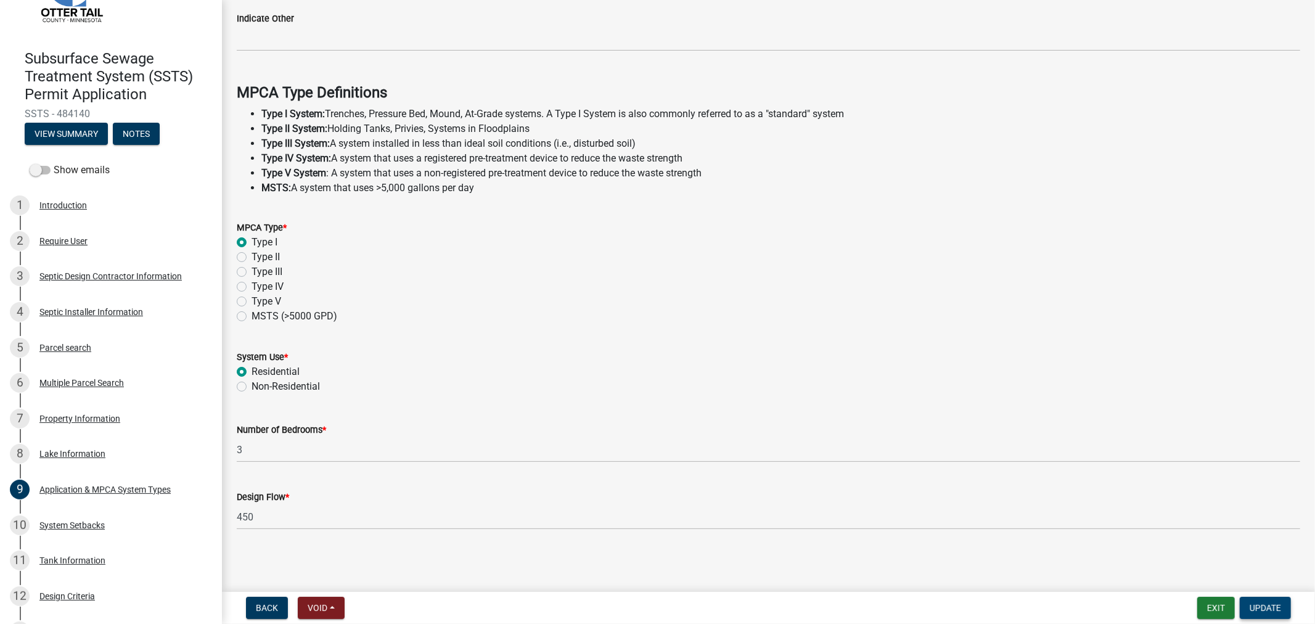
click at [1248, 606] on button "Update" at bounding box center [1265, 608] width 51 height 22
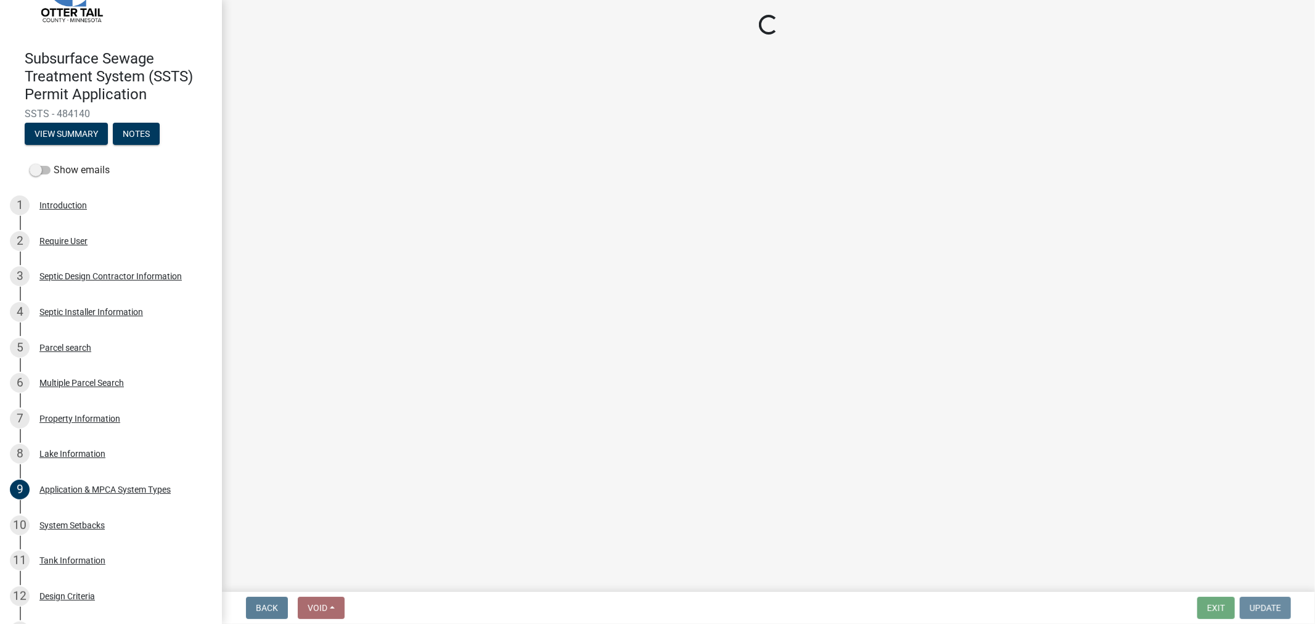
scroll to position [0, 0]
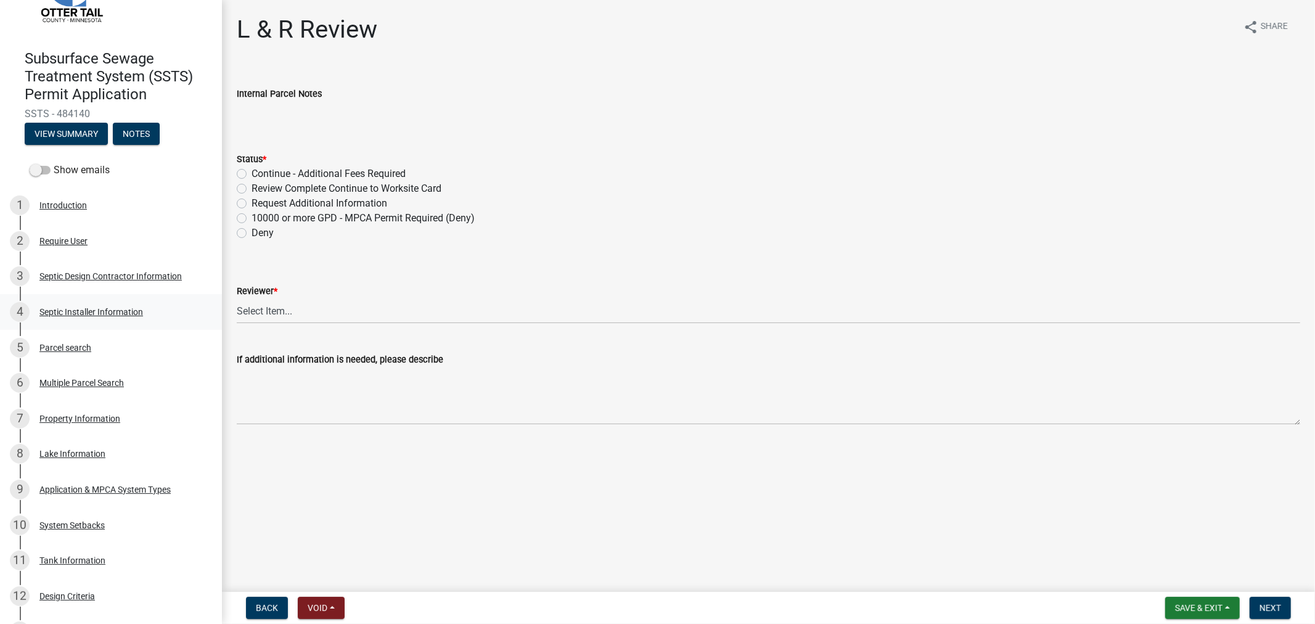
click at [64, 310] on div "Septic Installer Information" at bounding box center [91, 312] width 104 height 9
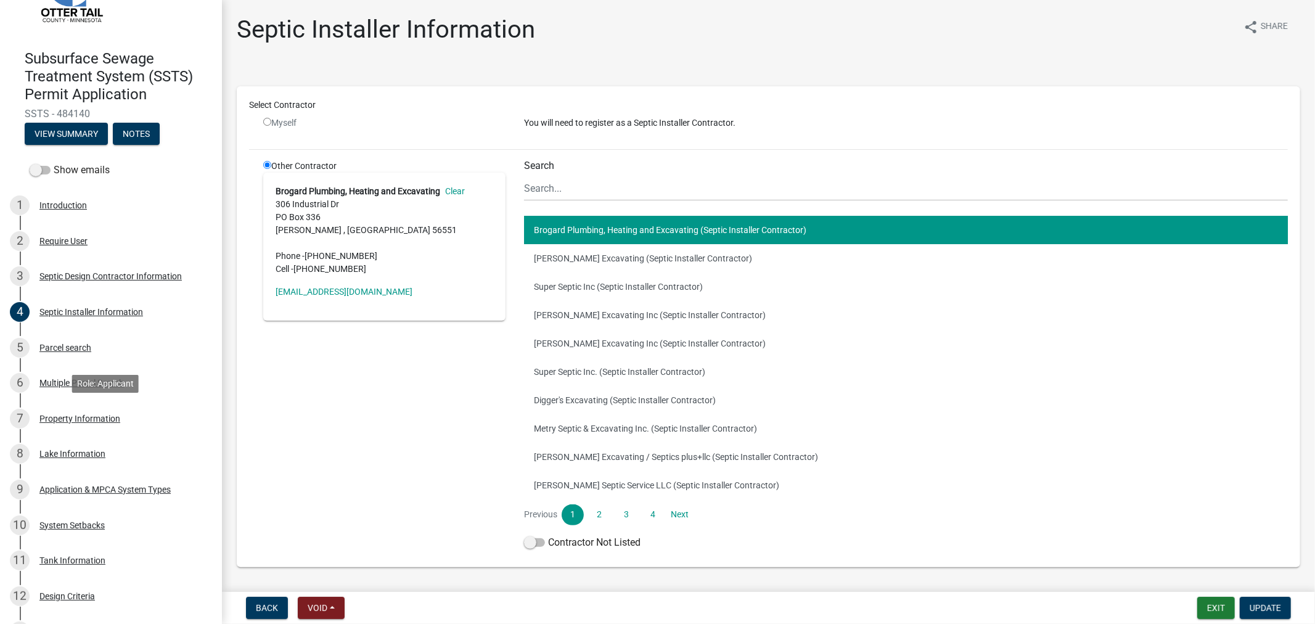
click at [84, 421] on div "Property Information" at bounding box center [79, 418] width 81 height 9
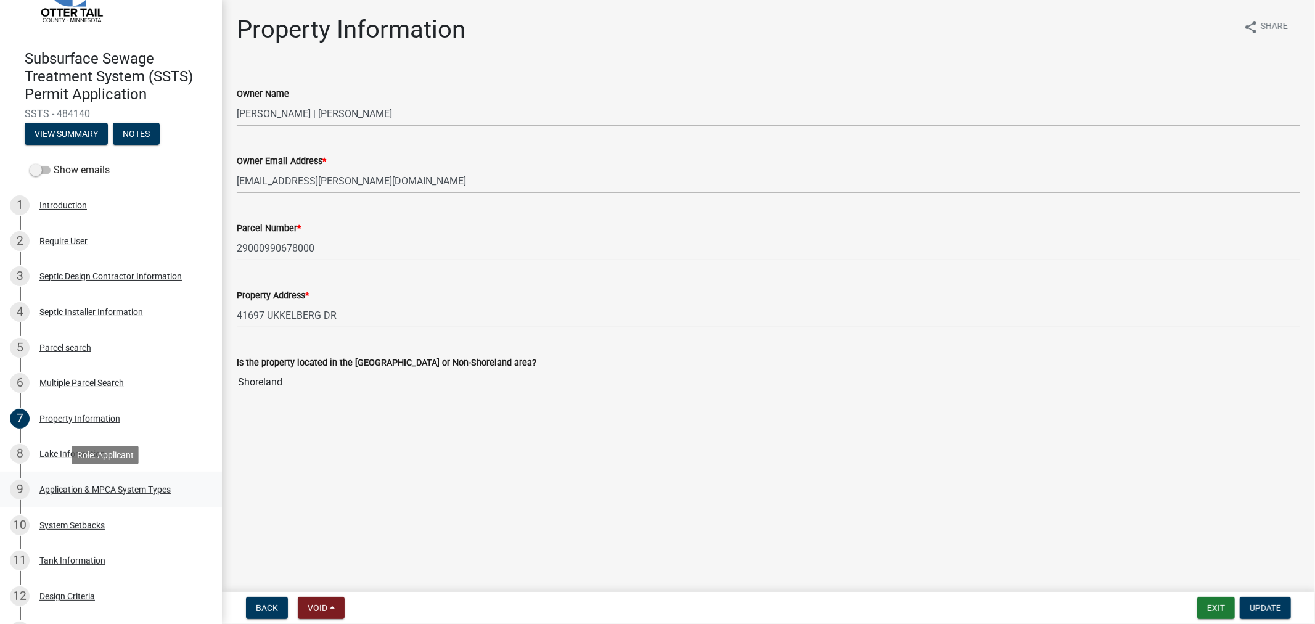
click at [89, 485] on div "Application & MPCA System Types" at bounding box center [104, 489] width 131 height 9
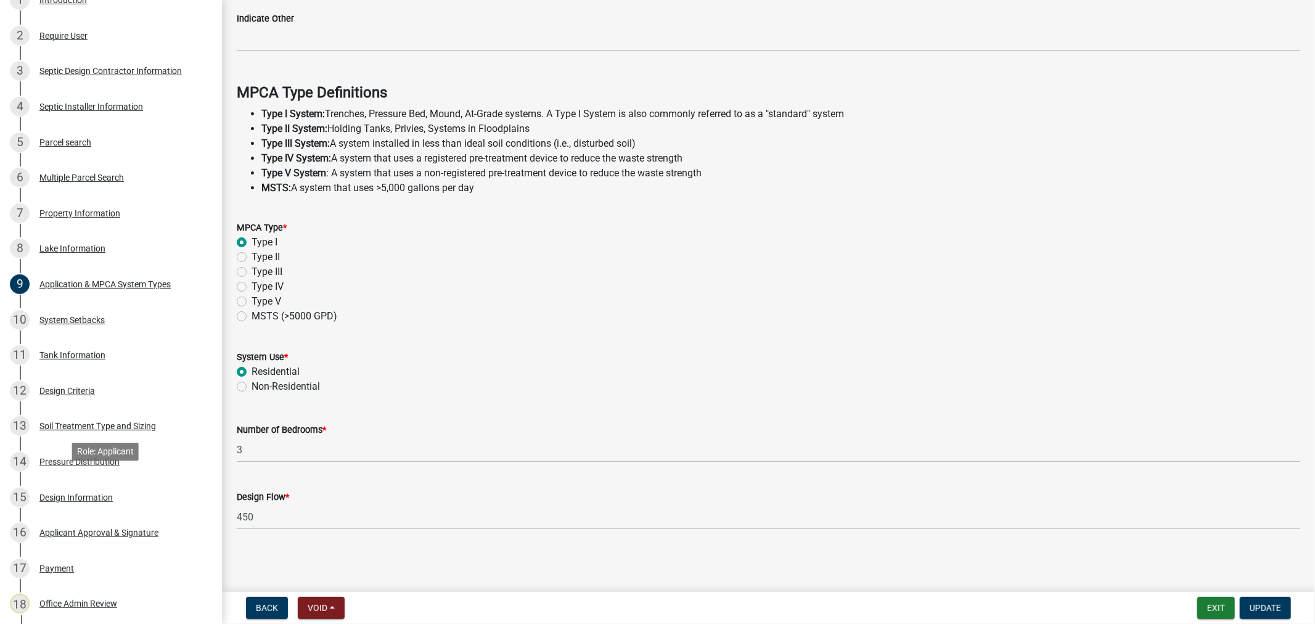
scroll to position [491, 0]
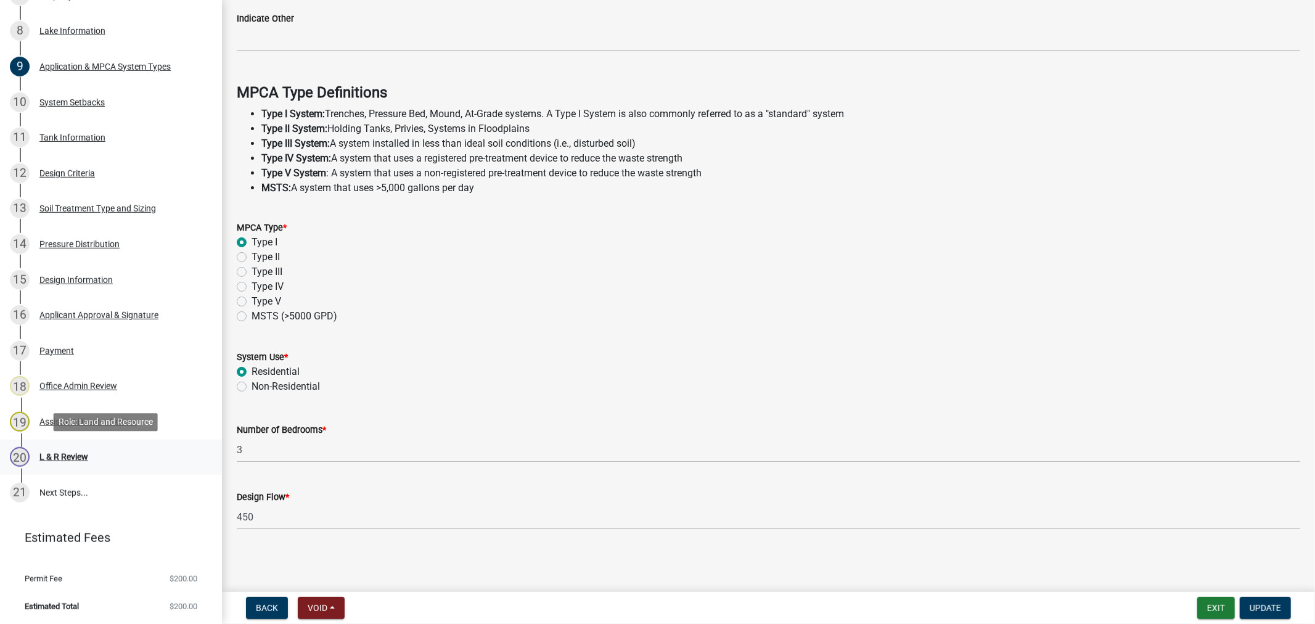
click at [59, 458] on div "L & R Review" at bounding box center [63, 457] width 49 height 9
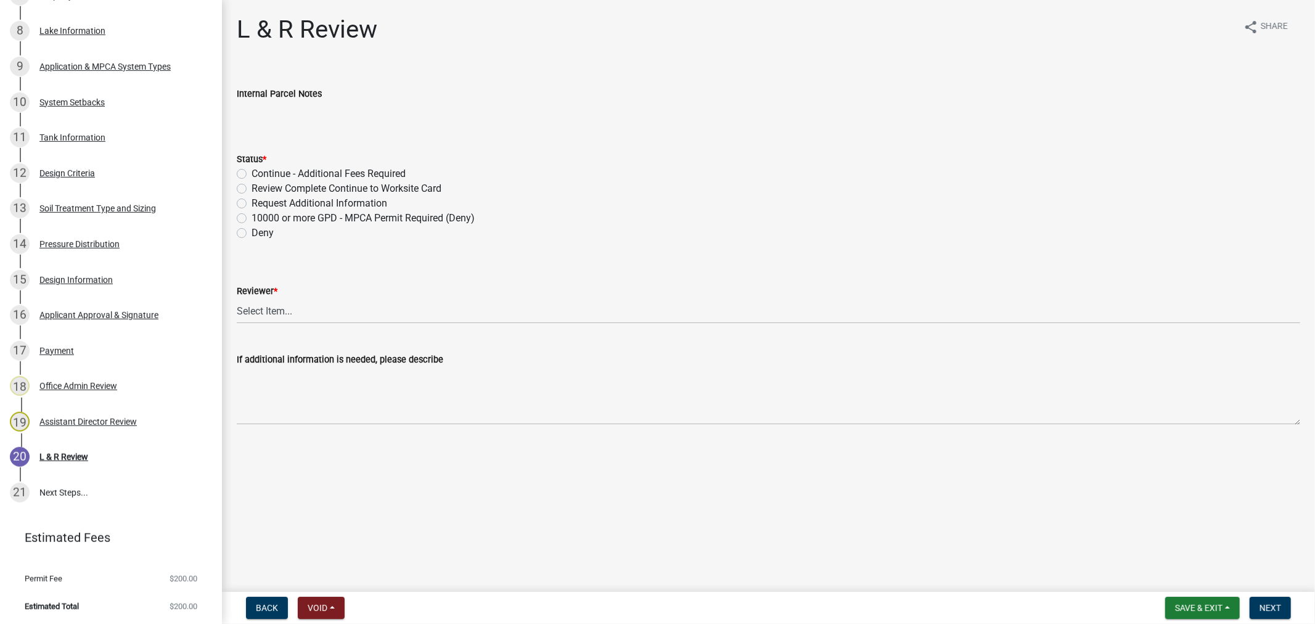
click at [252, 186] on label "Review Complete Continue to Worksite Card" at bounding box center [347, 188] width 190 height 15
click at [252, 186] on input "Review Complete Continue to Worksite Card" at bounding box center [256, 185] width 8 height 8
radio input "true"
drag, startPoint x: 260, startPoint y: 307, endPoint x: 257, endPoint y: 318, distance: 11.5
click at [260, 307] on select "Select Item... [PERSON_NAME] [PERSON_NAME] [PERSON_NAME] [PERSON_NAME] [PERSON_…" at bounding box center [769, 310] width 1064 height 25
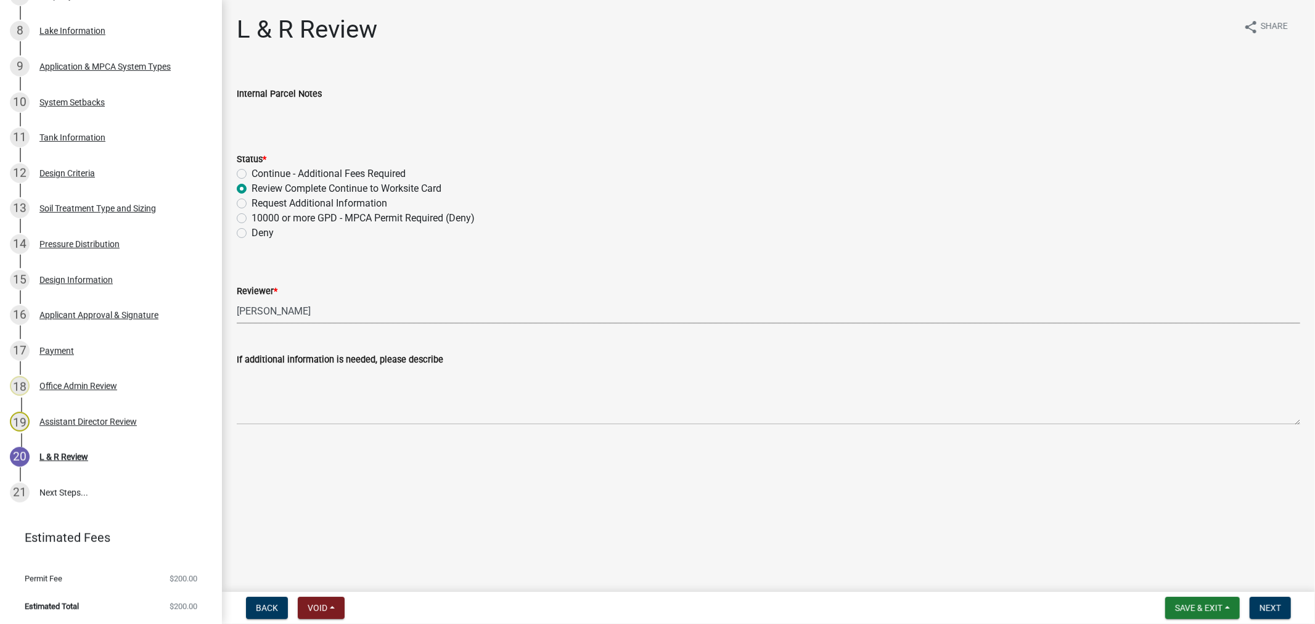
click at [237, 298] on select "Select Item... [PERSON_NAME] [PERSON_NAME] [PERSON_NAME] [PERSON_NAME] [PERSON_…" at bounding box center [769, 310] width 1064 height 25
select select "9c3b6904-81c6-453c-afae-16c55a593472"
click at [1265, 613] on button "Next" at bounding box center [1270, 608] width 41 height 22
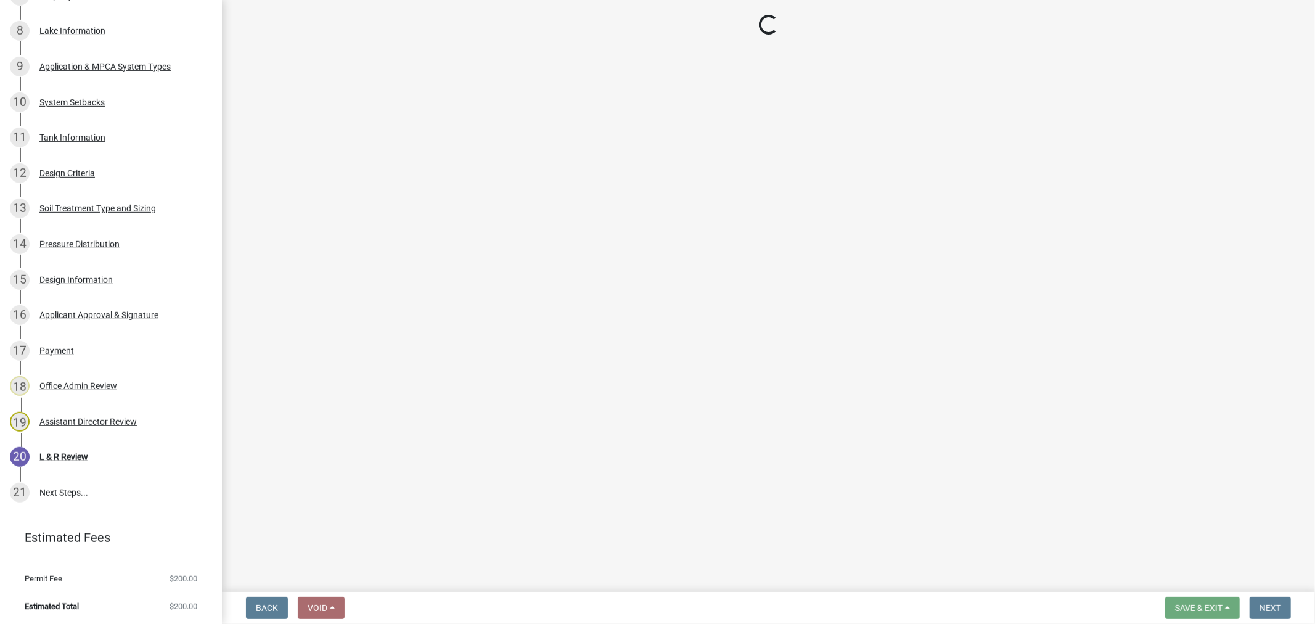
scroll to position [634, 0]
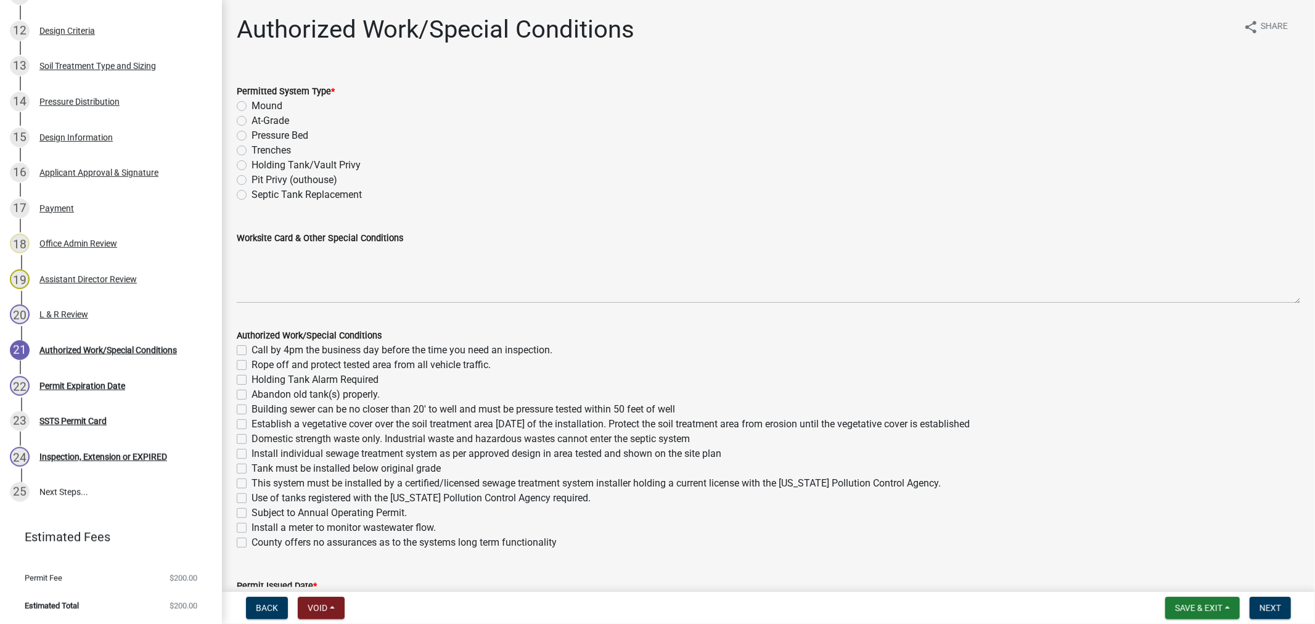
click at [252, 138] on label "Pressure Bed" at bounding box center [280, 135] width 57 height 15
click at [252, 136] on input "Pressure Bed" at bounding box center [256, 132] width 8 height 8
radio input "true"
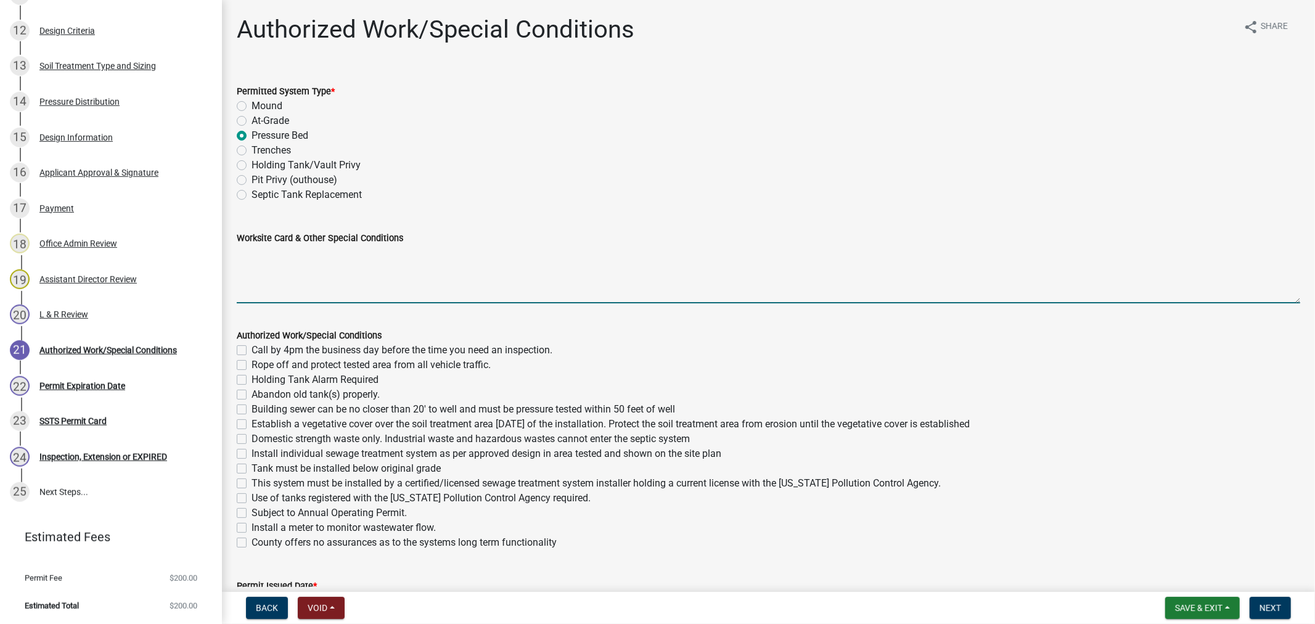
click at [288, 266] on textarea "Worksite Card & Other Special Conditions" at bounding box center [769, 274] width 1064 height 58
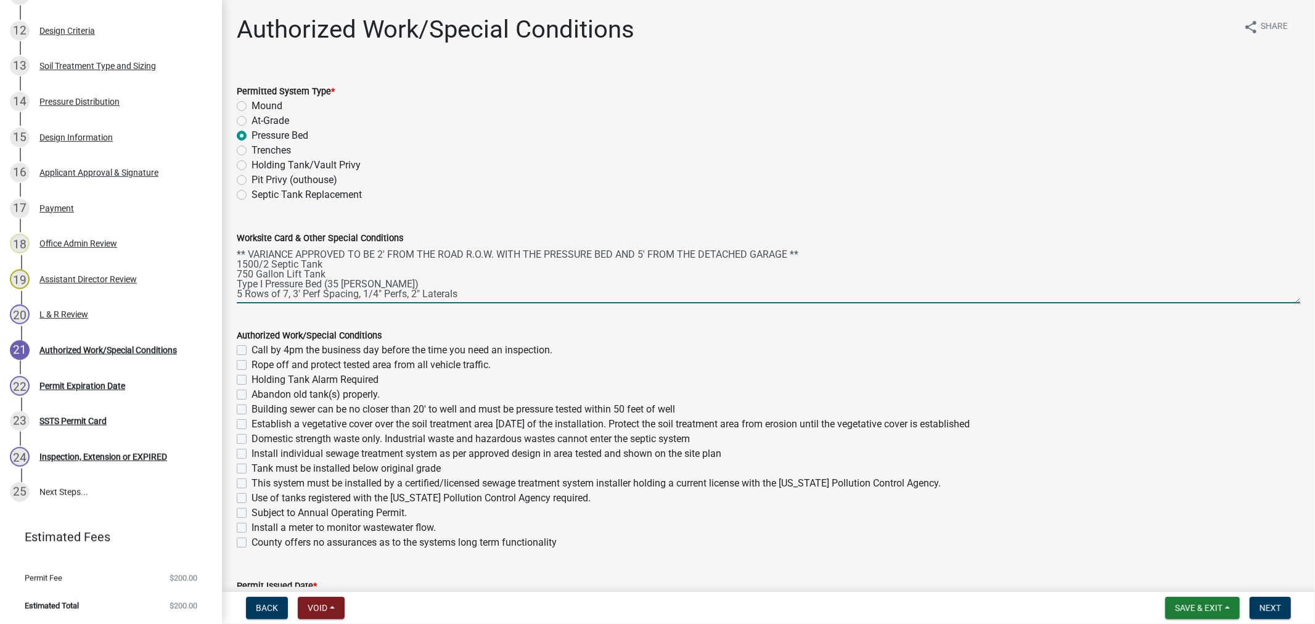
scroll to position [7, 0]
click at [324, 279] on textarea "** VARIANCE APPROVED TO BE 2' FROM THE ROAD R.O.W. WITH THE PRESSURE BED AND 5'…" at bounding box center [769, 274] width 1064 height 58
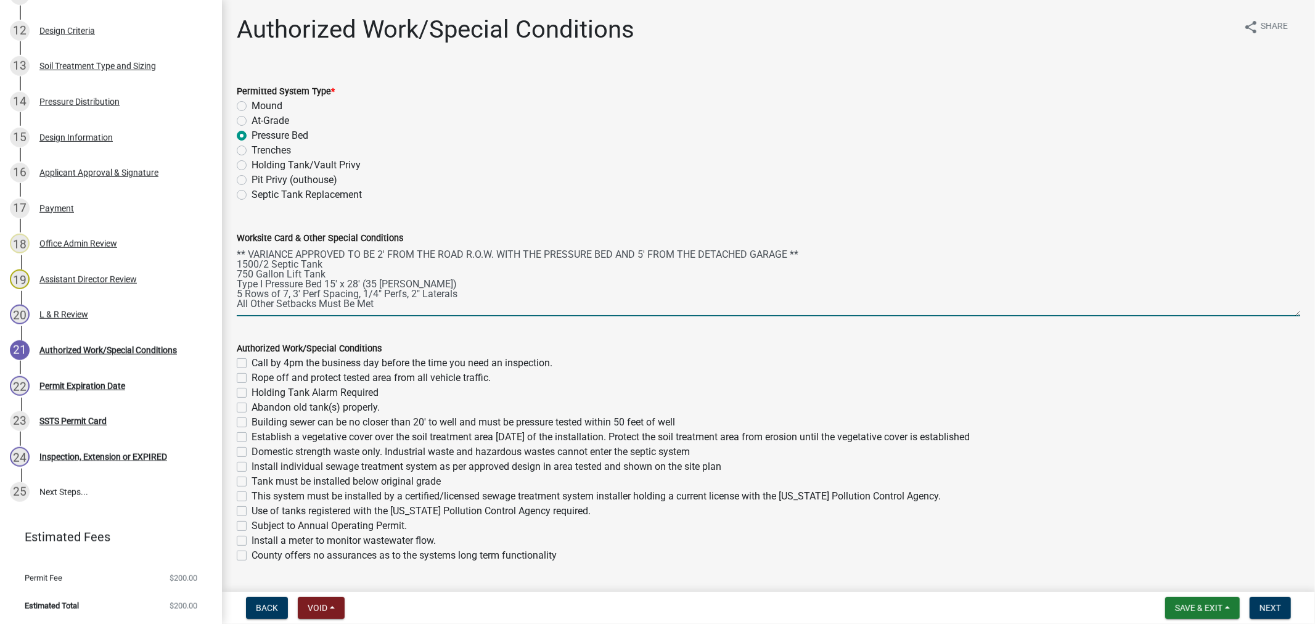
drag, startPoint x: 1282, startPoint y: 300, endPoint x: 1304, endPoint y: 314, distance: 25.8
click at [1304, 314] on div "Authorized Work/Special Conditions share Share Permitted System Type * Mound At…" at bounding box center [768, 334] width 1093 height 639
type textarea "** VARIANCE APPROVED TO BE 2' FROM THE ROAD R.O.W. WITH THE PRESSURE BED AND 5'…"
click at [252, 361] on label "Call by 4pm the business day before the time you need an inspection." at bounding box center [402, 363] width 301 height 15
click at [252, 361] on input "Call by 4pm the business day before the time you need an inspection." at bounding box center [256, 360] width 8 height 8
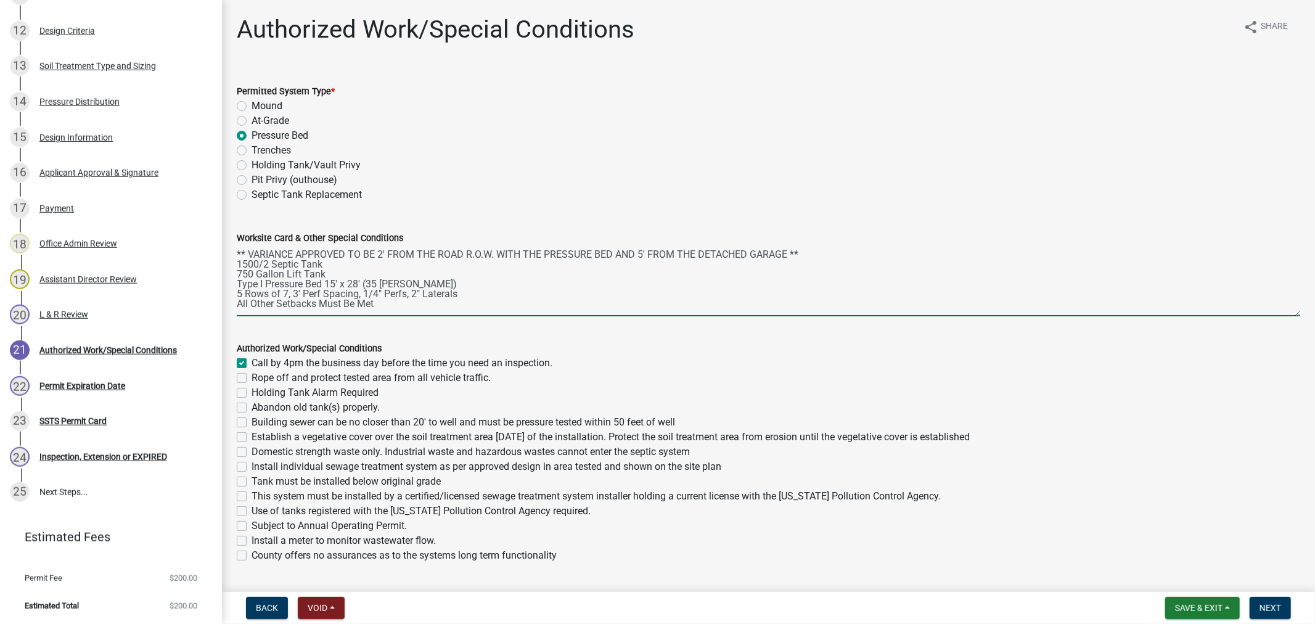
checkbox input "true"
checkbox input "false"
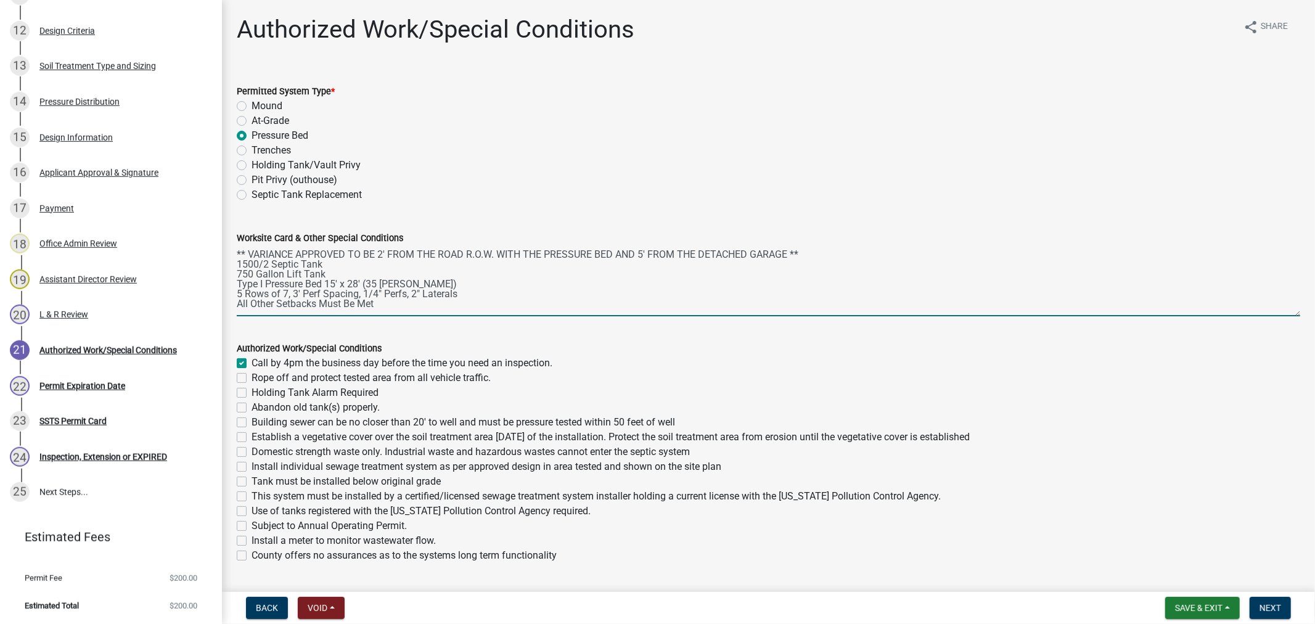
checkbox input "false"
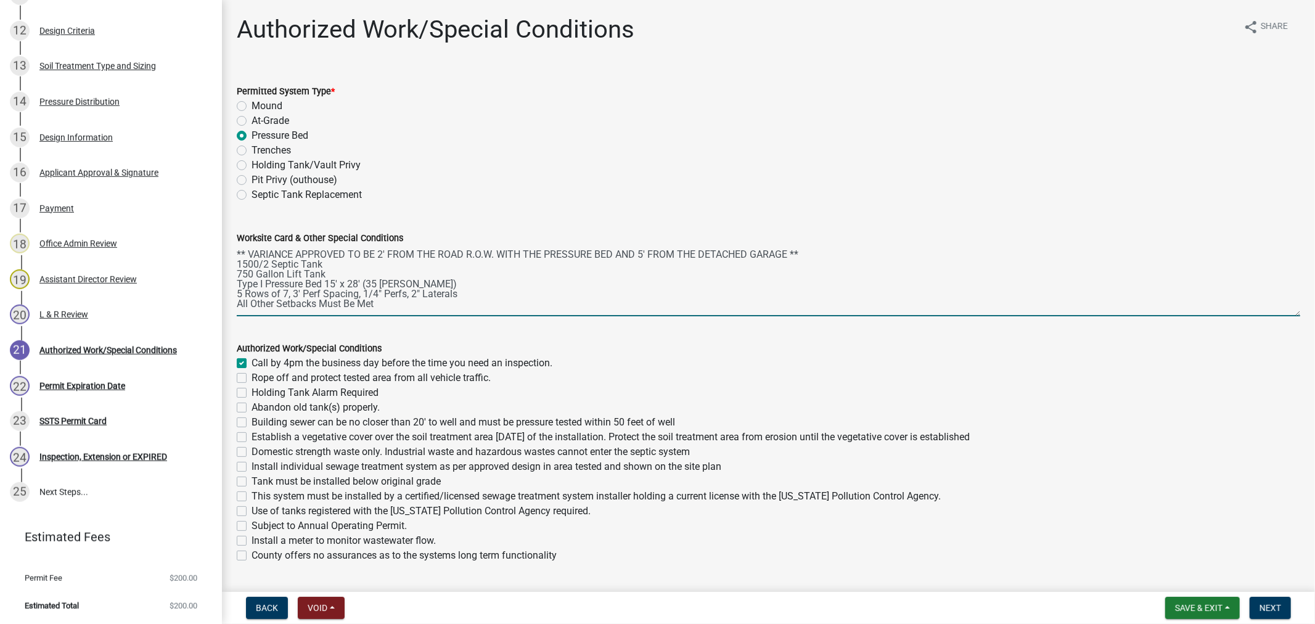
checkbox input "false"
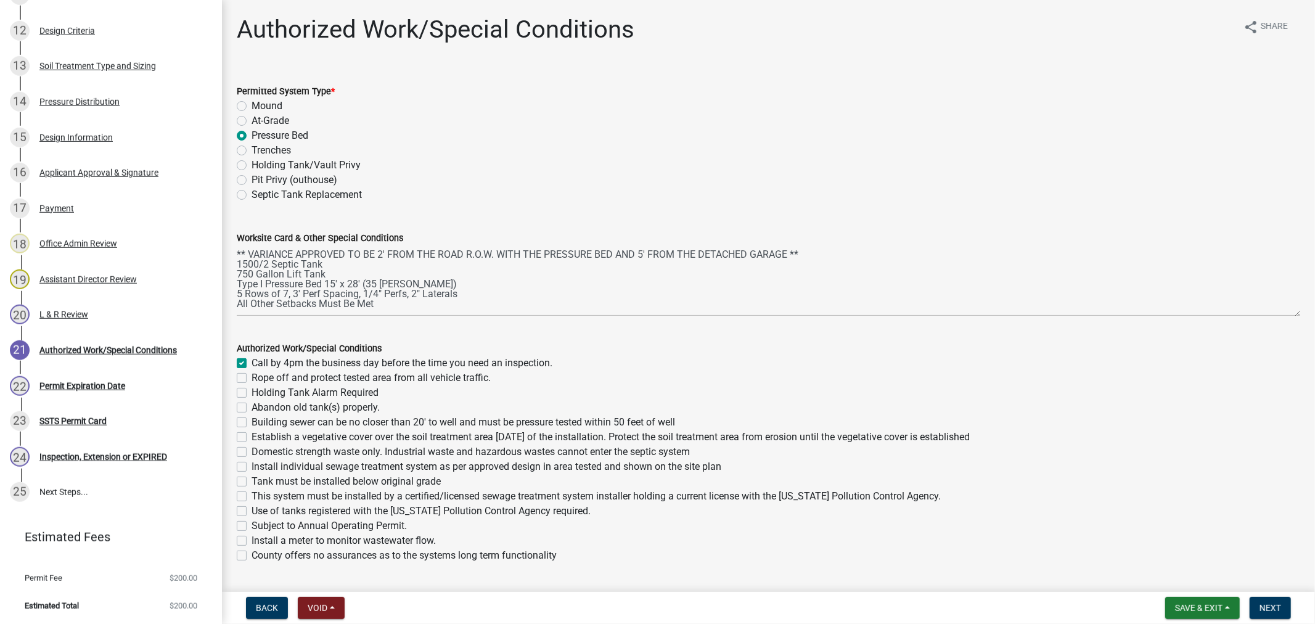
click at [252, 380] on label "Rope off and protect tested area from all vehicle traffic." at bounding box center [371, 378] width 239 height 15
click at [252, 379] on input "Rope off and protect tested area from all vehicle traffic." at bounding box center [256, 375] width 8 height 8
checkbox input "true"
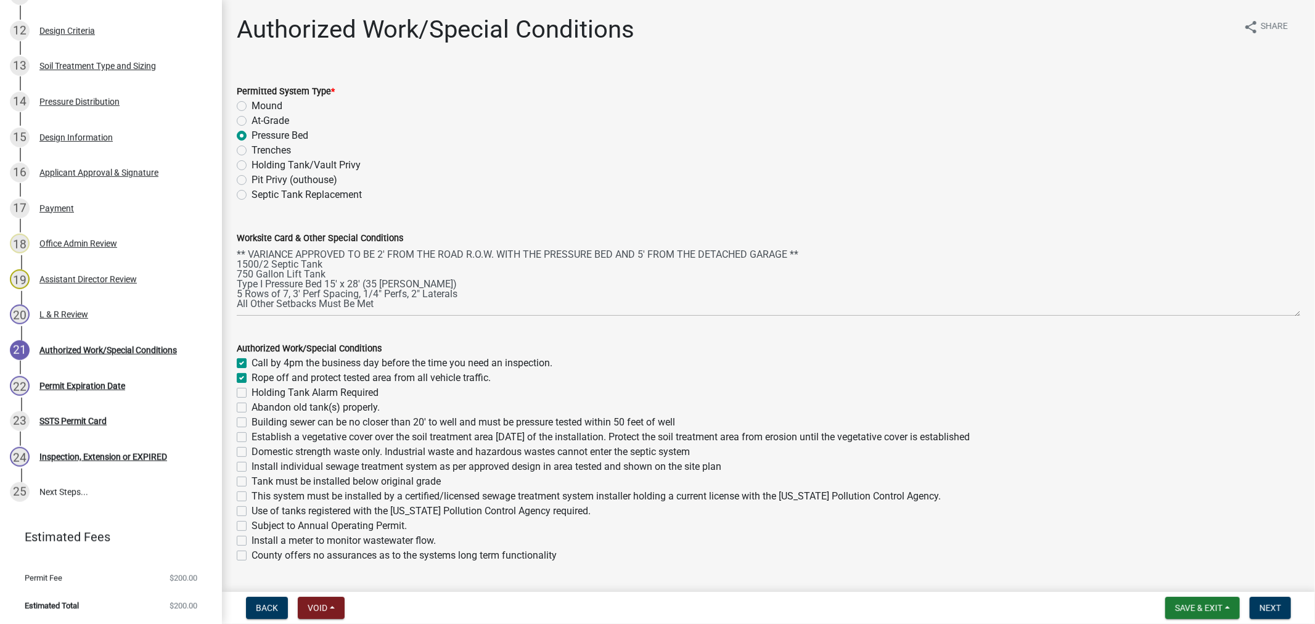
checkbox input "false"
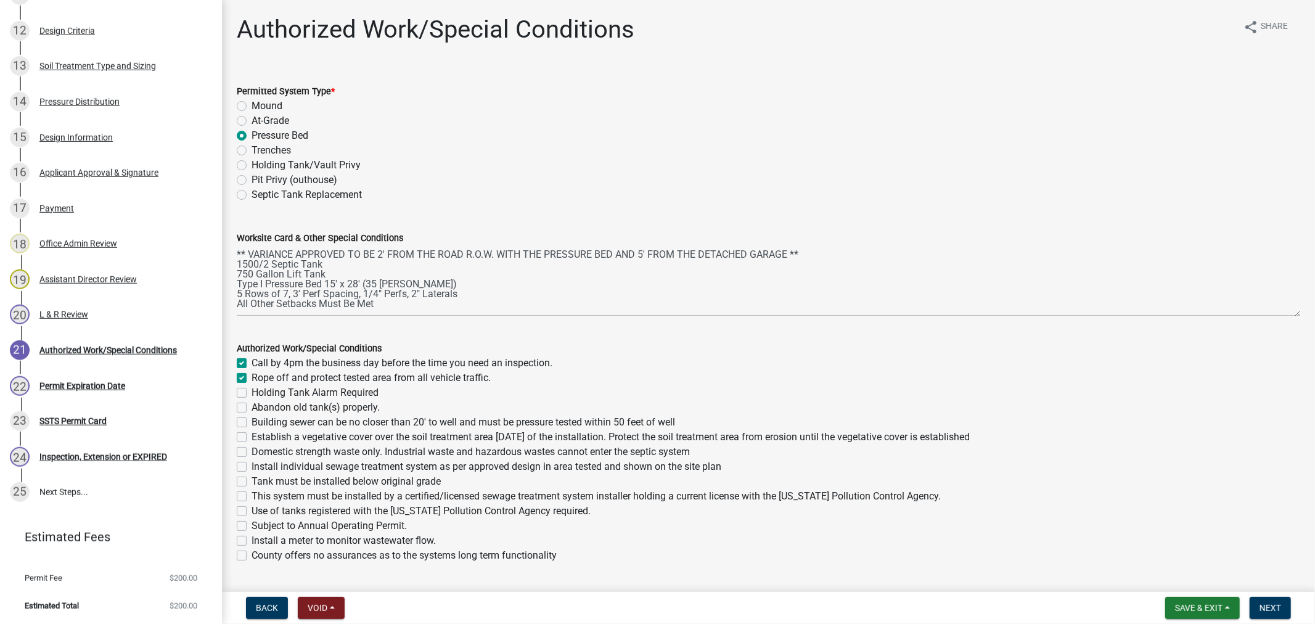
checkbox input "false"
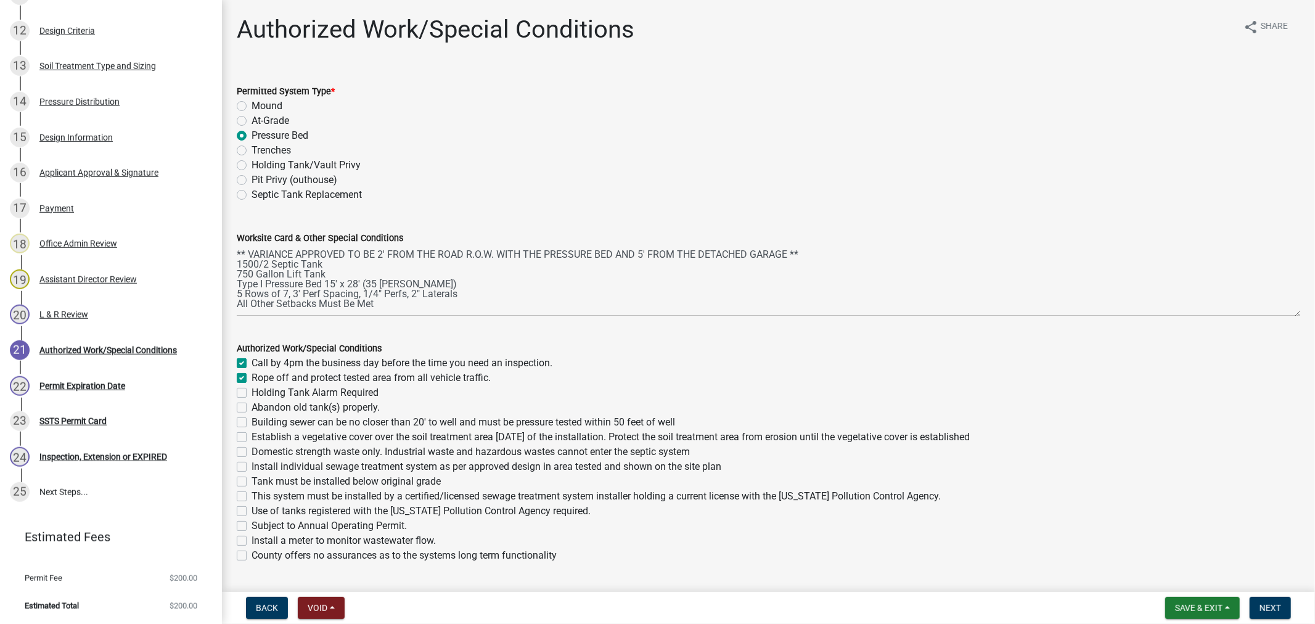
checkbox input "false"
click at [252, 403] on label "Abandon old tank(s) properly." at bounding box center [316, 407] width 128 height 15
click at [252, 403] on input "Abandon old tank(s) properly." at bounding box center [256, 404] width 8 height 8
checkbox input "true"
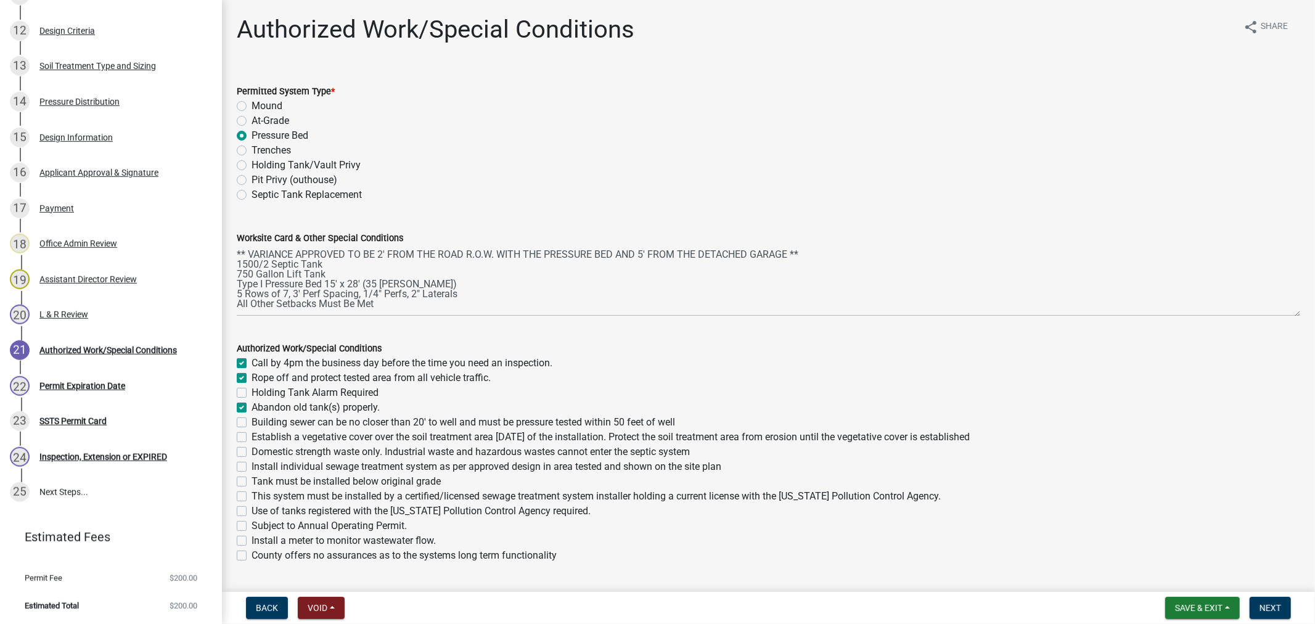
click at [252, 424] on label "Building sewer can be no closer than 20' to well and must be pressure tested wi…" at bounding box center [464, 422] width 424 height 15
click at [252, 423] on input "Building sewer can be no closer than 20' to well and must be pressure tested wi…" at bounding box center [256, 419] width 8 height 8
click at [252, 441] on label "Establish a vegetative cover over the soil treatment area [DATE] of the install…" at bounding box center [611, 437] width 718 height 15
click at [252, 438] on input "Establish a vegetative cover over the soil treatment area [DATE] of the install…" at bounding box center [256, 434] width 8 height 8
click at [252, 454] on label "Domestic strength waste only. Industrial waste and hazardous wastes cannot ente…" at bounding box center [471, 452] width 438 height 15
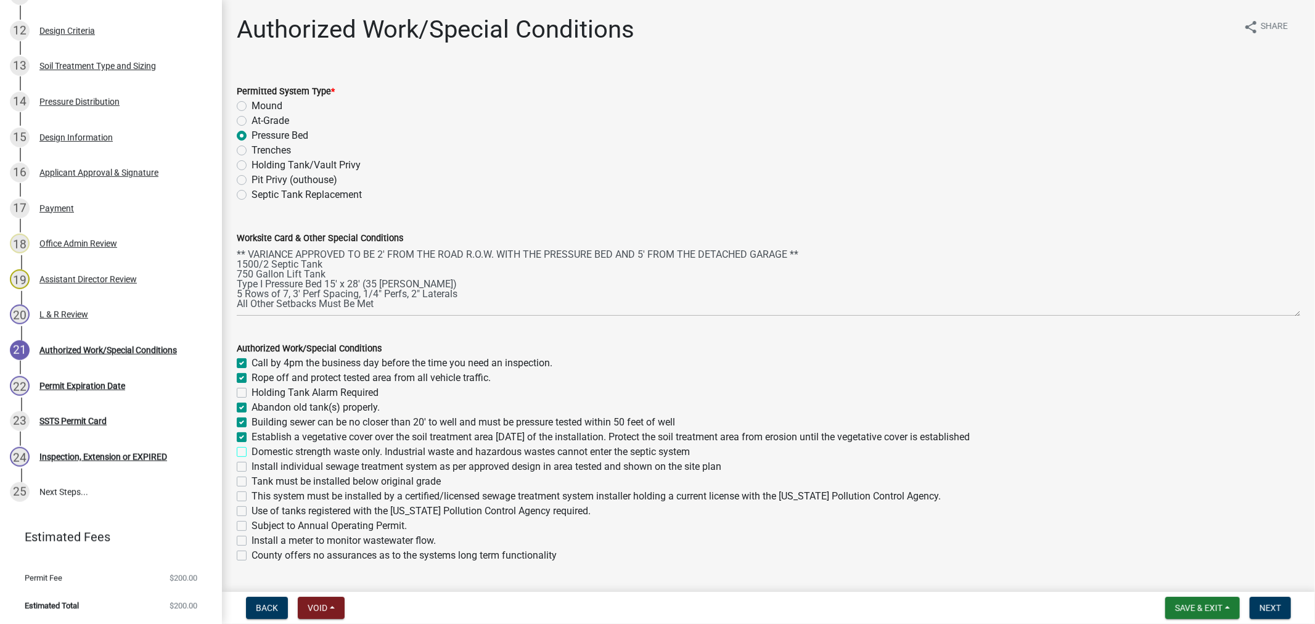
click at [252, 453] on input "Domestic strength waste only. Industrial waste and hazardous wastes cannot ente…" at bounding box center [256, 449] width 8 height 8
click at [252, 467] on label "Install individual sewage treatment system as per approved design in area teste…" at bounding box center [487, 466] width 470 height 15
click at [252, 467] on input "Install individual sewage treatment system as per approved design in area teste…" at bounding box center [256, 463] width 8 height 8
click at [252, 482] on label "Tank must be installed below original grade" at bounding box center [346, 481] width 189 height 15
click at [252, 482] on input "Tank must be installed below original grade" at bounding box center [256, 478] width 8 height 8
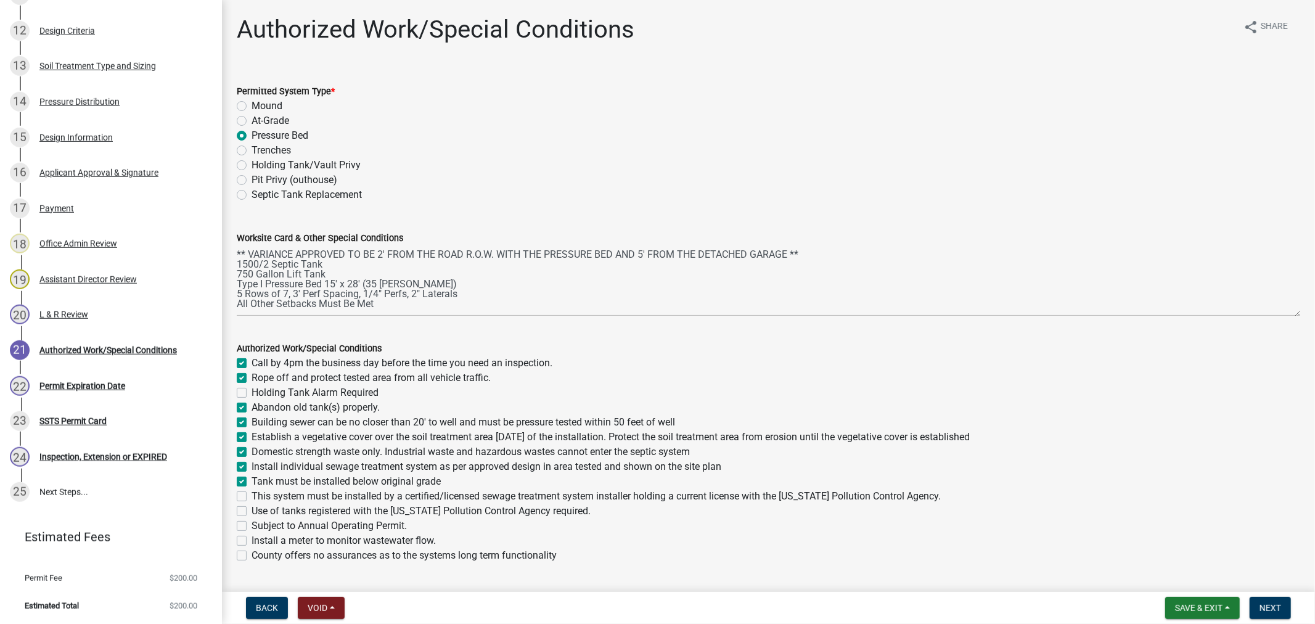
click at [252, 492] on label "This system must be installed by a certified/licensed sewage treatment system i…" at bounding box center [596, 496] width 689 height 15
click at [252, 492] on input "This system must be installed by a certified/licensed sewage treatment system i…" at bounding box center [256, 493] width 8 height 8
click at [252, 512] on label "Use of tanks registered with the [US_STATE] Pollution Control Agency required." at bounding box center [421, 511] width 339 height 15
click at [252, 512] on input "Use of tanks registered with the [US_STATE] Pollution Control Agency required." at bounding box center [256, 508] width 8 height 8
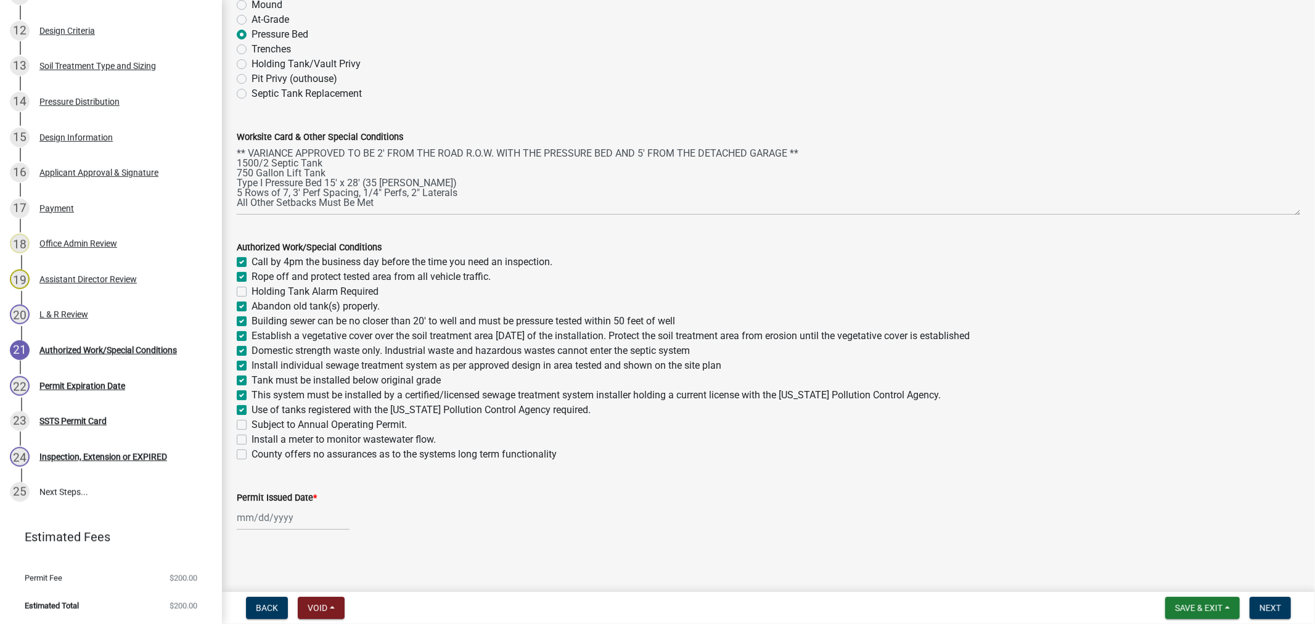
scroll to position [103, 0]
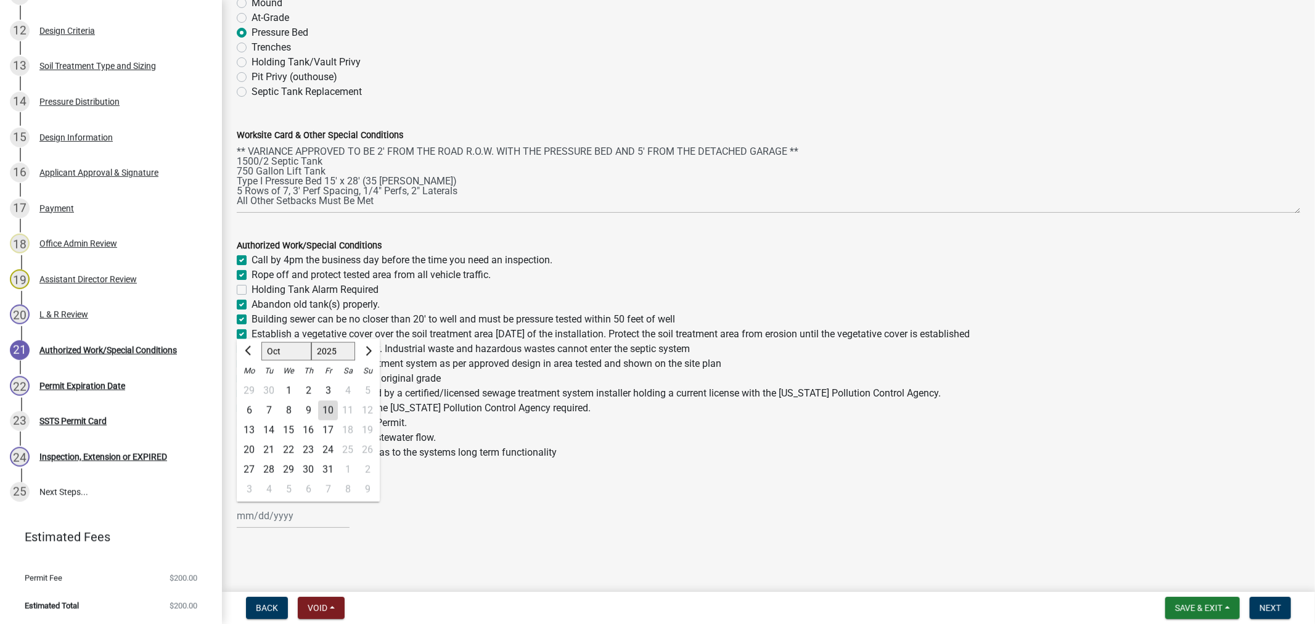
click at [259, 520] on div "[PERSON_NAME] Feb Mar Apr [PERSON_NAME][DATE] Oct Nov [DATE] 1526 1527 1528 152…" at bounding box center [293, 515] width 113 height 25
click at [326, 407] on div "10" at bounding box center [328, 411] width 20 height 20
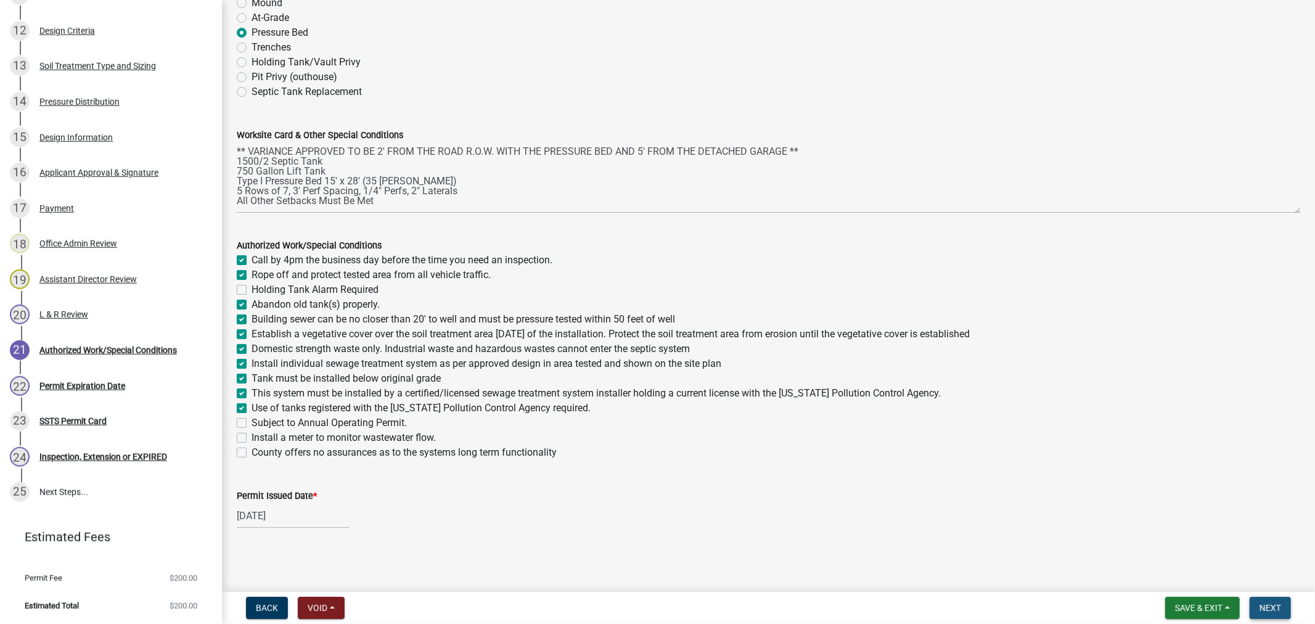
click at [1260, 606] on span "Next" at bounding box center [1271, 608] width 22 height 10
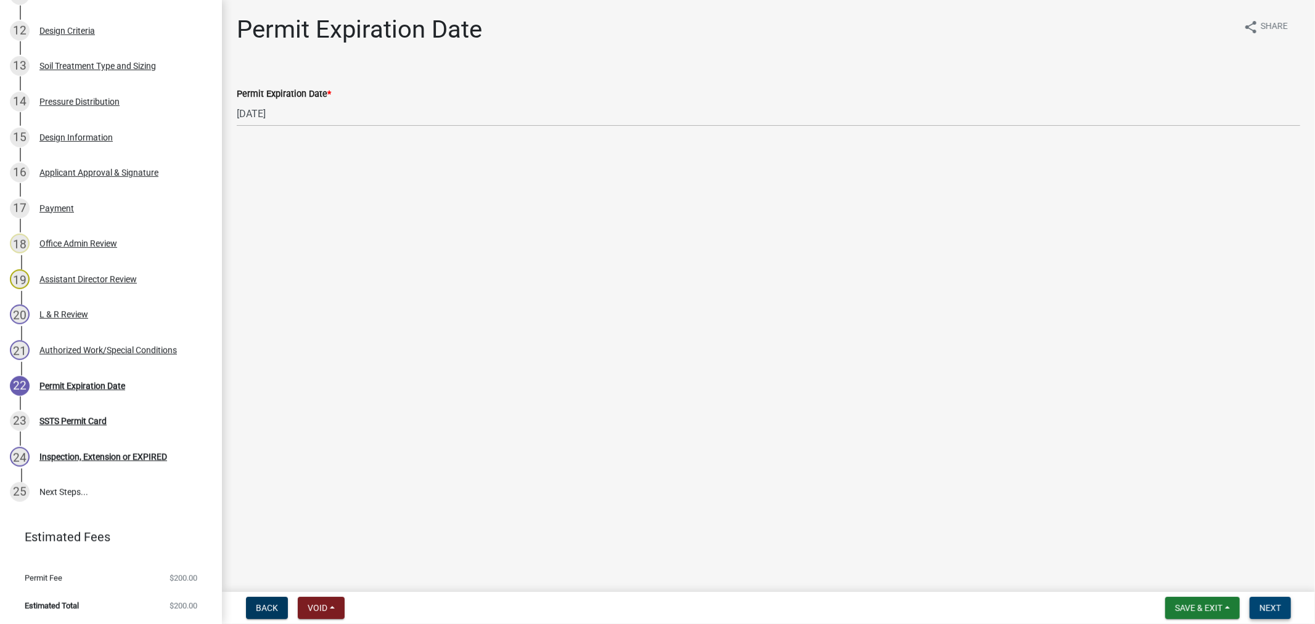
click at [1278, 605] on span "Next" at bounding box center [1271, 608] width 22 height 10
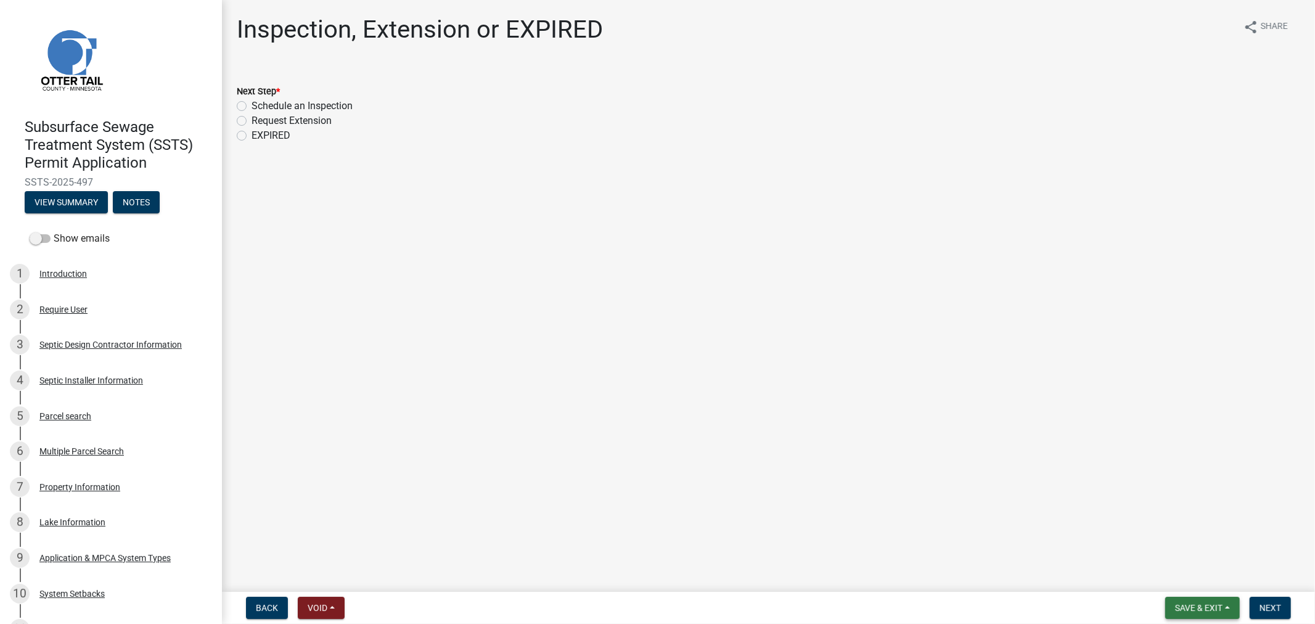
click at [1186, 614] on button "Save & Exit" at bounding box center [1202, 608] width 75 height 22
click at [1187, 580] on button "Save & Exit" at bounding box center [1190, 576] width 99 height 30
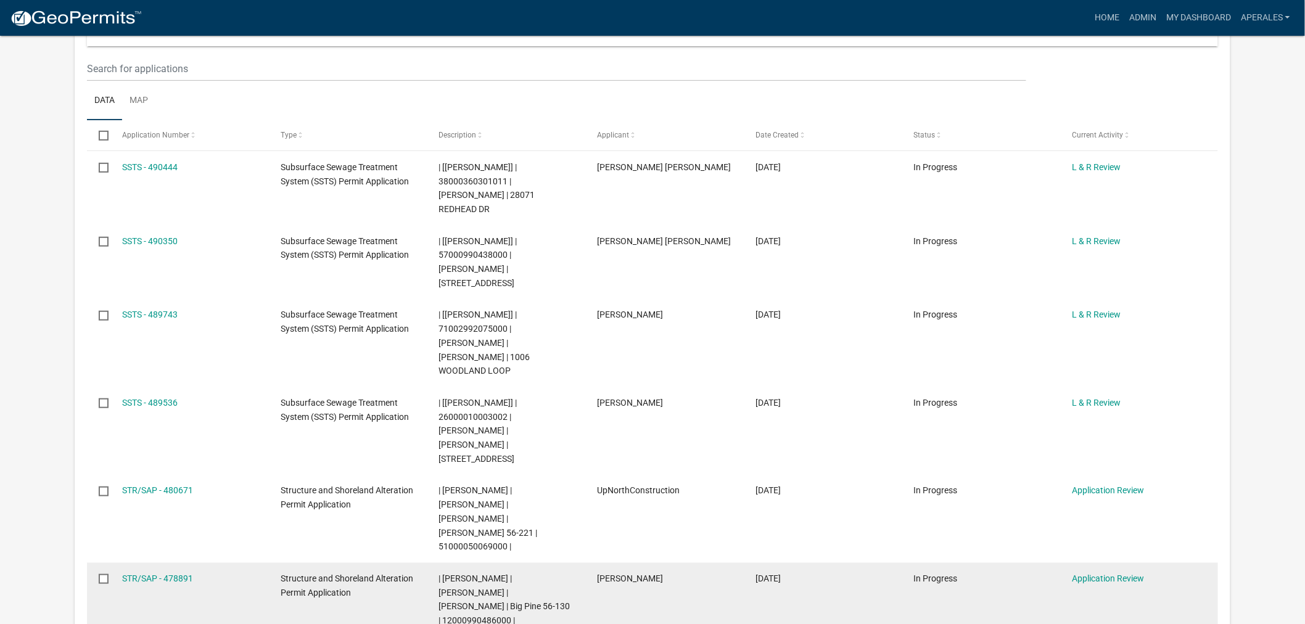
scroll to position [205, 0]
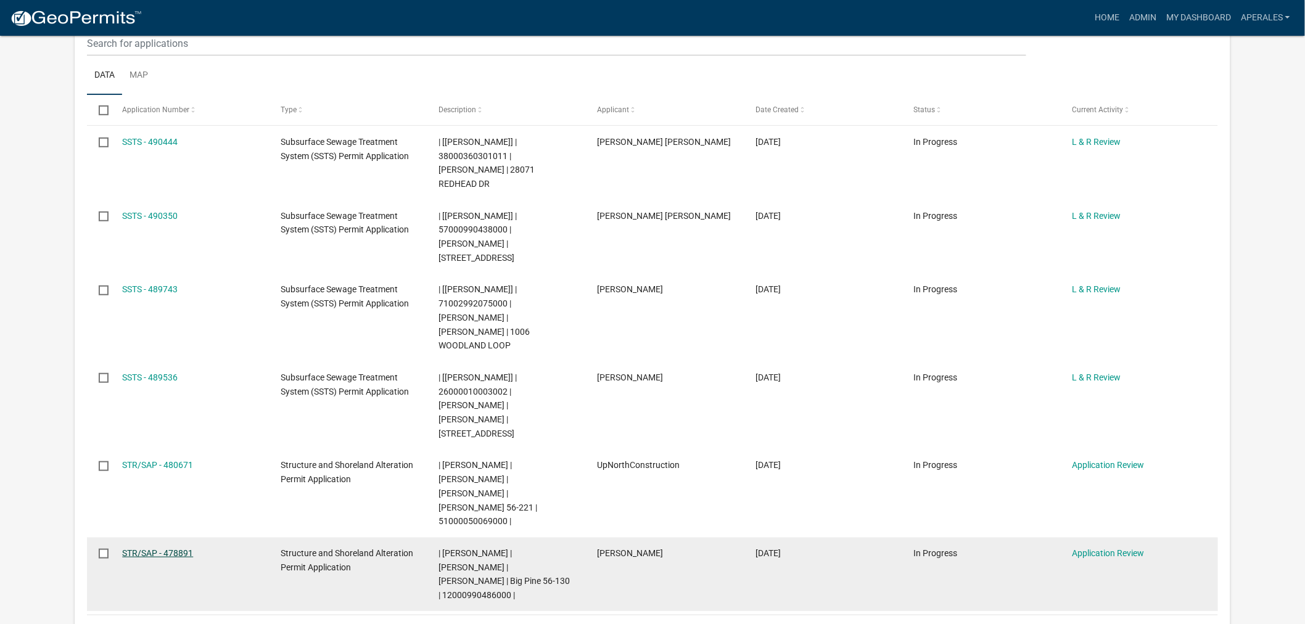
click at [170, 548] on link "STR/SAP - 478891" at bounding box center [157, 553] width 71 height 10
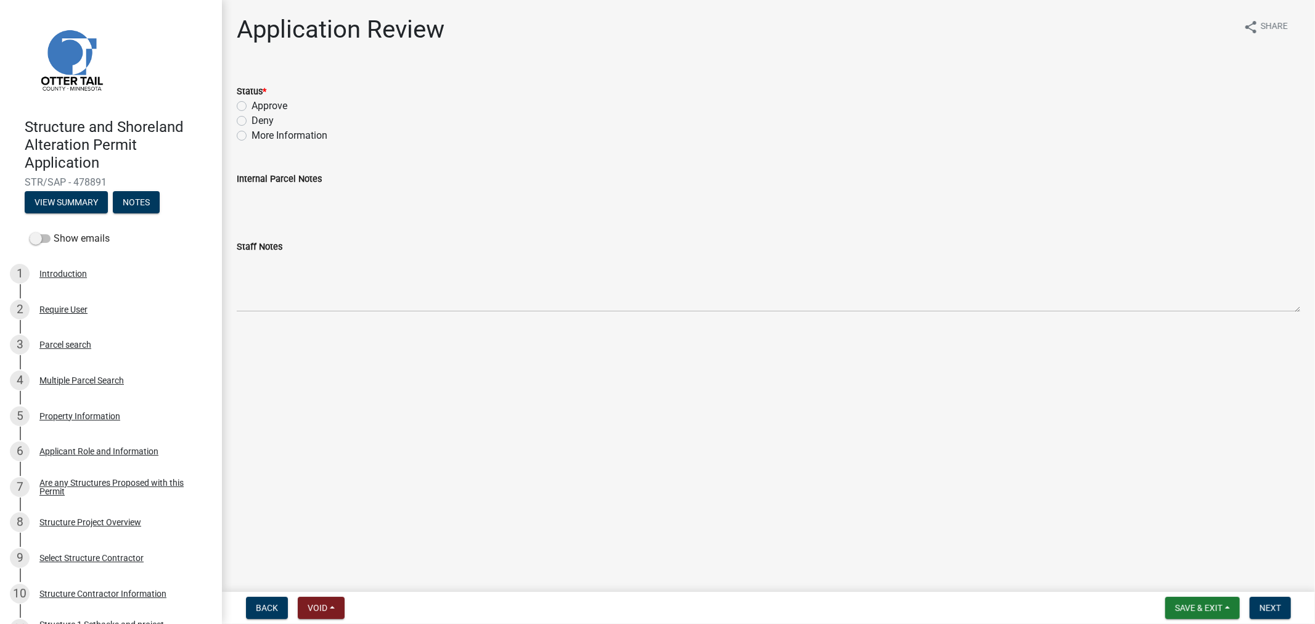
click at [252, 105] on label "Approve" at bounding box center [270, 106] width 36 height 15
click at [252, 105] on input "Approve" at bounding box center [256, 103] width 8 height 8
click at [1266, 607] on span "Next" at bounding box center [1271, 608] width 22 height 10
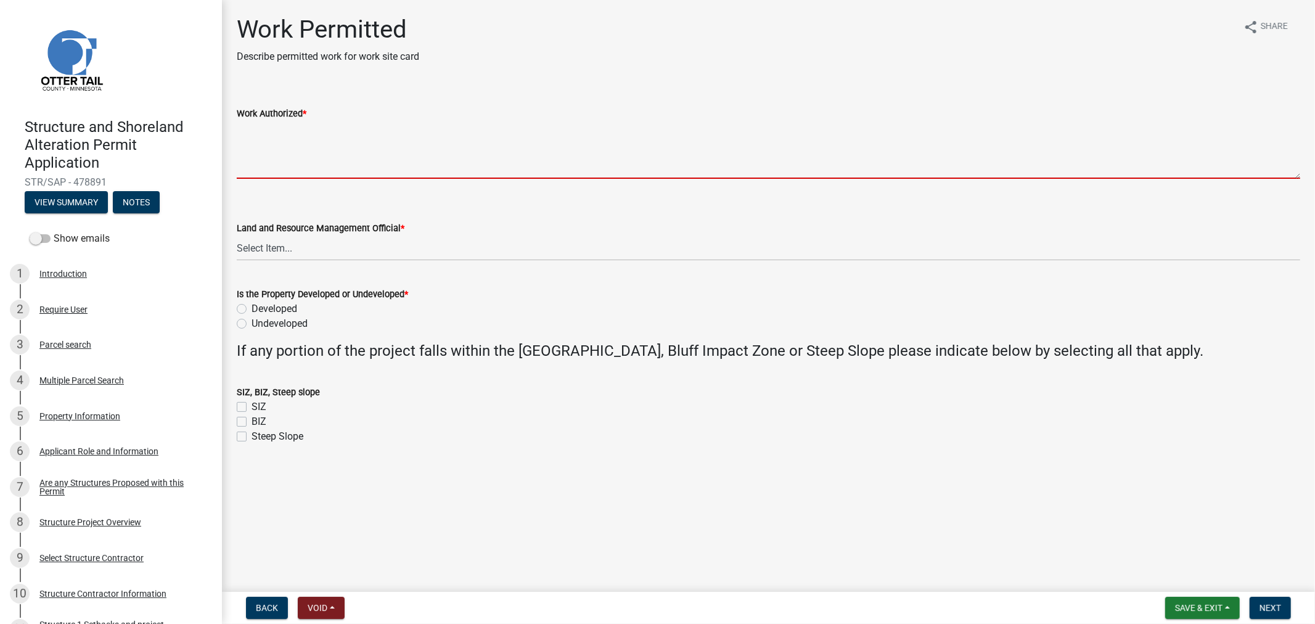
click at [274, 146] on textarea "Work Authorized *" at bounding box center [769, 150] width 1064 height 58
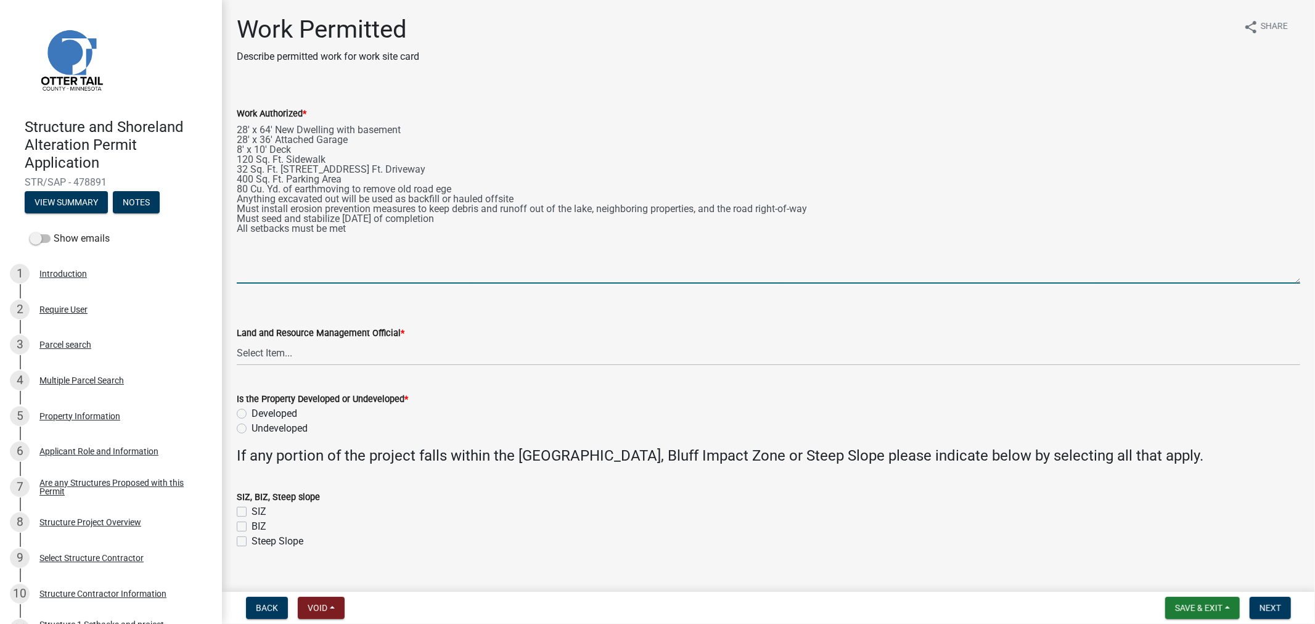
drag, startPoint x: 1298, startPoint y: 176, endPoint x: 1324, endPoint y: 282, distance: 108.7
click at [1315, 282] on html "Internet Explorer does NOT work with GeoPermits. Get a new browser for more sec…" at bounding box center [657, 312] width 1315 height 624
click at [442, 197] on textarea "28' x 64' New Dwelling with basement 28' x 36' Attached Garage 8' x 10' Deck 12…" at bounding box center [769, 202] width 1064 height 163
click at [287, 350] on select "Select Item... [PERSON_NAME] [PERSON_NAME] [PERSON_NAME] [PERSON_NAME] [PERSON_…" at bounding box center [769, 352] width 1064 height 25
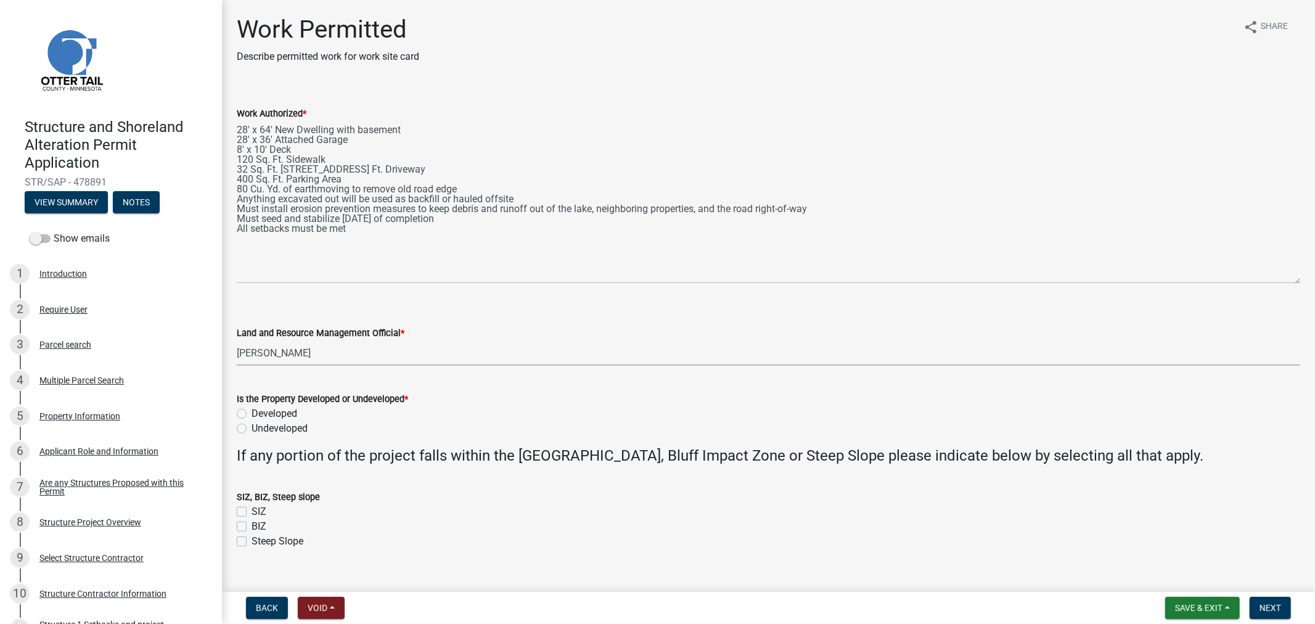
click at [237, 340] on select "Select Item... [PERSON_NAME] [PERSON_NAME] [PERSON_NAME] [PERSON_NAME] [PERSON_…" at bounding box center [769, 352] width 1064 height 25
click at [252, 411] on label "Developed" at bounding box center [275, 413] width 46 height 15
click at [252, 411] on input "Developed" at bounding box center [256, 410] width 8 height 8
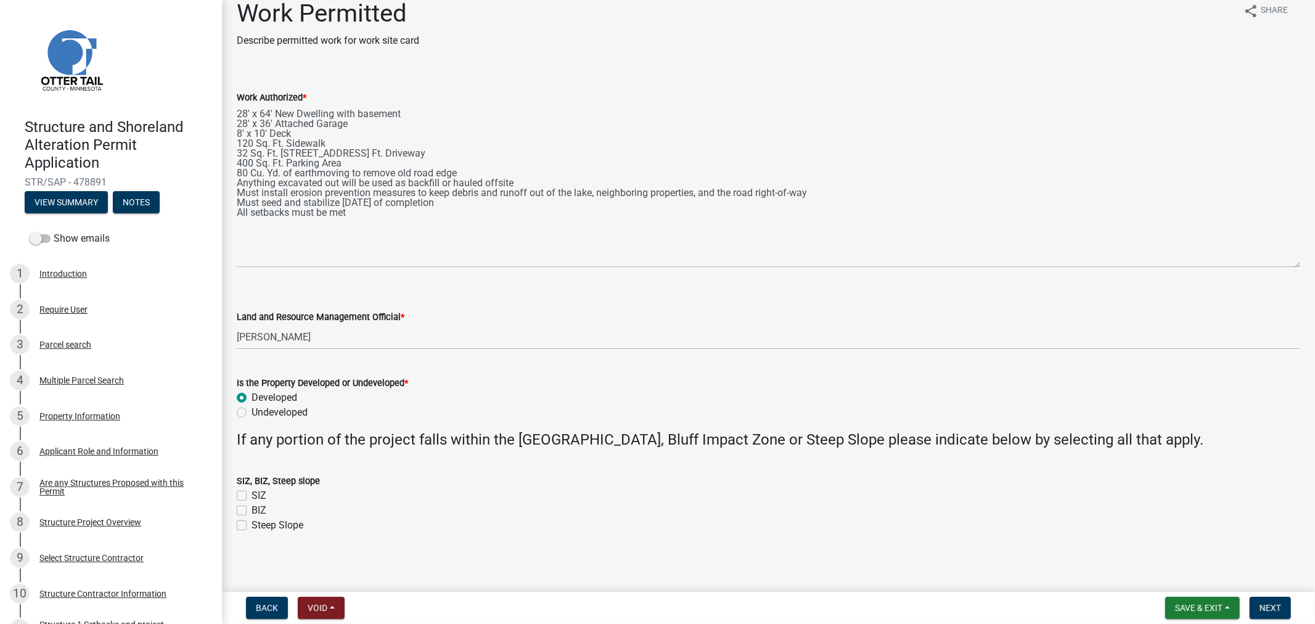
scroll to position [20, 0]
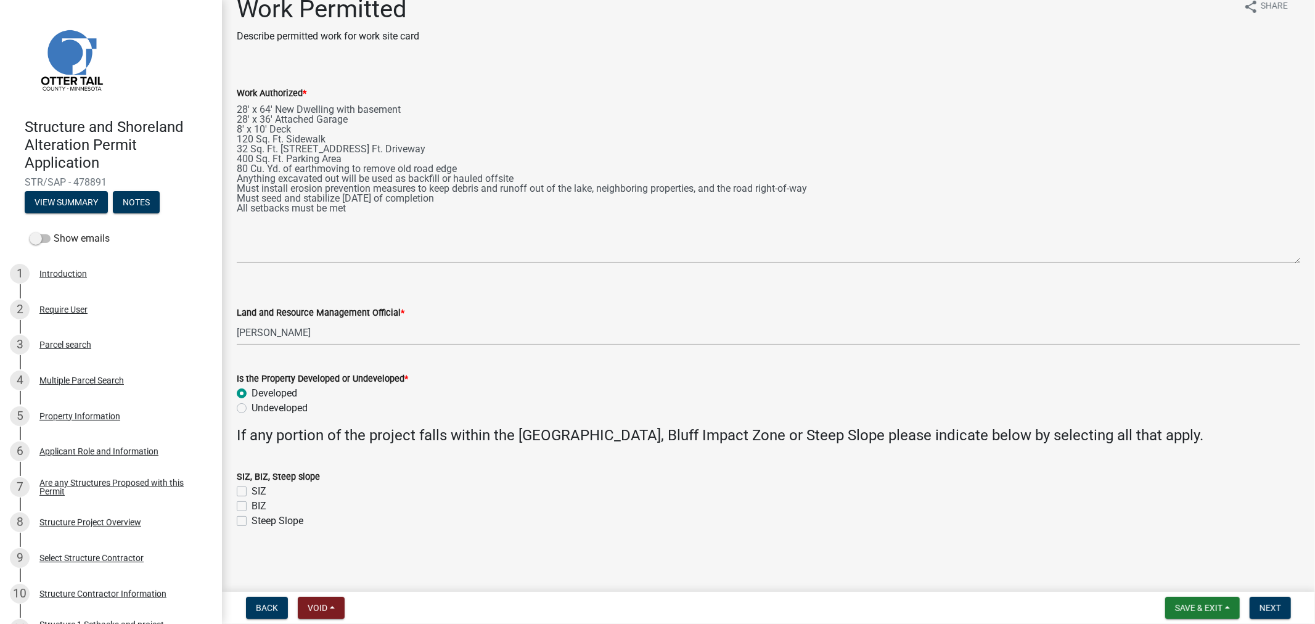
click at [252, 403] on label "Undeveloped" at bounding box center [280, 408] width 56 height 15
click at [252, 403] on input "Undeveloped" at bounding box center [256, 405] width 8 height 8
click at [1284, 609] on button "Next" at bounding box center [1270, 608] width 41 height 22
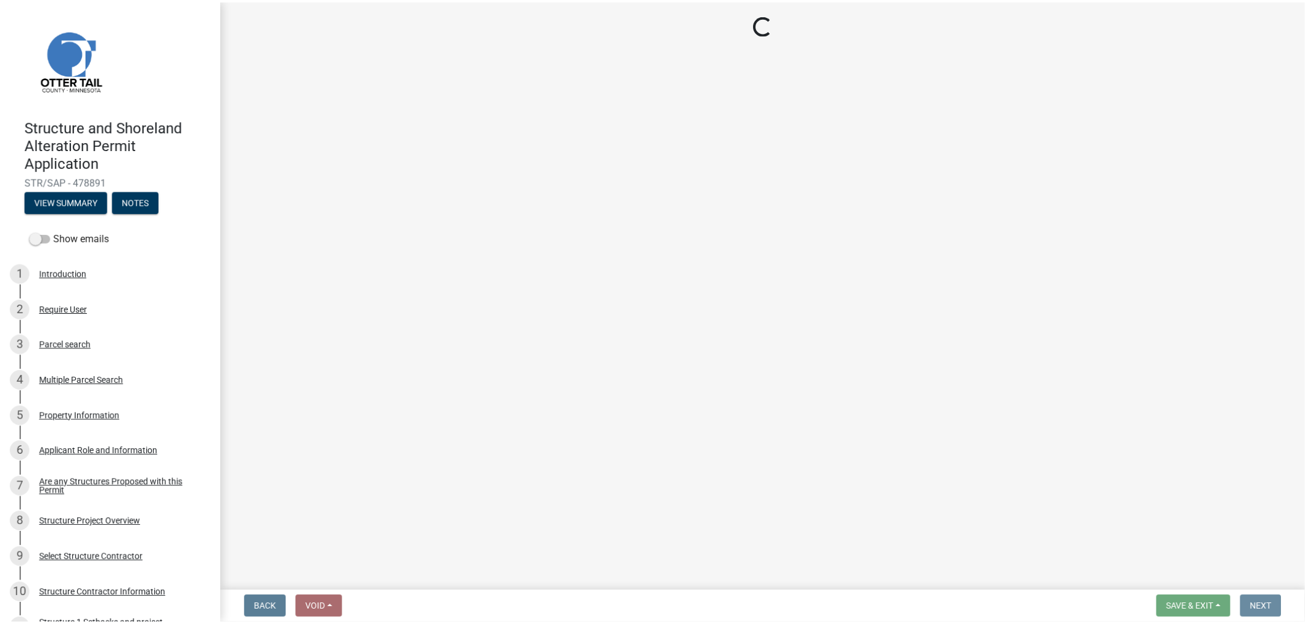
scroll to position [0, 0]
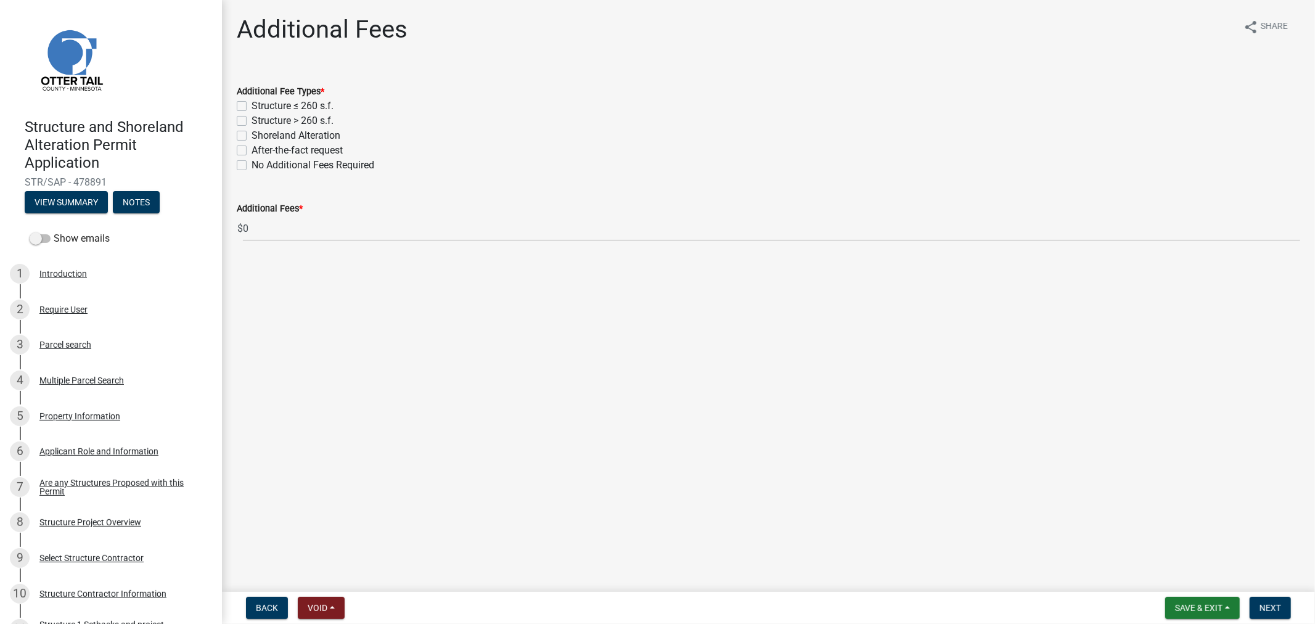
click at [252, 120] on label "Structure > 260 s.f." at bounding box center [293, 120] width 82 height 15
click at [252, 120] on input "Structure > 260 s.f." at bounding box center [256, 117] width 8 height 8
click at [252, 136] on label "Shoreland Alteration" at bounding box center [296, 135] width 89 height 15
click at [252, 136] on input "Shoreland Alteration" at bounding box center [256, 132] width 8 height 8
click at [1260, 618] on button "Next" at bounding box center [1270, 608] width 41 height 22
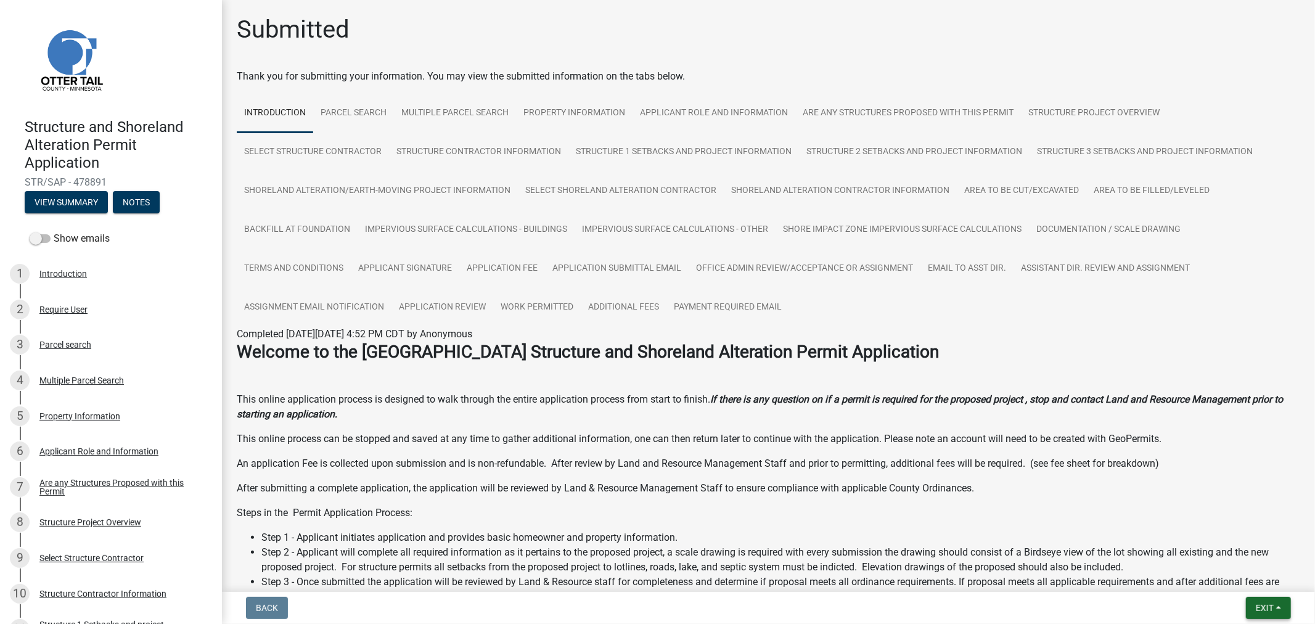
click at [1278, 601] on button "Exit" at bounding box center [1268, 608] width 45 height 22
click at [1252, 578] on button "Save & Exit" at bounding box center [1241, 576] width 99 height 30
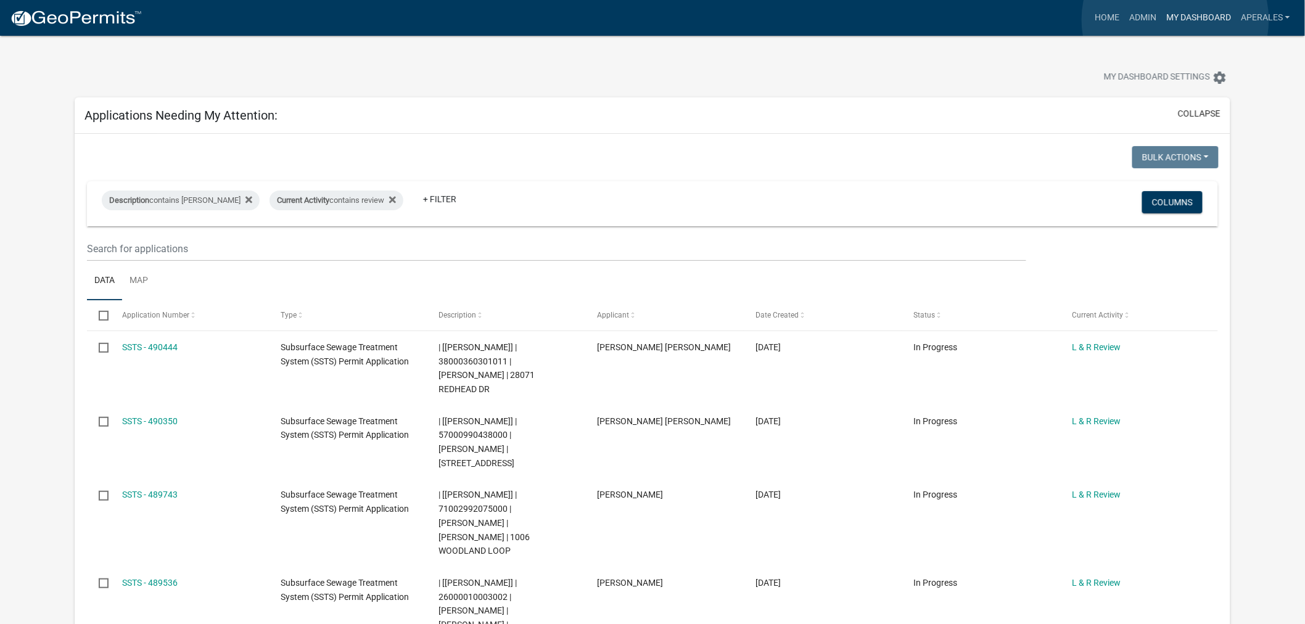
click at [1175, 20] on link "My Dashboard" at bounding box center [1198, 17] width 75 height 23
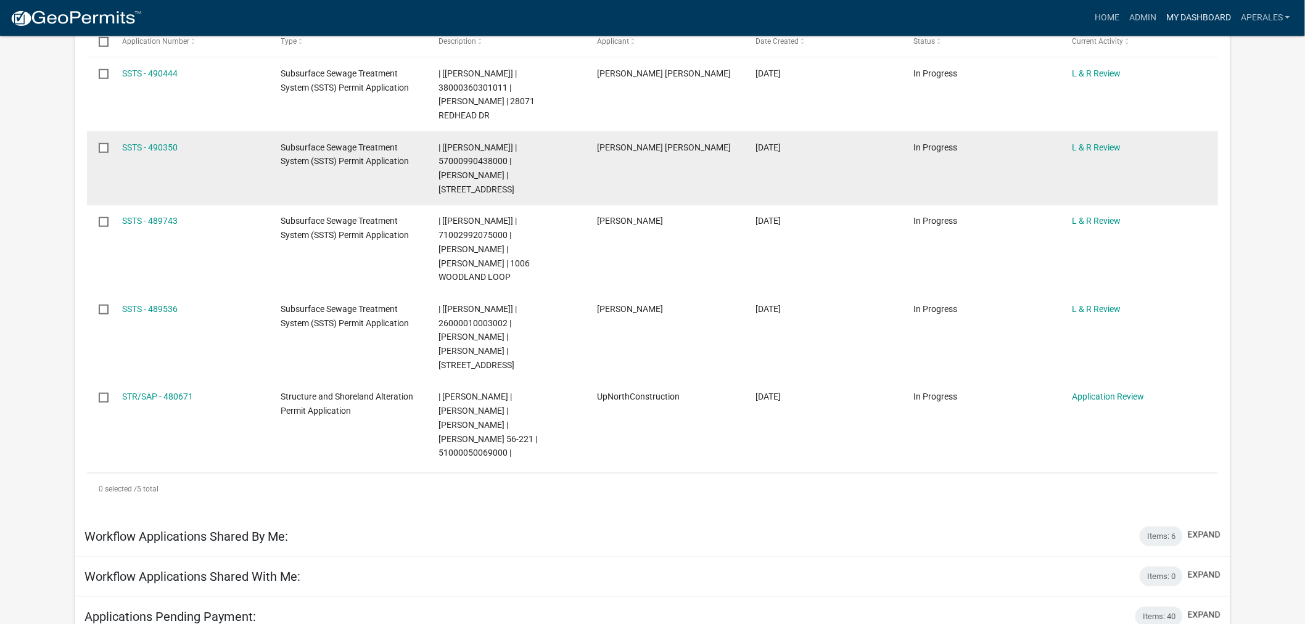
scroll to position [205, 0]
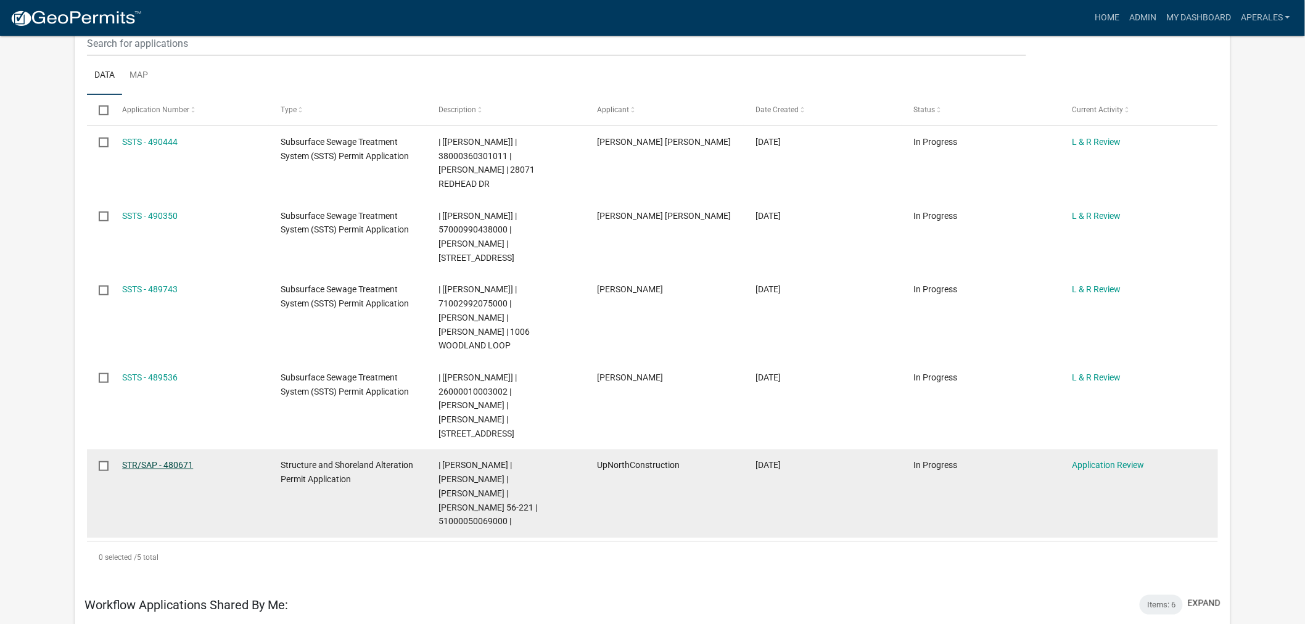
click at [160, 460] on link "STR/SAP - 480671" at bounding box center [157, 465] width 71 height 10
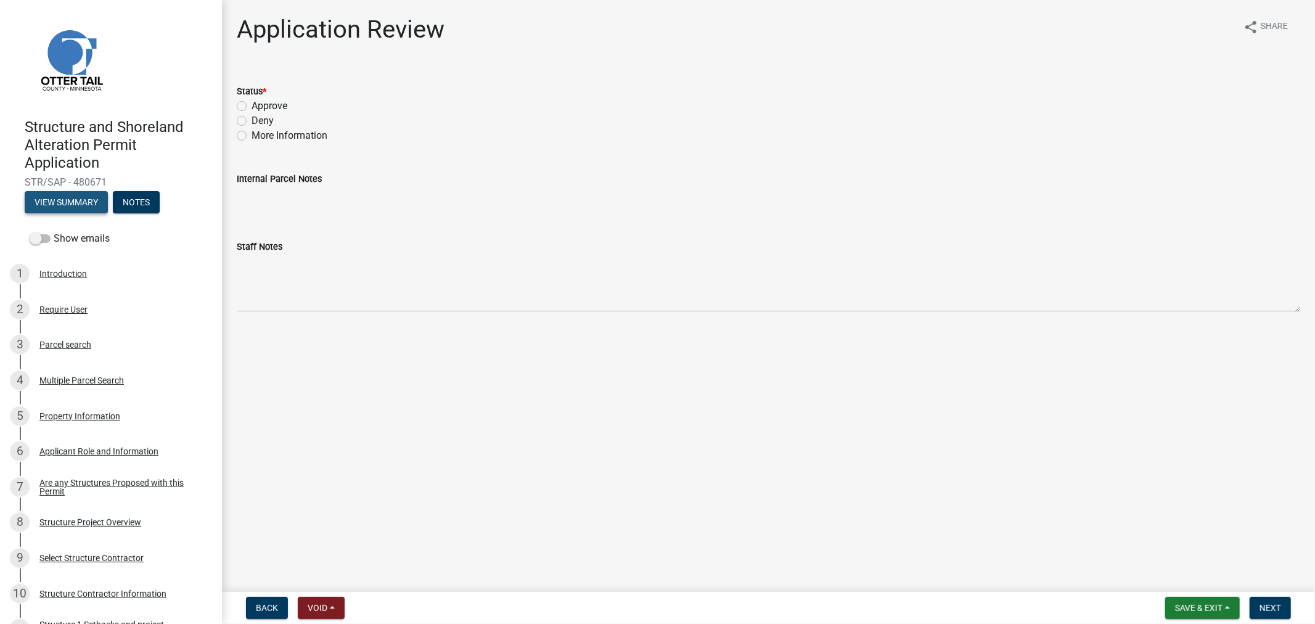
click at [67, 207] on button "View Summary" at bounding box center [66, 202] width 83 height 22
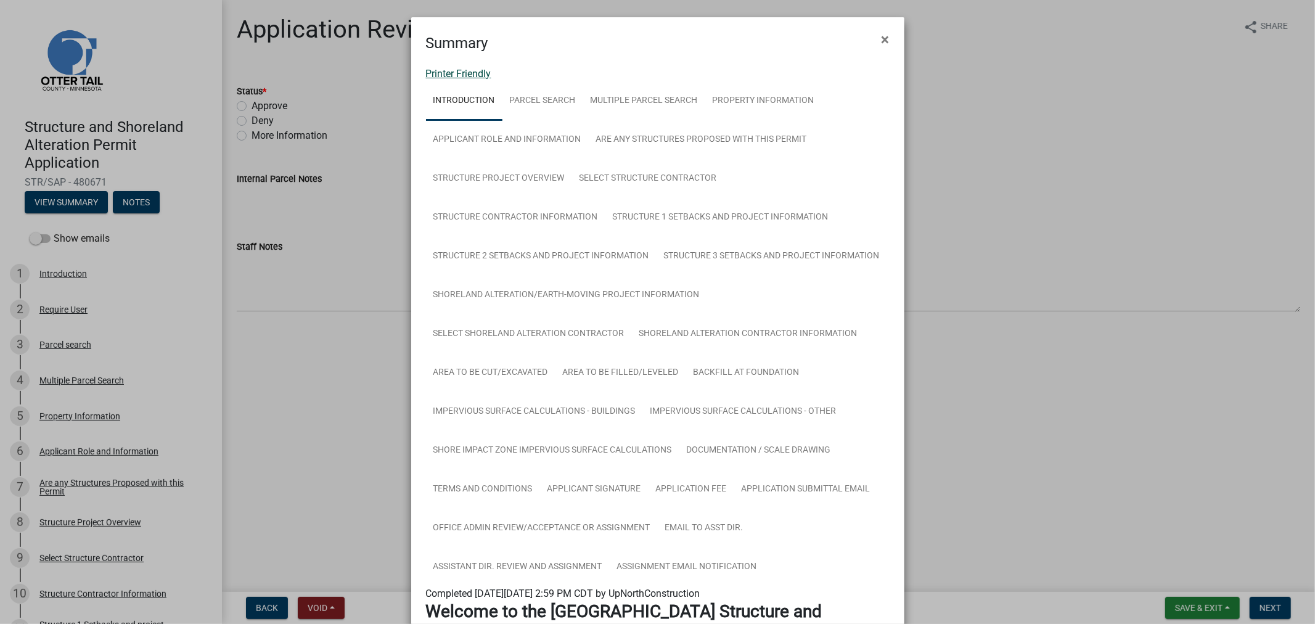
click at [456, 72] on link "Printer Friendly" at bounding box center [458, 74] width 65 height 12
click at [874, 44] on button "×" at bounding box center [886, 39] width 28 height 35
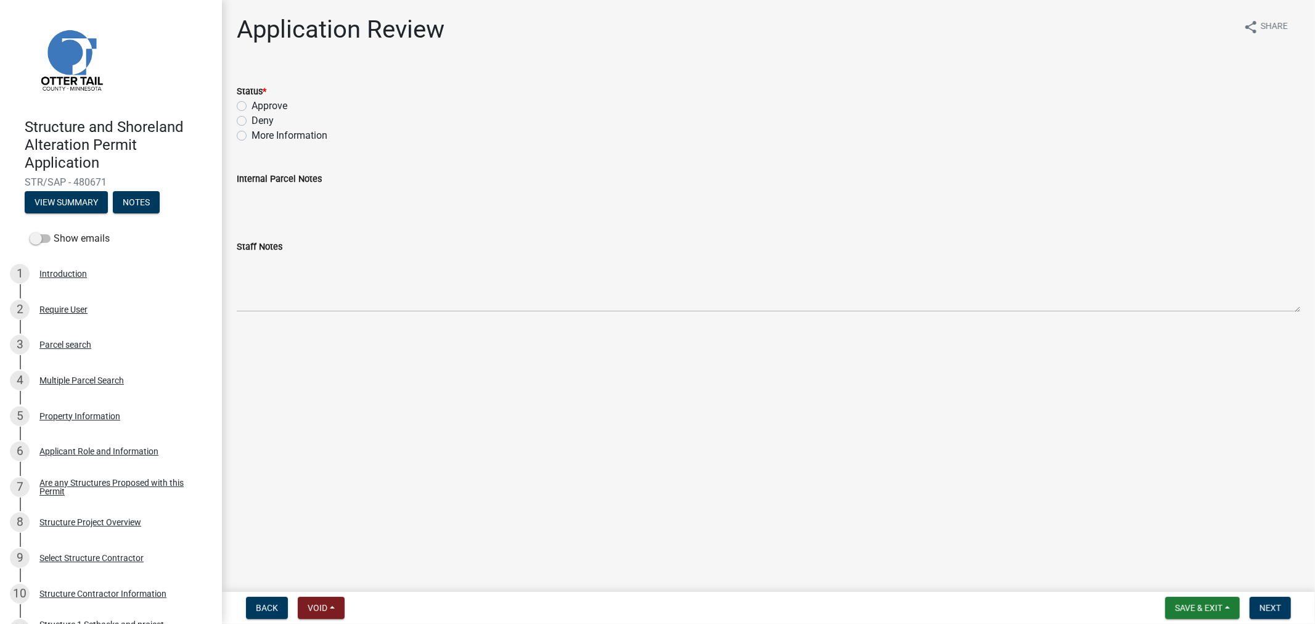
drag, startPoint x: 240, startPoint y: 132, endPoint x: 258, endPoint y: 158, distance: 31.1
click at [252, 133] on label "More Information" at bounding box center [290, 135] width 76 height 15
click at [252, 133] on input "More Information" at bounding box center [256, 132] width 8 height 8
click at [1254, 605] on button "Next" at bounding box center [1270, 608] width 41 height 22
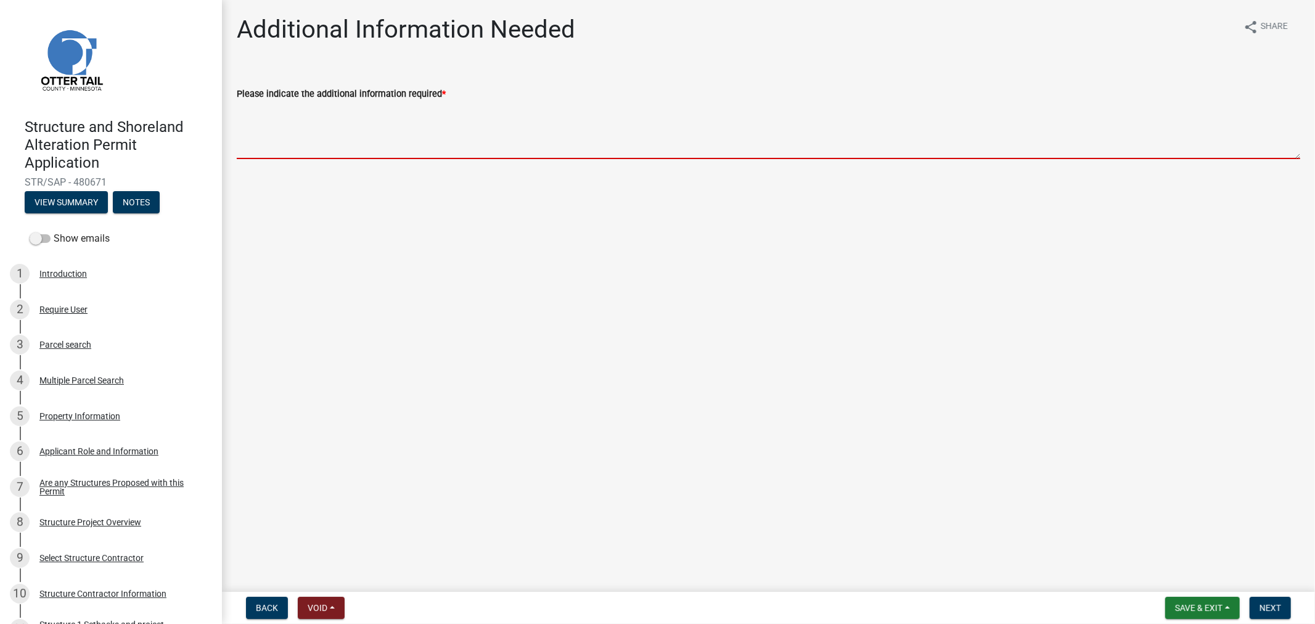
click at [261, 122] on textarea "Please indicate the additional information required *" at bounding box center [769, 130] width 1064 height 58
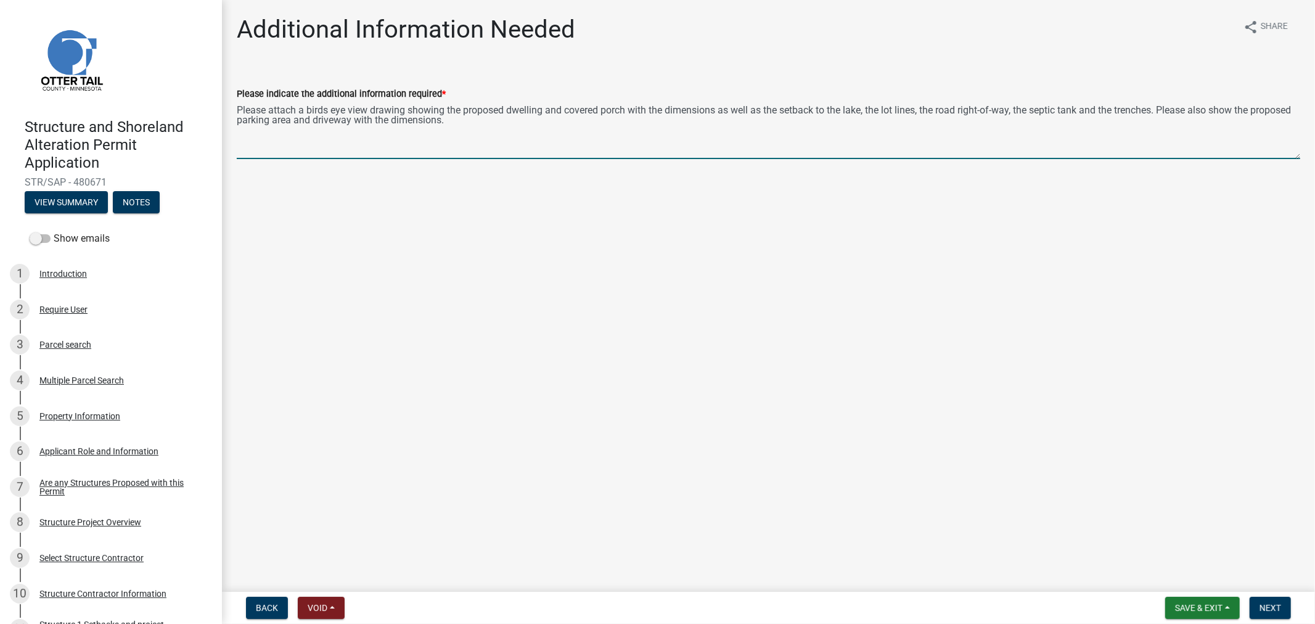
click at [816, 112] on textarea "Please attach a birds eye view drawing showing the proposed dwelling and covere…" at bounding box center [769, 130] width 1064 height 58
click at [494, 122] on textarea "Please attach a birds eye view drawing showing the proposed dwelling and covere…" at bounding box center [769, 130] width 1064 height 58
click at [1281, 611] on button "Next" at bounding box center [1270, 608] width 41 height 22
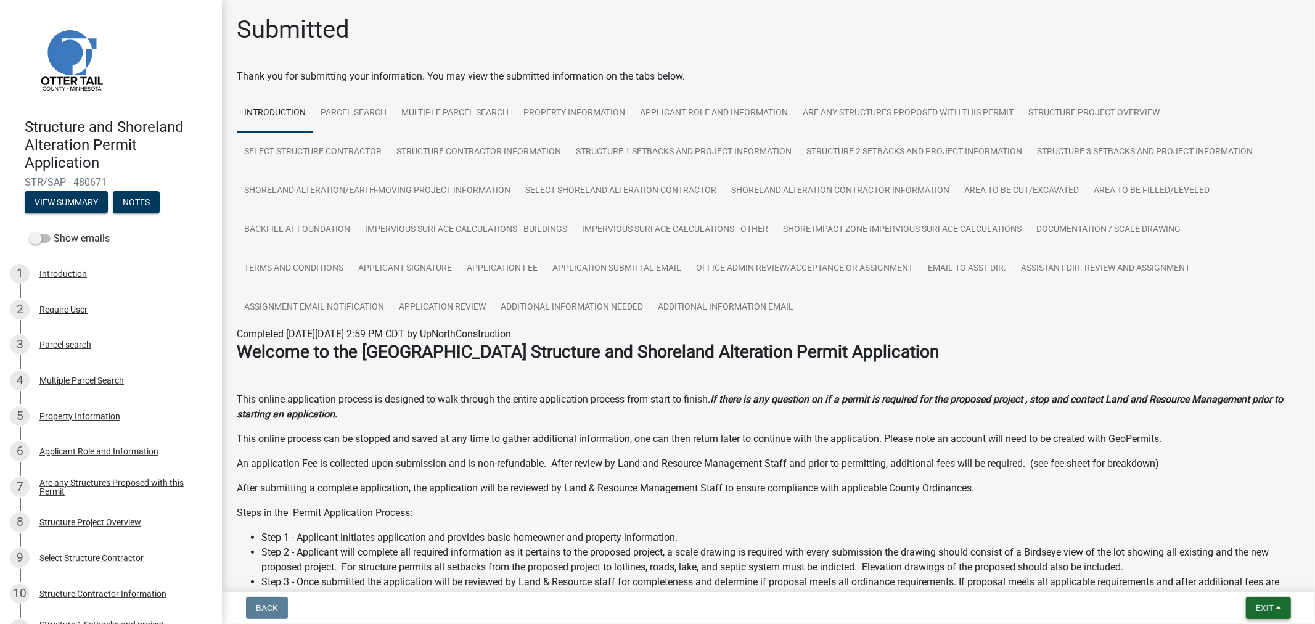
click at [1268, 609] on span "Exit" at bounding box center [1265, 608] width 18 height 10
click at [1218, 572] on button "Save & Exit" at bounding box center [1241, 576] width 99 height 30
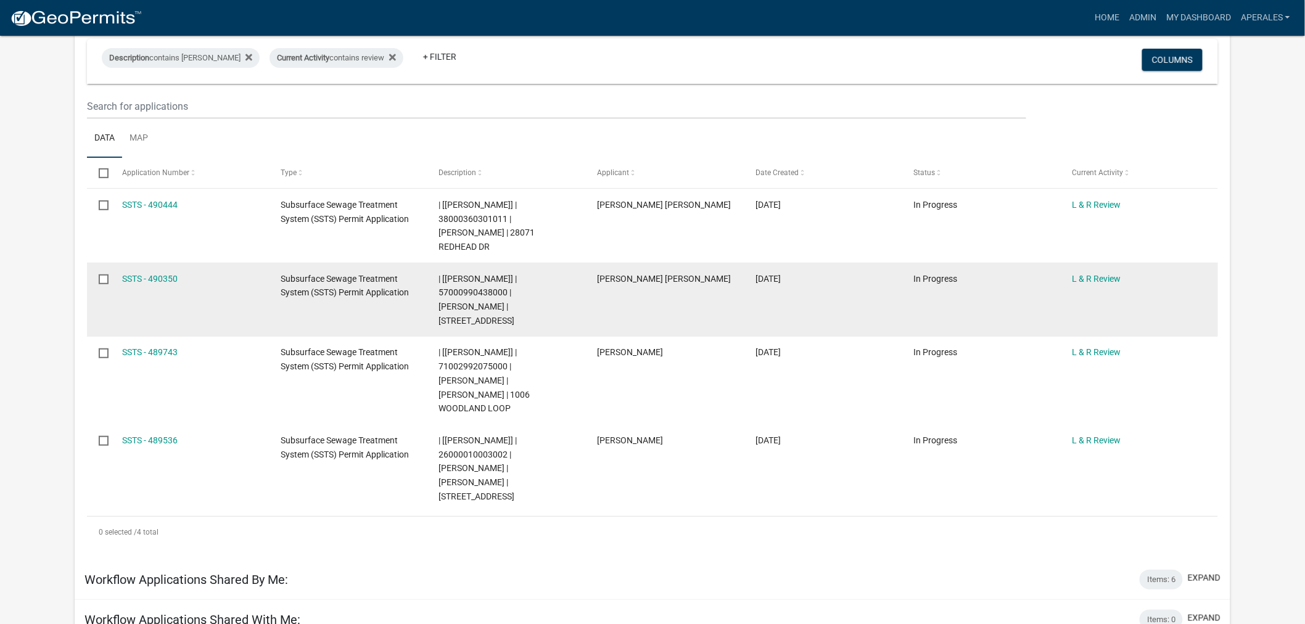
scroll to position [137, 0]
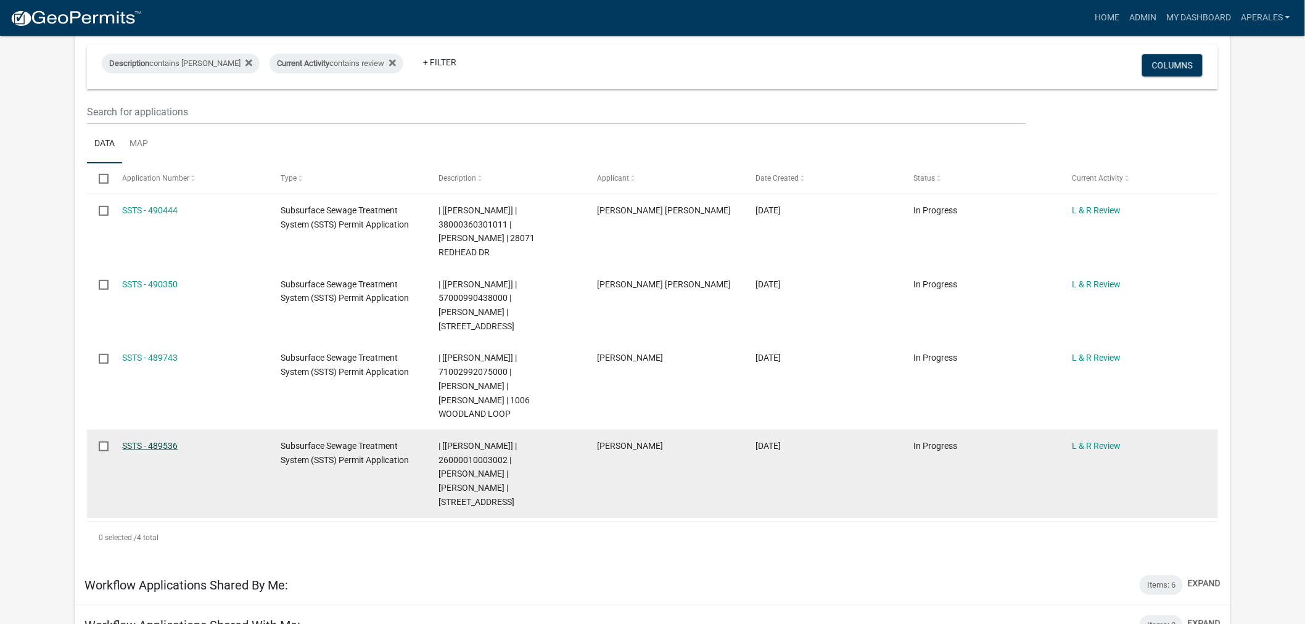
click at [142, 441] on link "SSTS - 489536" at bounding box center [149, 446] width 55 height 10
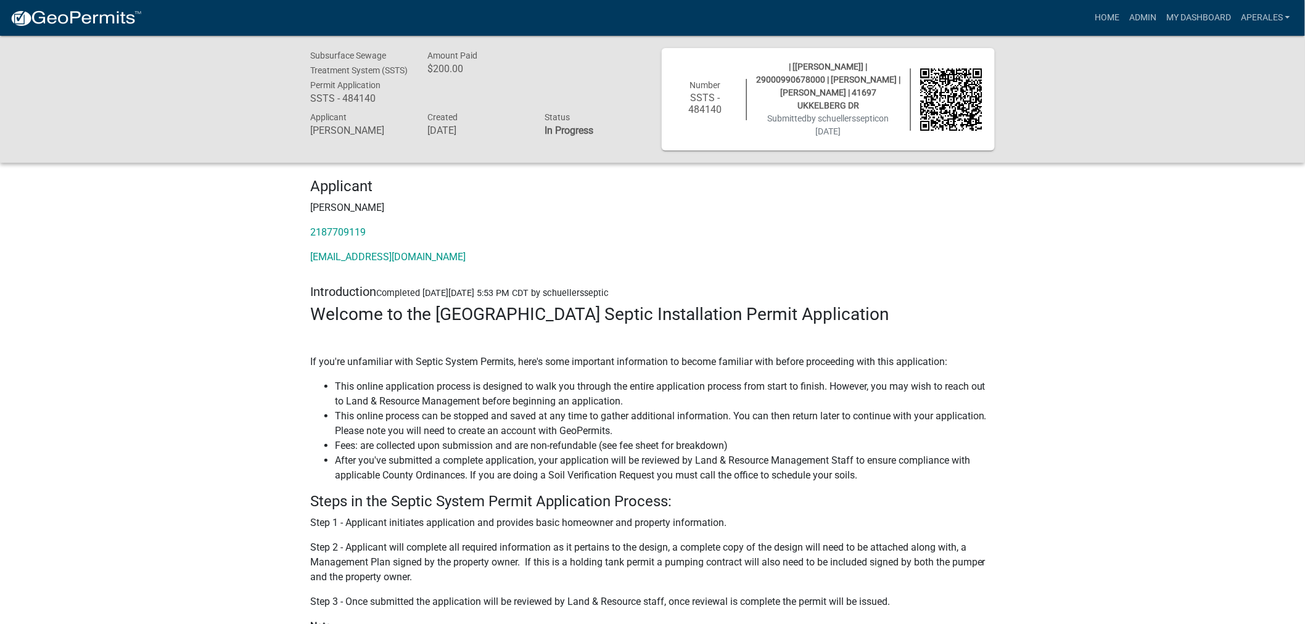
drag, startPoint x: 528, startPoint y: 233, endPoint x: 541, endPoint y: 239, distance: 14.9
click at [530, 233] on p "2187709119" at bounding box center [652, 232] width 684 height 15
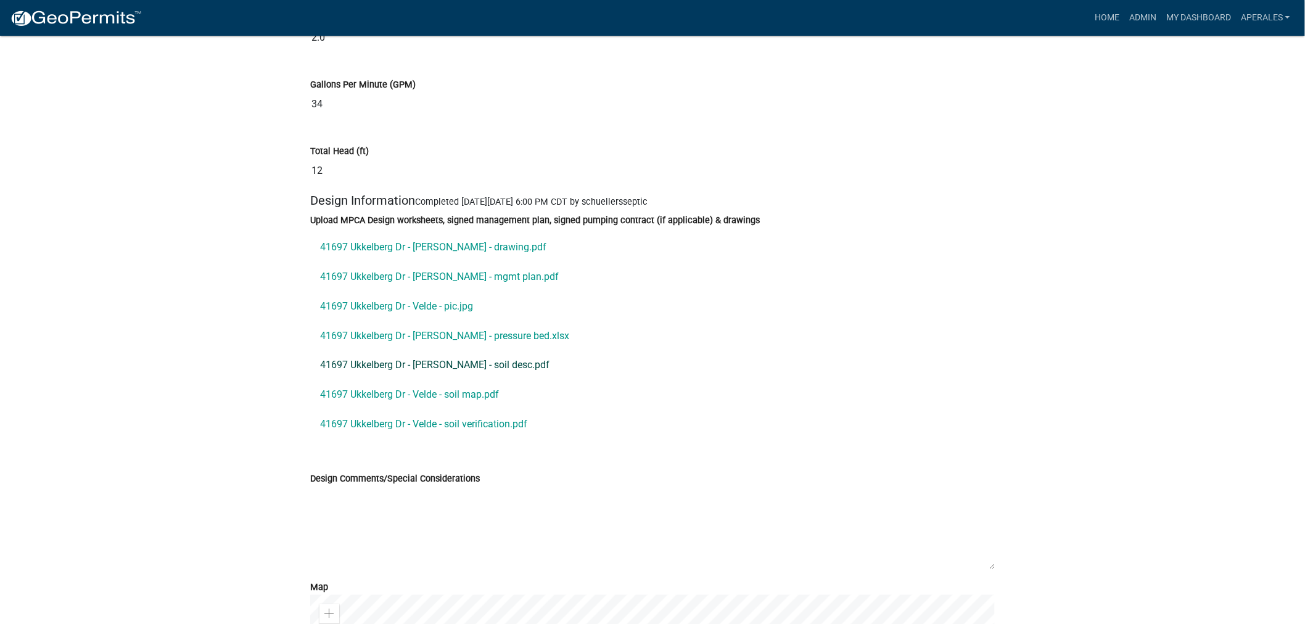
scroll to position [6508, 0]
click at [411, 257] on link "41697 Ukkelberg Dr - Velde - drawing.pdf" at bounding box center [652, 247] width 684 height 30
click at [396, 290] on link "41697 Ukkelberg Dr - Velde - mgmt plan.pdf" at bounding box center [652, 276] width 684 height 30
click at [380, 314] on link "41697 Ukkelberg Dr - Velde - pic.jpg" at bounding box center [652, 306] width 684 height 30
click at [392, 340] on link "41697 Ukkelberg Dr - Velde - pressure bed.xlsx" at bounding box center [652, 336] width 684 height 30
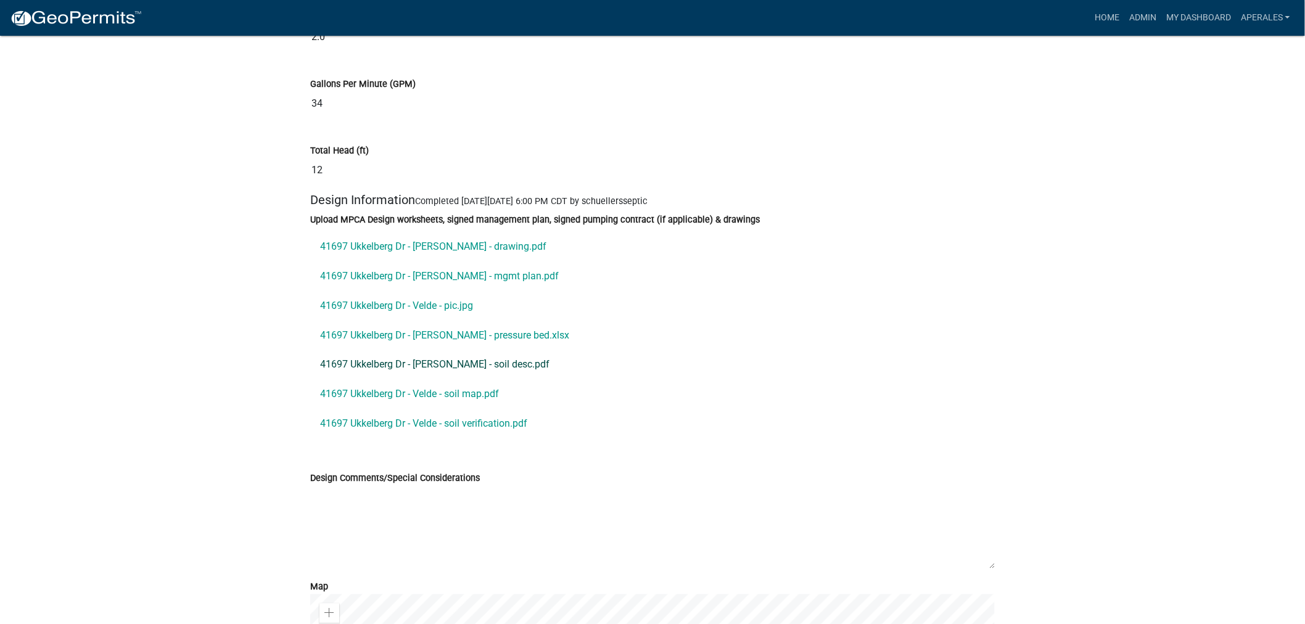
click at [356, 373] on link "41697 Ukkelberg Dr - Velde - soil desc.pdf" at bounding box center [652, 365] width 684 height 30
click at [464, 408] on link "41697 Ukkelberg Dr - Velde - soil map.pdf" at bounding box center [652, 395] width 684 height 30
click at [358, 439] on link "41697 Ukkelberg Dr - Velde - soil verification.pdf" at bounding box center [652, 424] width 684 height 30
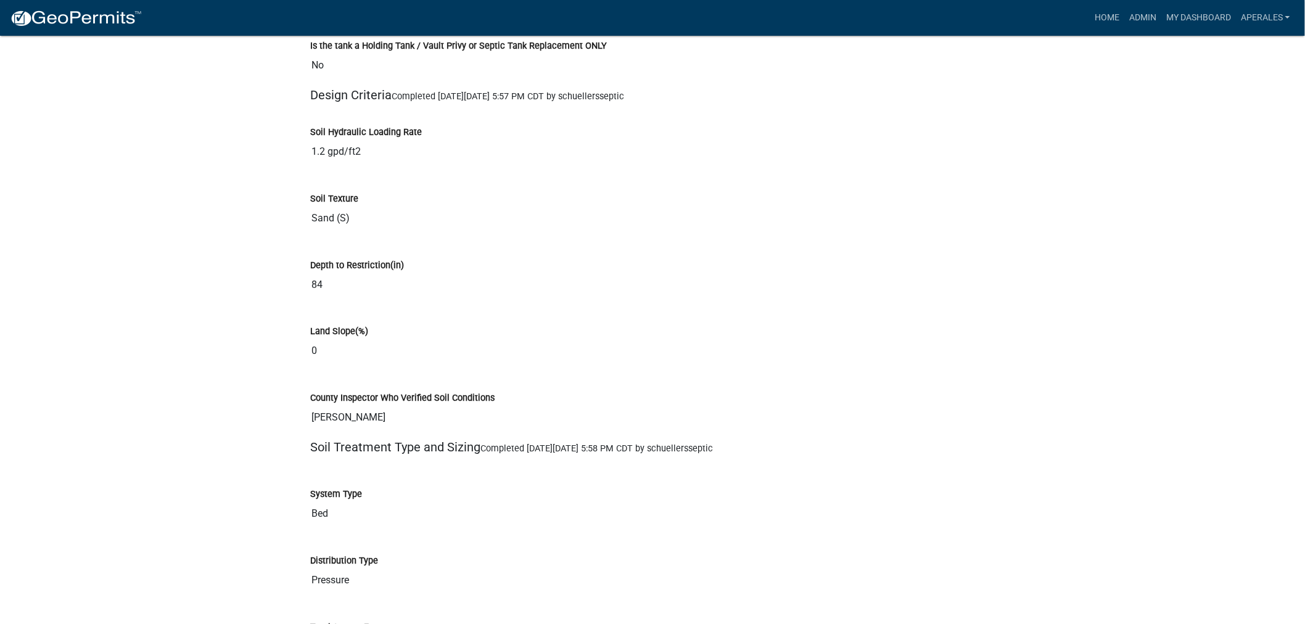
scroll to position [4453, 0]
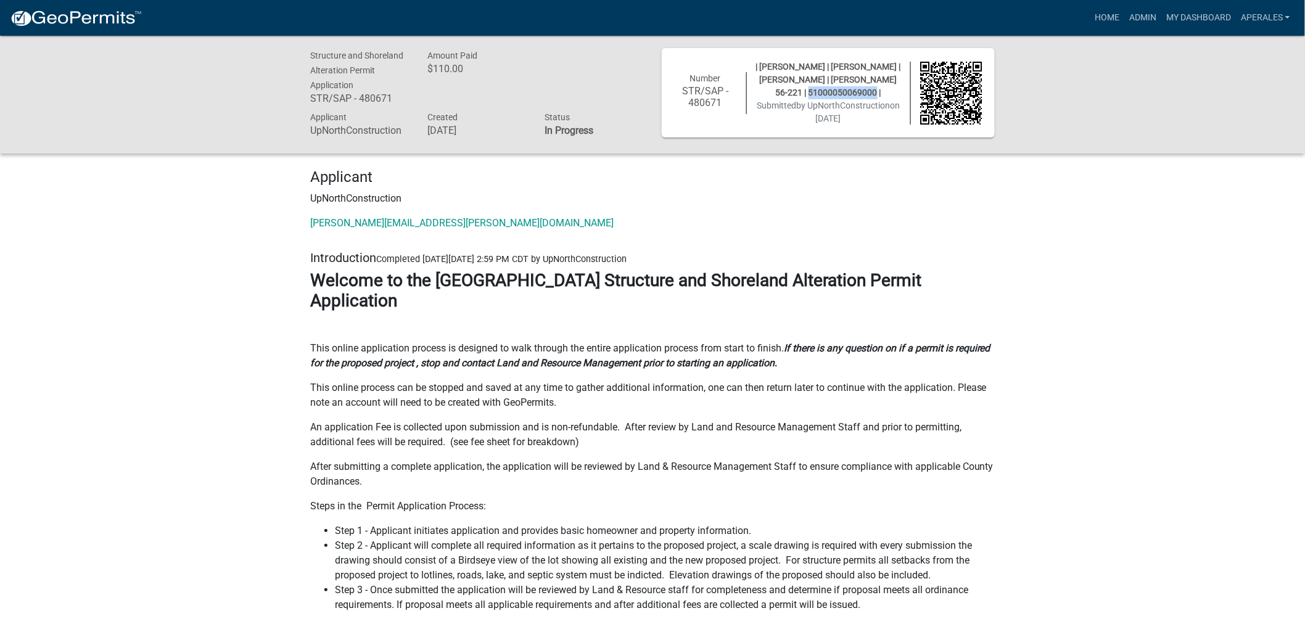
drag, startPoint x: 871, startPoint y: 94, endPoint x: 803, endPoint y: 93, distance: 67.8
click at [803, 93] on span "| [PERSON_NAME] | [PERSON_NAME] | [PERSON_NAME] | [PERSON_NAME] 56-221 | 510000…" at bounding box center [828, 80] width 145 height 36
copy span "51000050069000"
click at [1145, 19] on link "Admin" at bounding box center [1142, 17] width 37 height 23
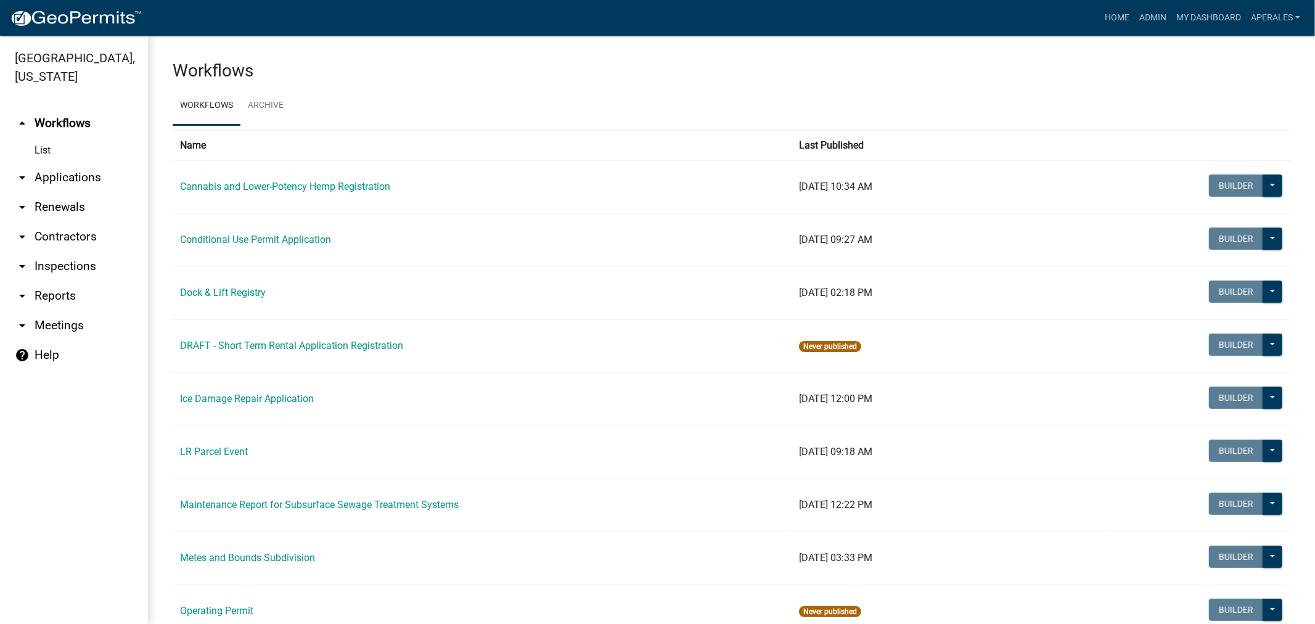
click at [57, 177] on link "arrow_drop_down Applications" at bounding box center [74, 178] width 148 height 30
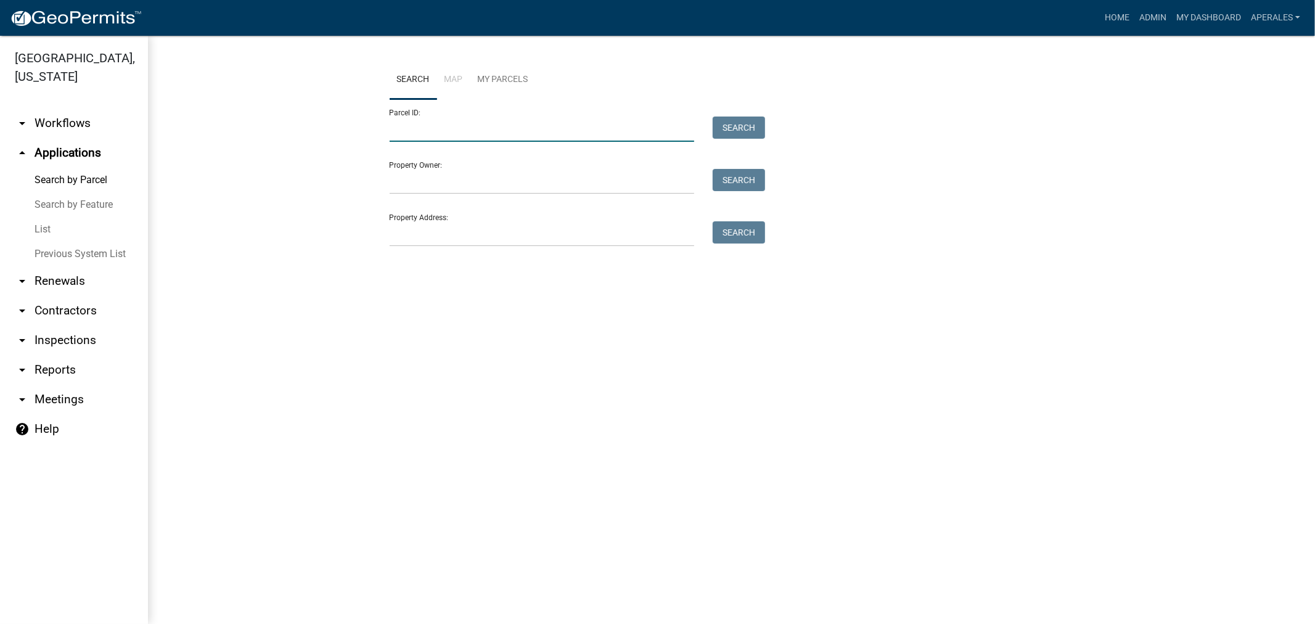
click at [449, 131] on input "Parcel ID:" at bounding box center [542, 129] width 305 height 25
paste input "51000050069000"
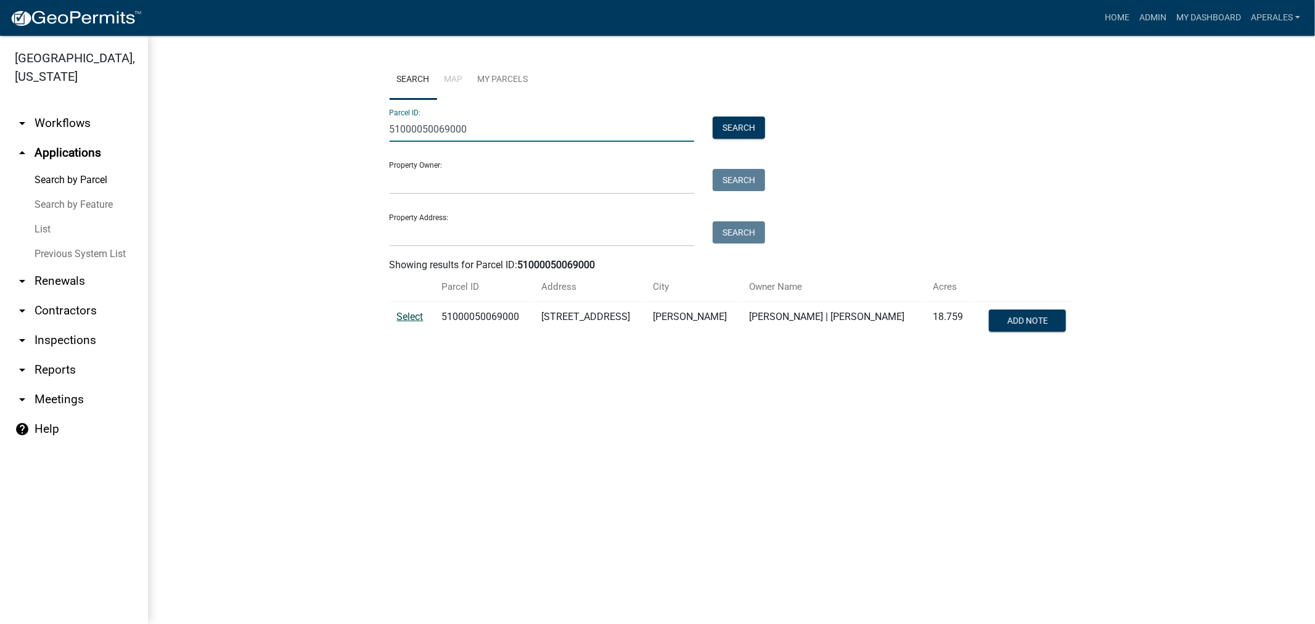
type input "51000050069000"
click at [412, 319] on span "Select" at bounding box center [410, 317] width 27 height 12
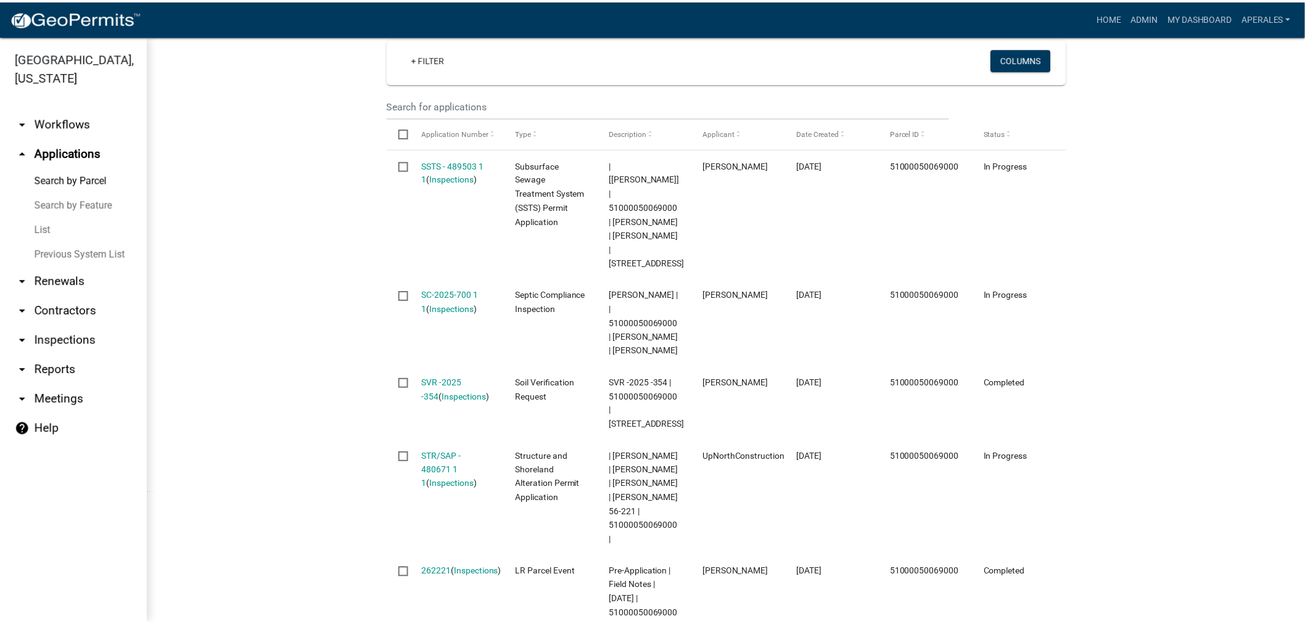
scroll to position [617, 0]
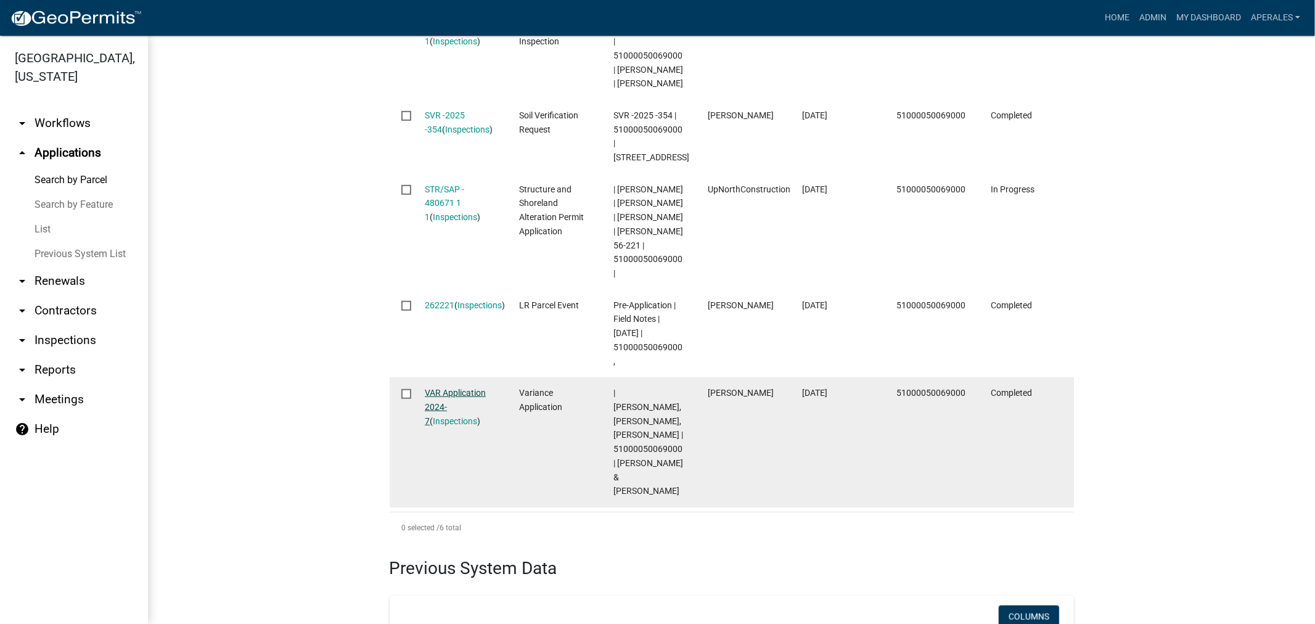
click at [445, 410] on link "VAR Application 2024-7" at bounding box center [455, 407] width 61 height 38
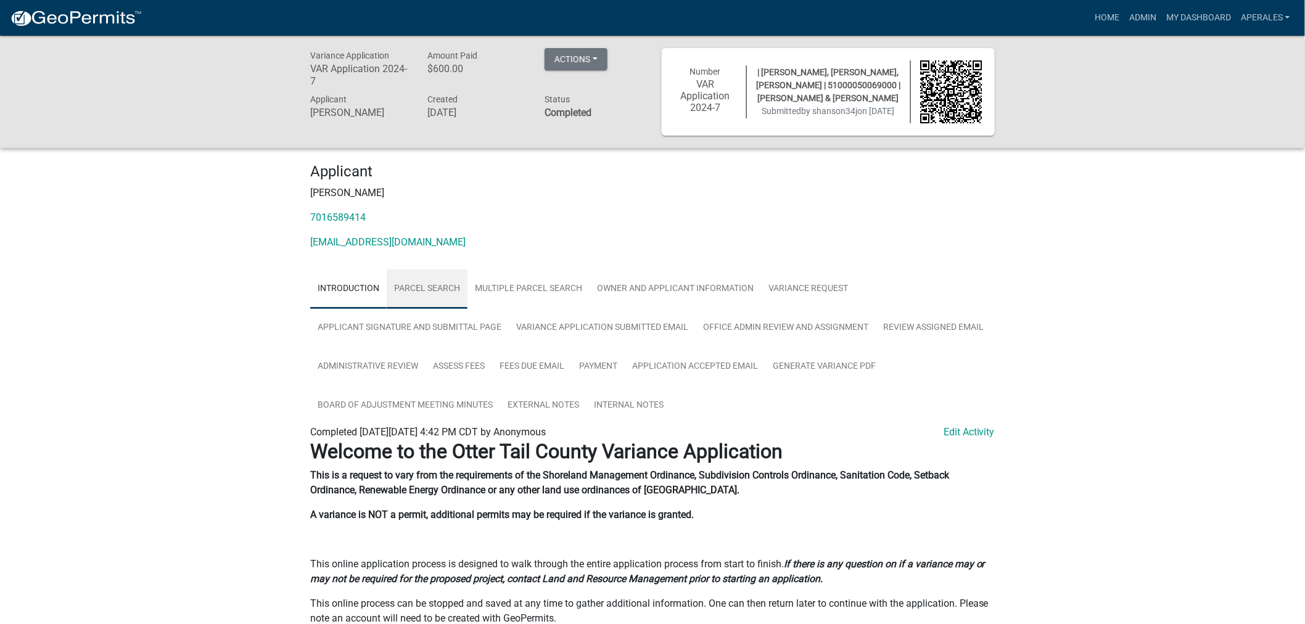
click at [416, 284] on link "Parcel search" at bounding box center [427, 288] width 81 height 39
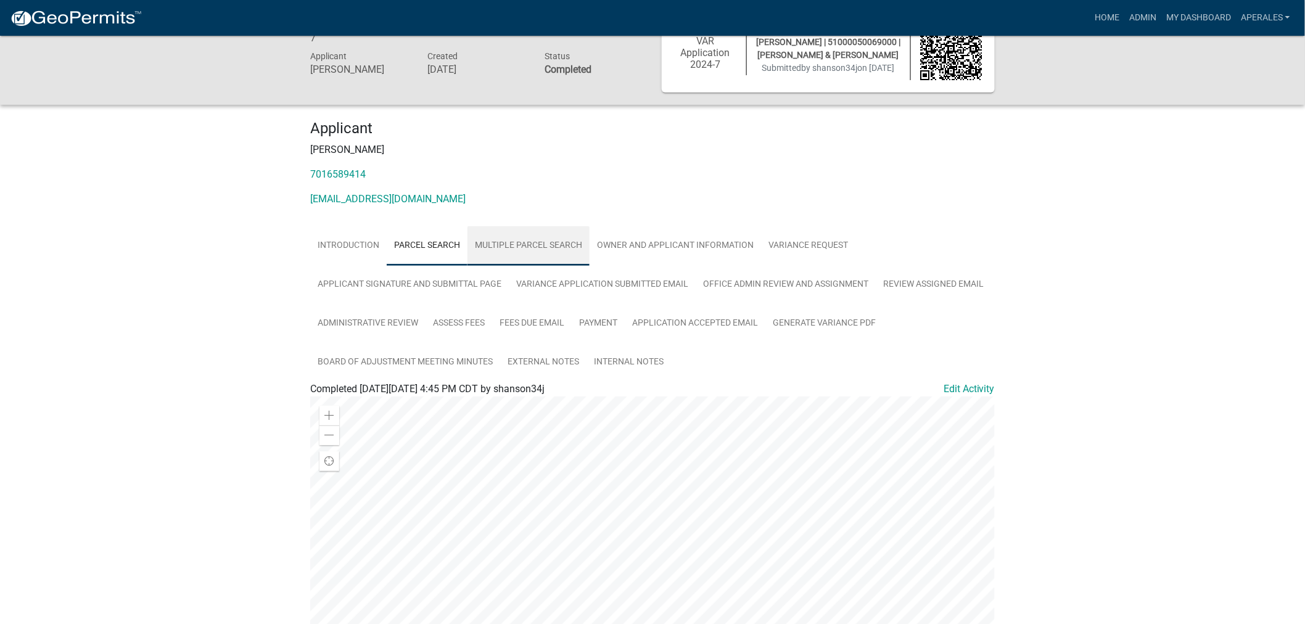
click at [513, 248] on link "Multiple Parcel Search" at bounding box center [528, 245] width 122 height 39
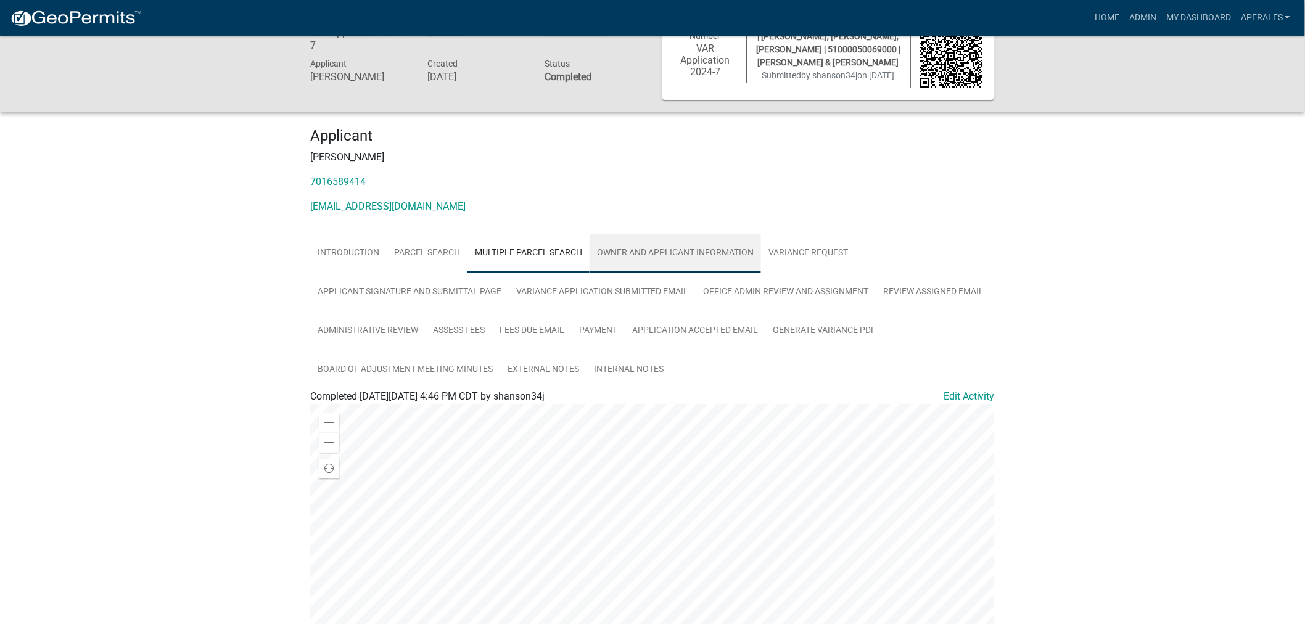
click at [659, 253] on link "Owner and Applicant Information" at bounding box center [674, 253] width 171 height 39
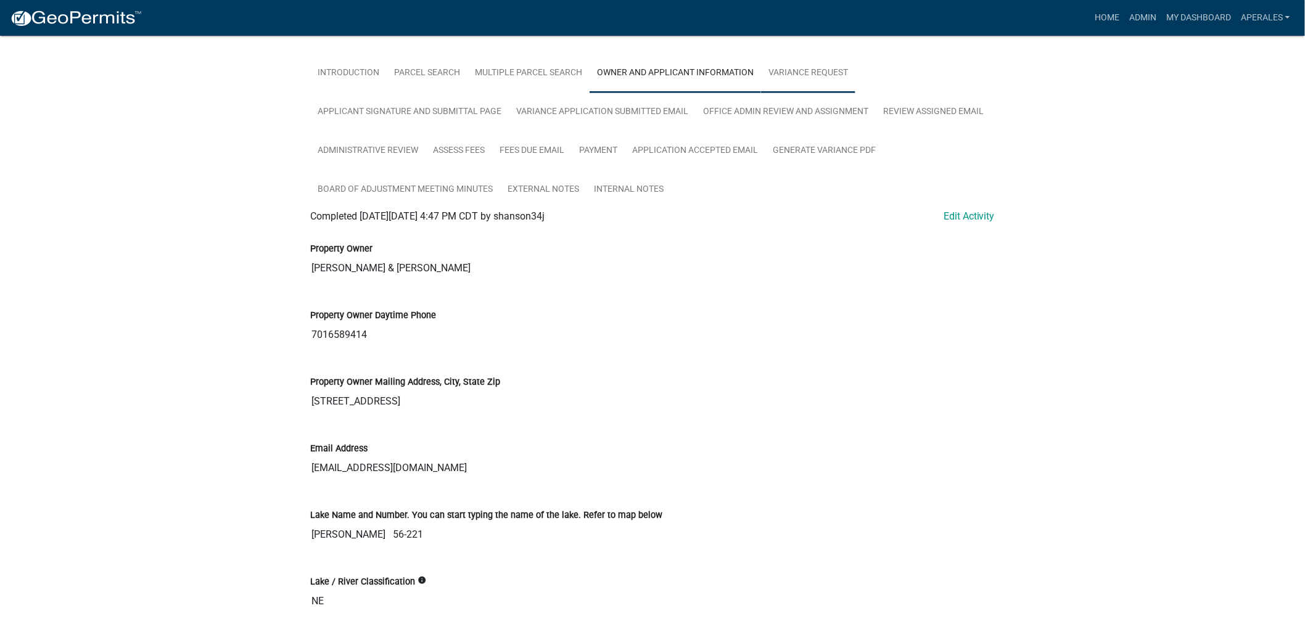
scroll to position [25, 0]
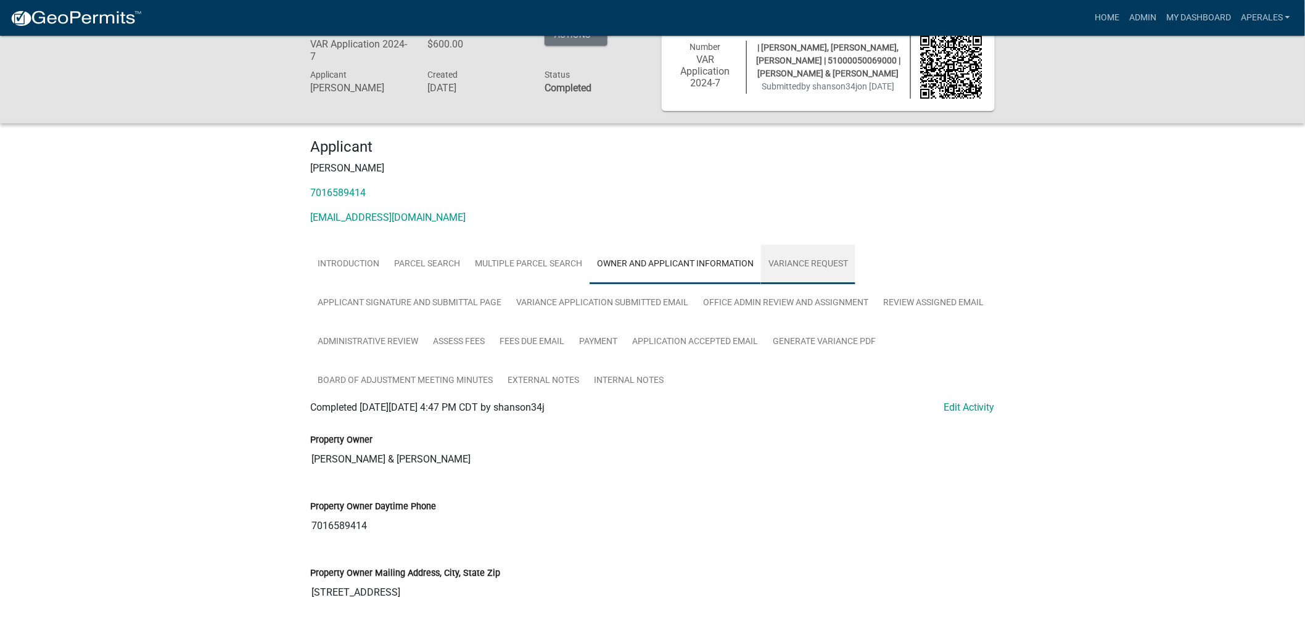
click at [824, 268] on link "Variance Request" at bounding box center [808, 264] width 94 height 39
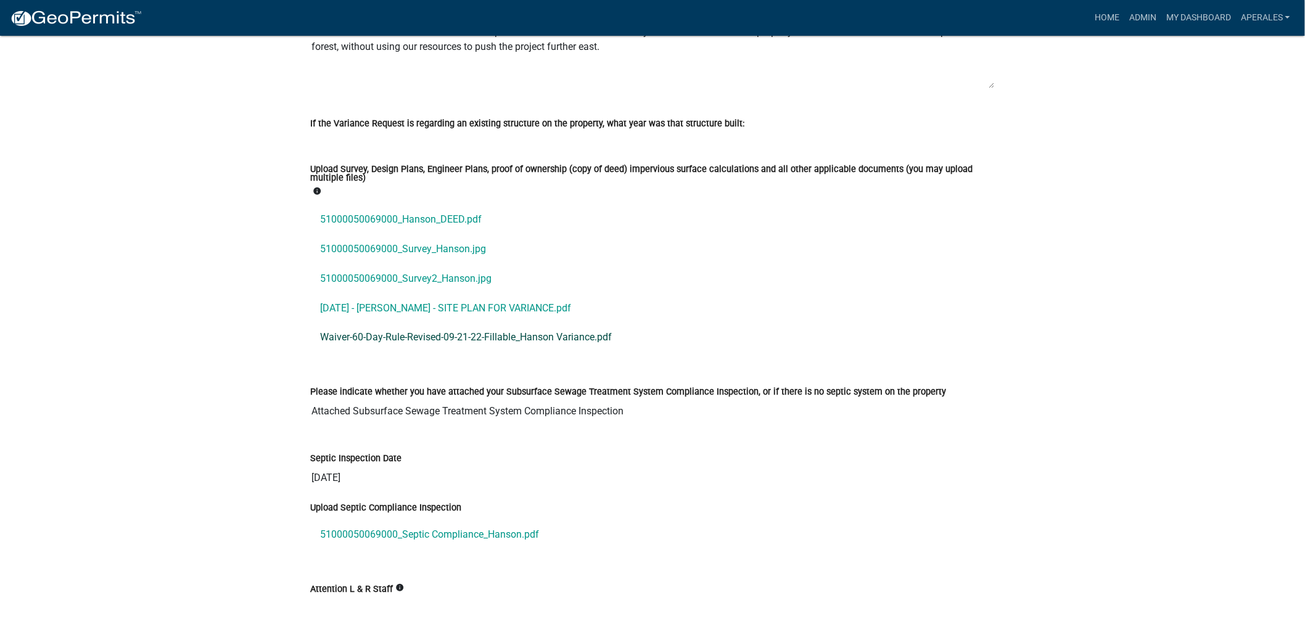
scroll to position [710, 0]
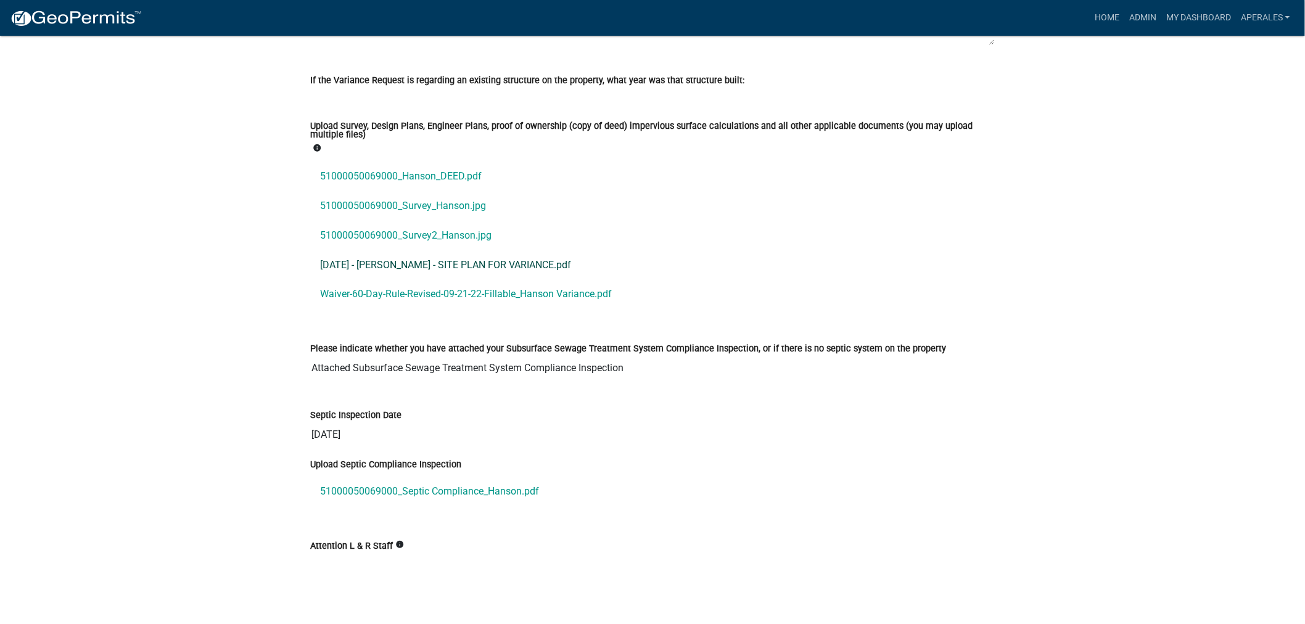
click at [440, 270] on link "2024-02-21 - HANSON - SITE PLAN FOR VARIANCE.pdf" at bounding box center [652, 265] width 684 height 30
